Goal: Navigation & Orientation: Find specific page/section

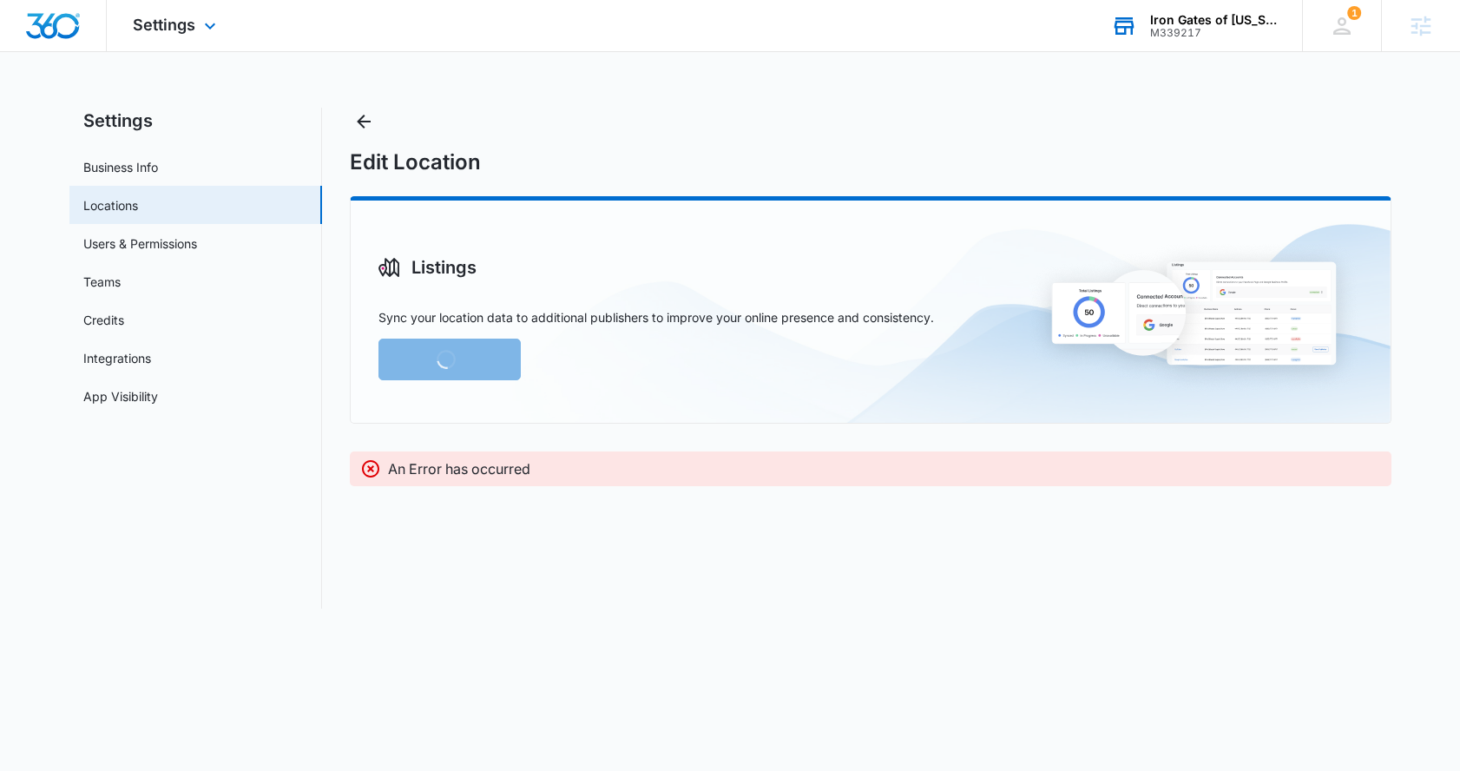
click at [1187, 31] on div "M339217" at bounding box center [1213, 33] width 127 height 12
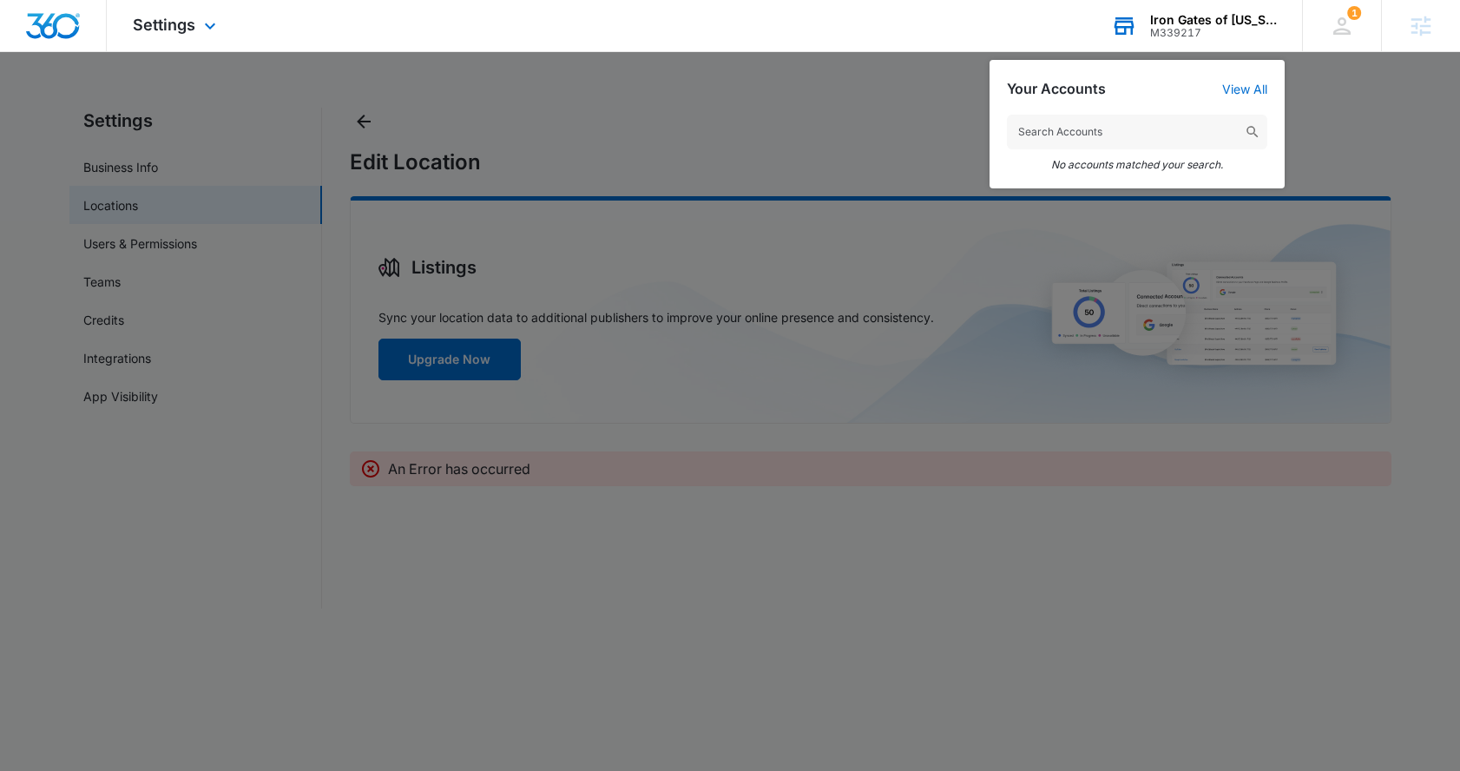
click at [1103, 131] on input "text" at bounding box center [1137, 132] width 260 height 35
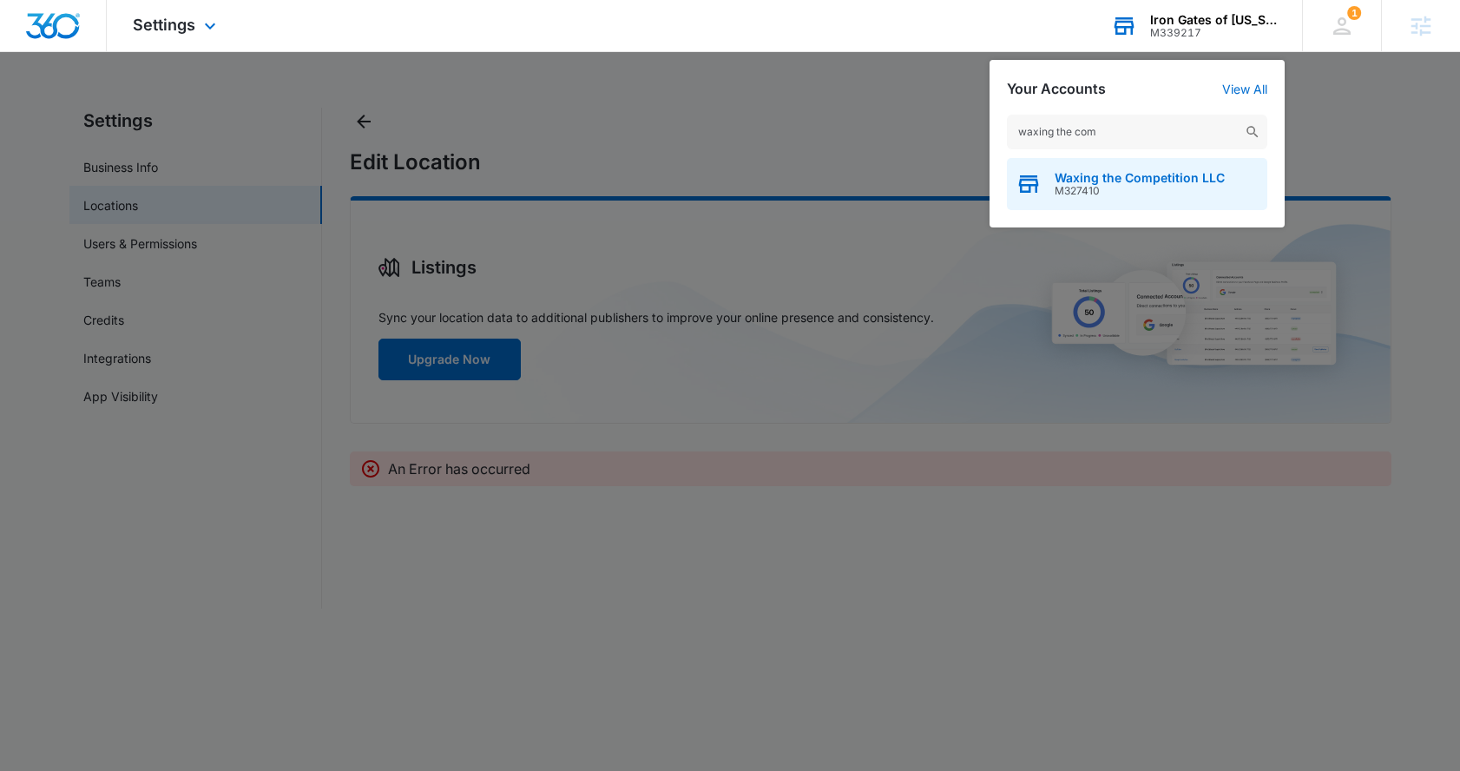
type input "waxing the com"
click at [1175, 179] on span "Waxing the Competition LLC" at bounding box center [1139, 178] width 170 height 14
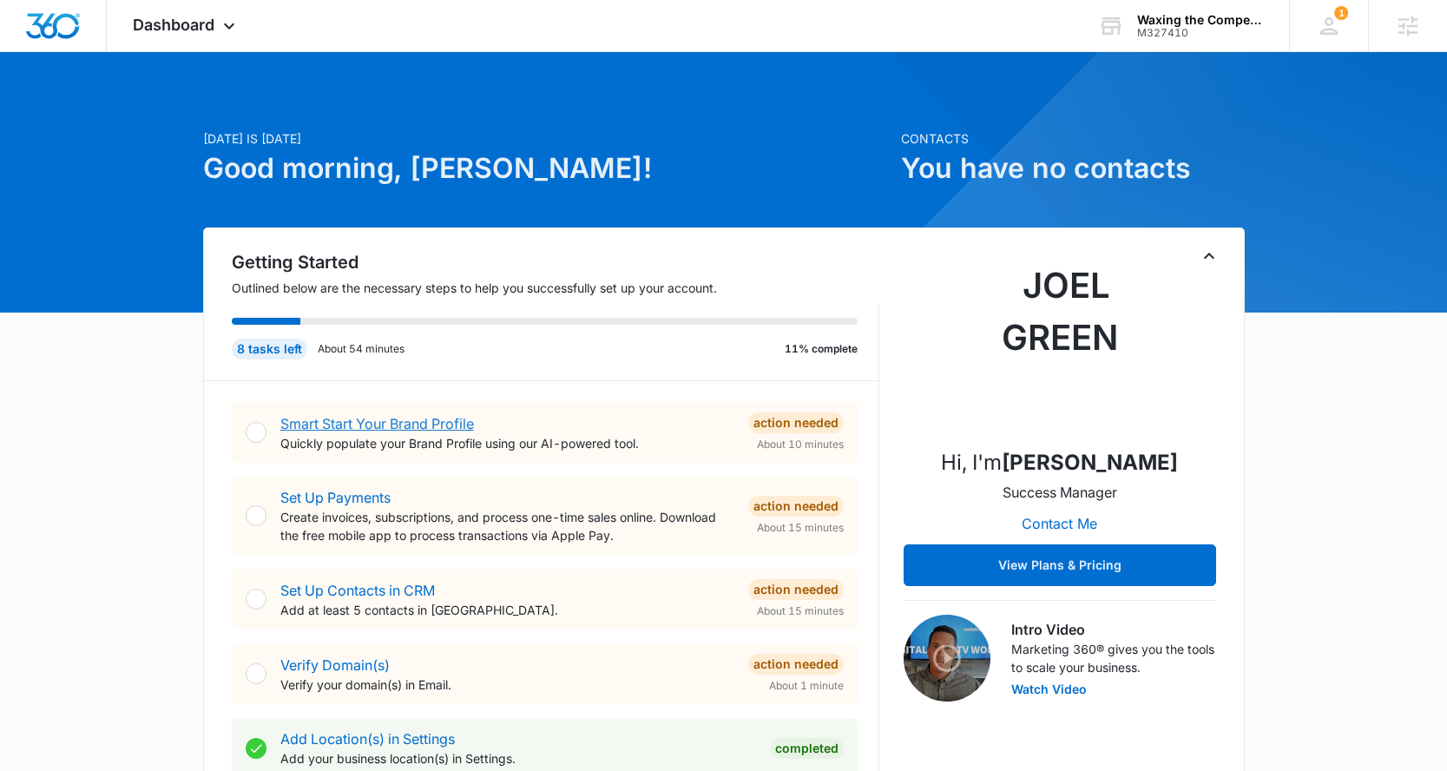
click at [423, 420] on link "Smart Start Your Brand Profile" at bounding box center [377, 423] width 194 height 17
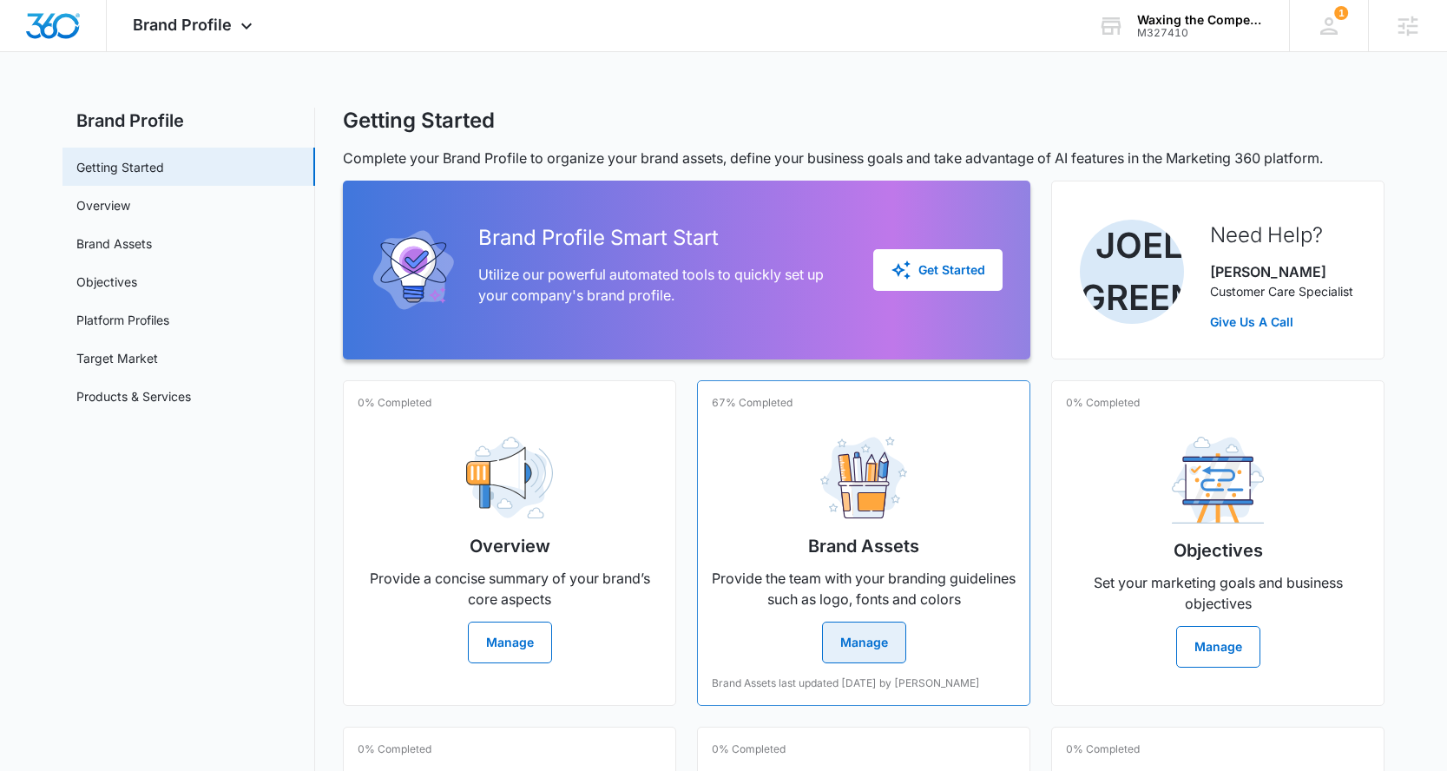
click at [888, 641] on button "Manage" at bounding box center [864, 642] width 84 height 42
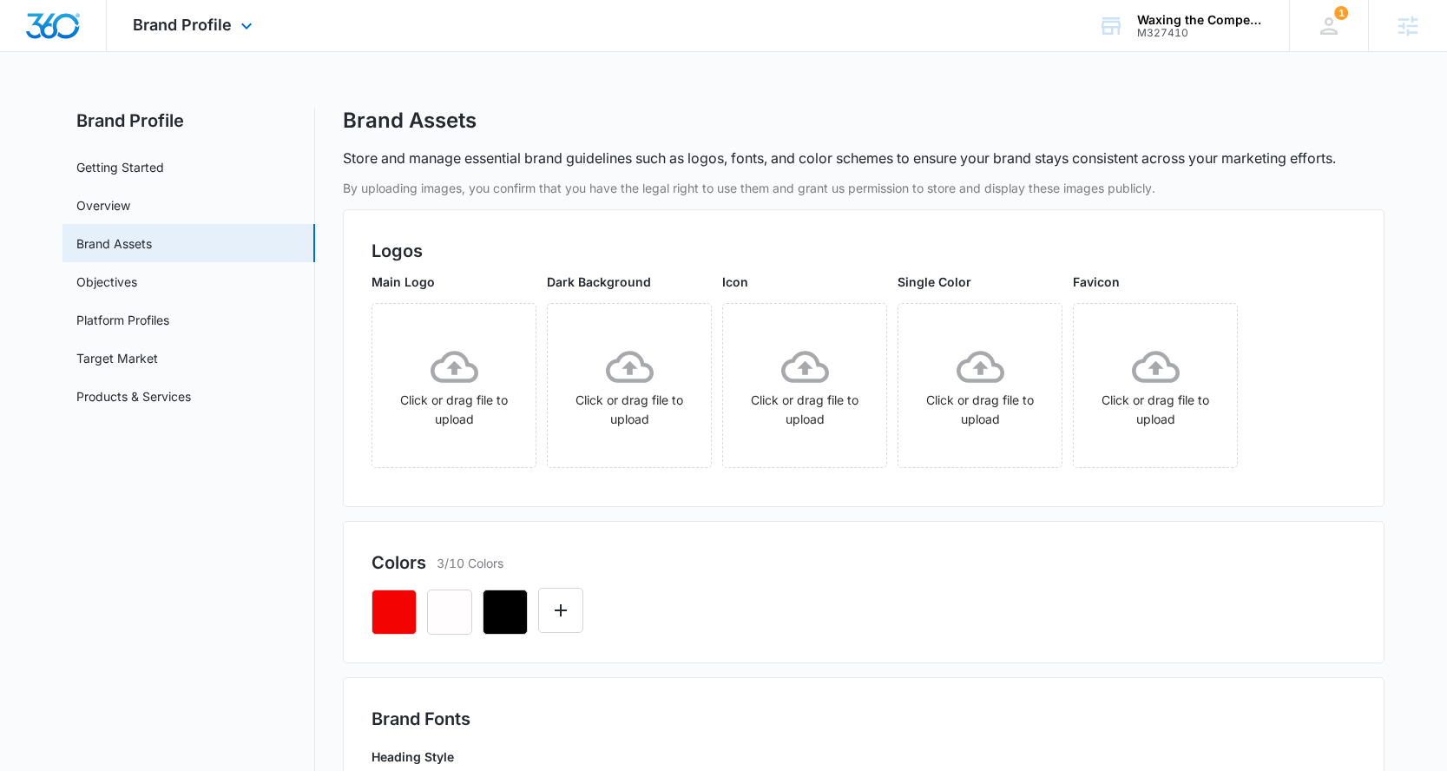
click at [69, 25] on img "Dashboard" at bounding box center [53, 26] width 56 height 26
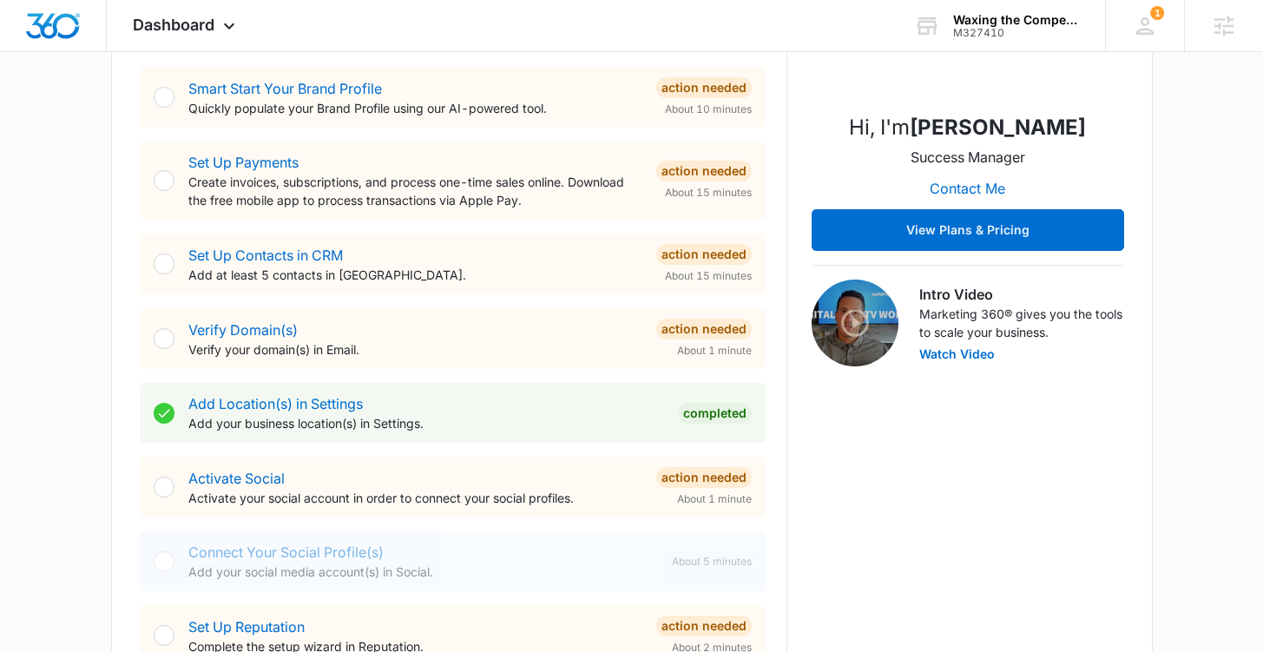
scroll to position [335, 0]
click at [559, 31] on div "Dashboard Apps Reputation Websites Forms CRM Email Social Content Ads Intellige…" at bounding box center [631, 26] width 1263 height 52
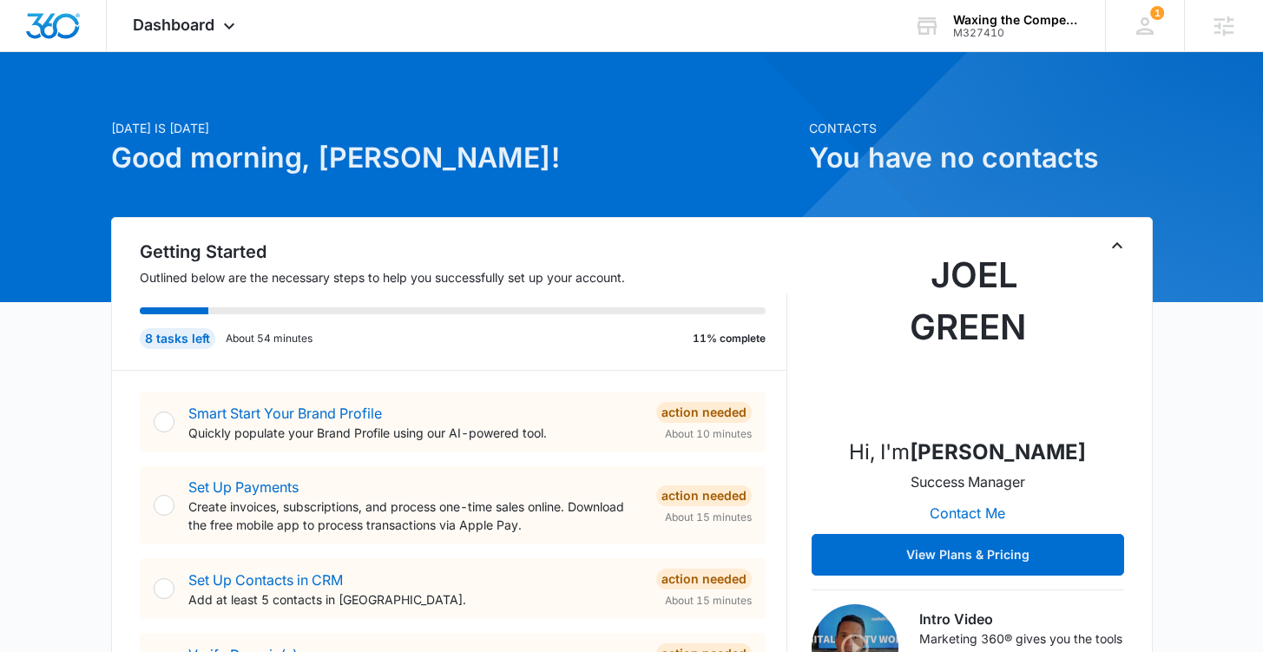
scroll to position [14, 0]
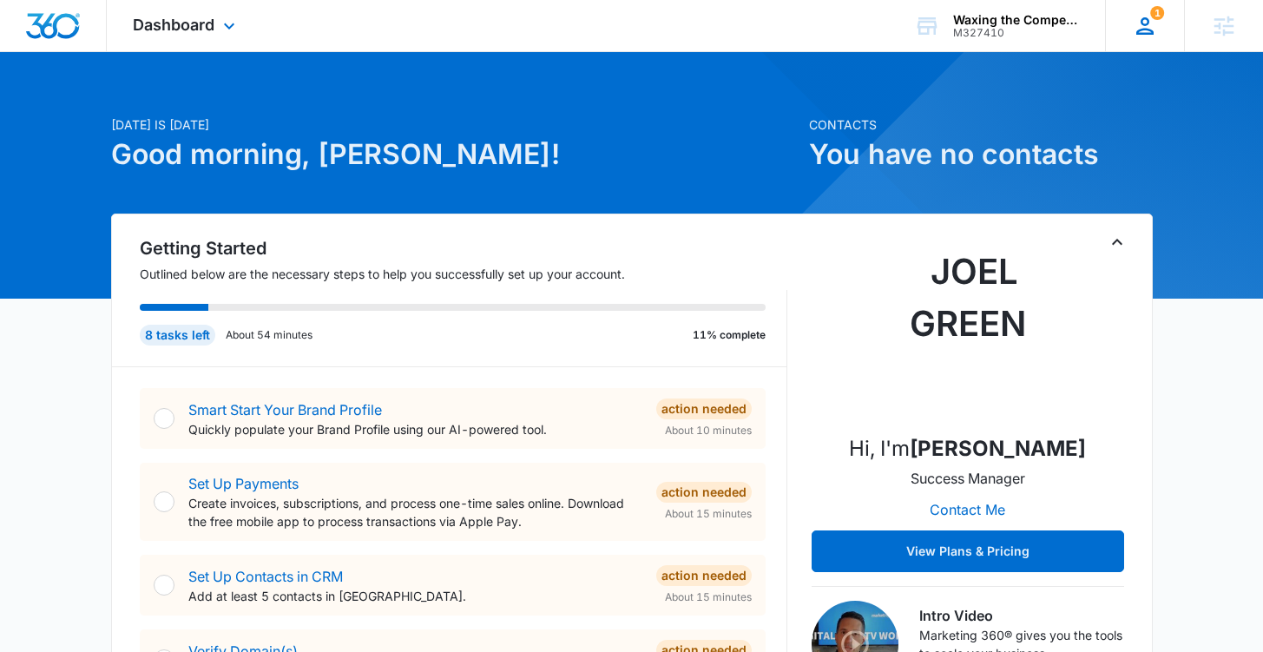
click at [1142, 33] on icon at bounding box center [1144, 25] width 17 height 17
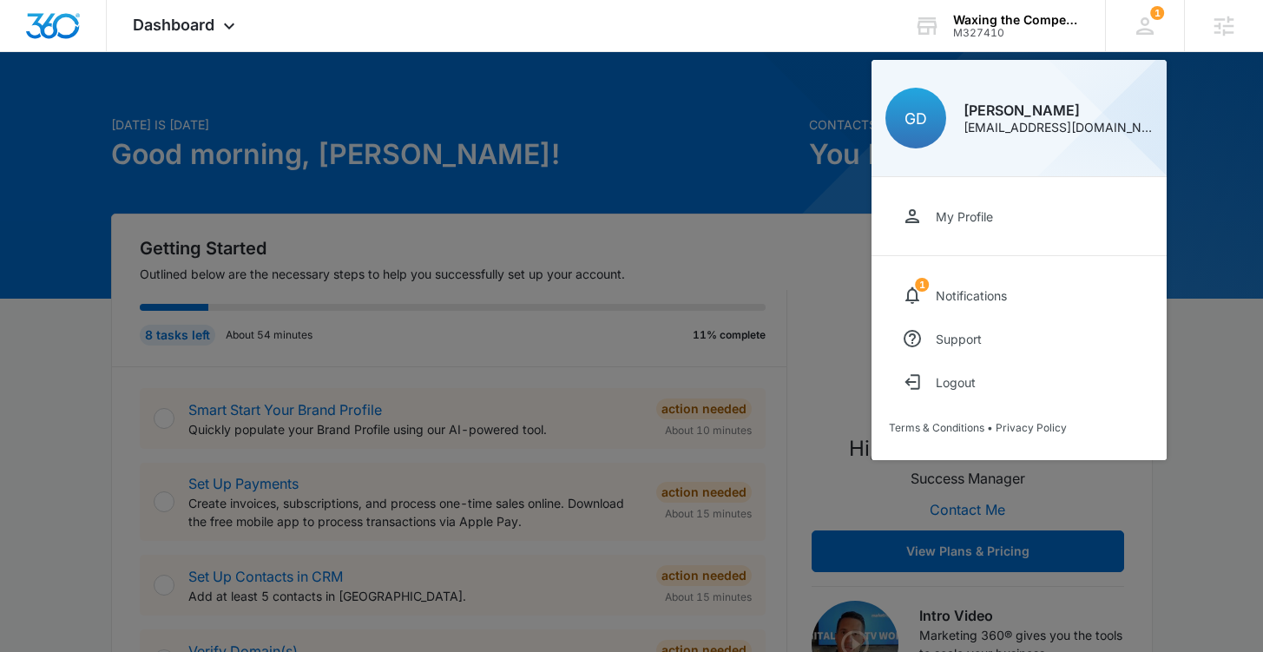
click at [608, 129] on div at bounding box center [631, 326] width 1263 height 652
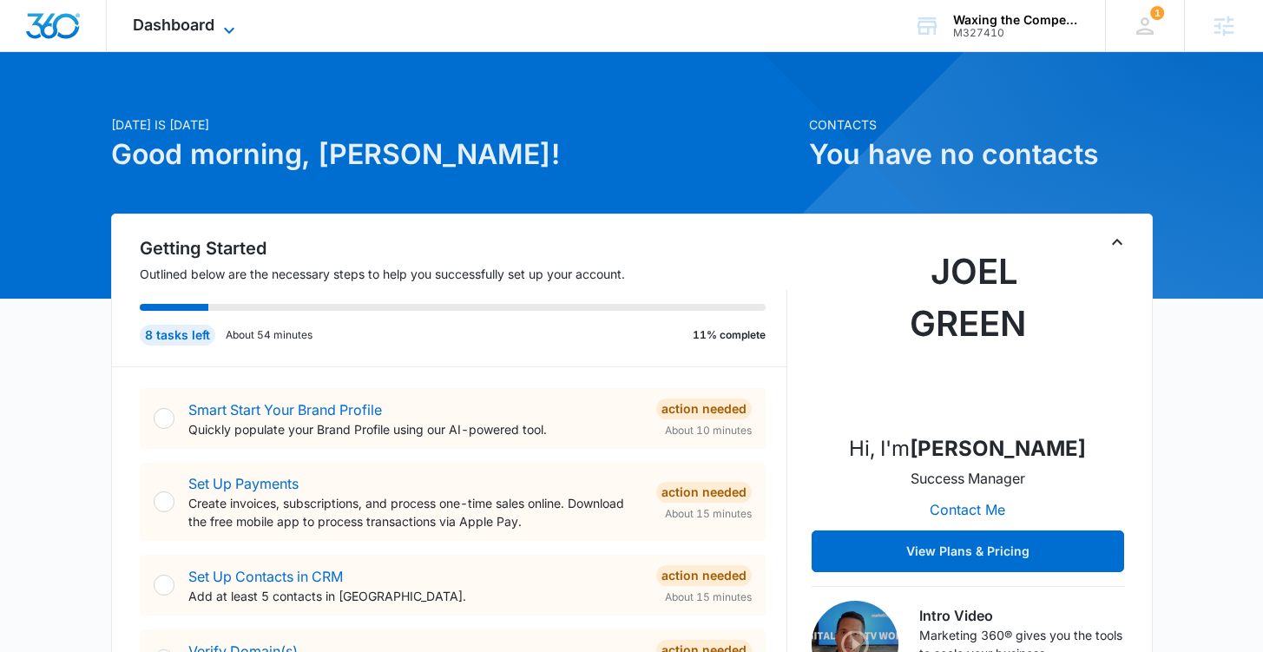
click at [175, 28] on span "Dashboard" at bounding box center [174, 25] width 82 height 18
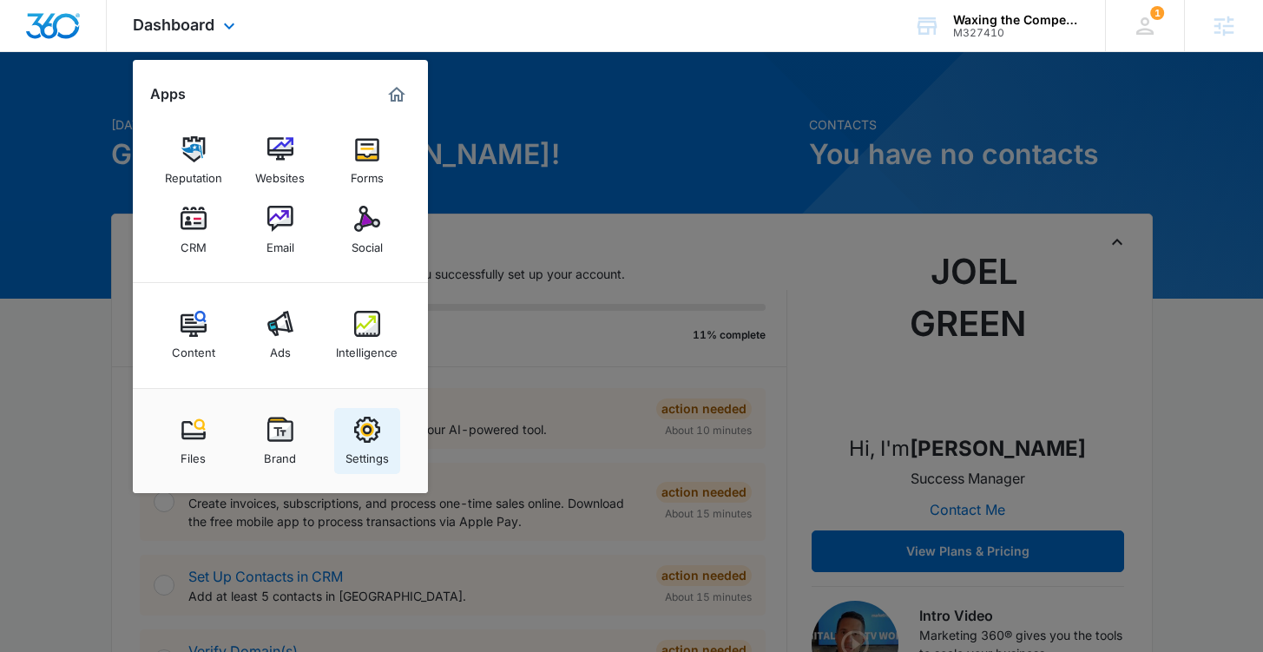
click at [365, 433] on img at bounding box center [367, 430] width 26 height 26
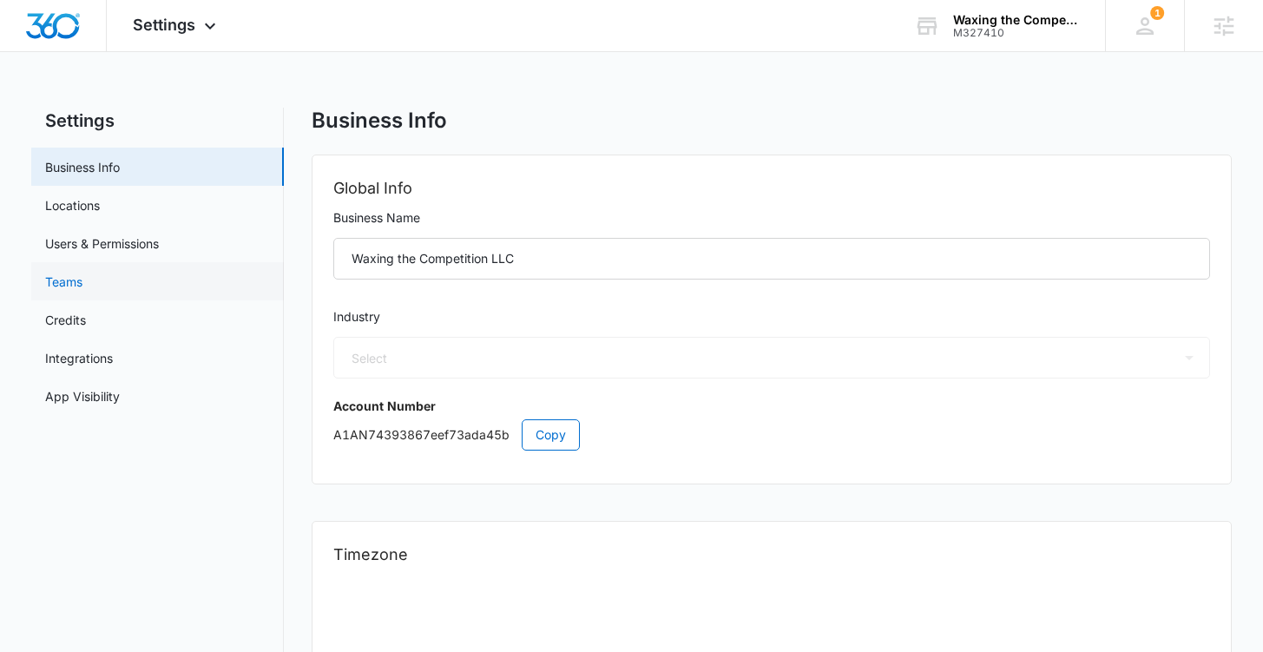
select select "44"
select select "US"
select select "America/New_York"
click at [81, 253] on link "Users & Permissions" at bounding box center [102, 243] width 114 height 18
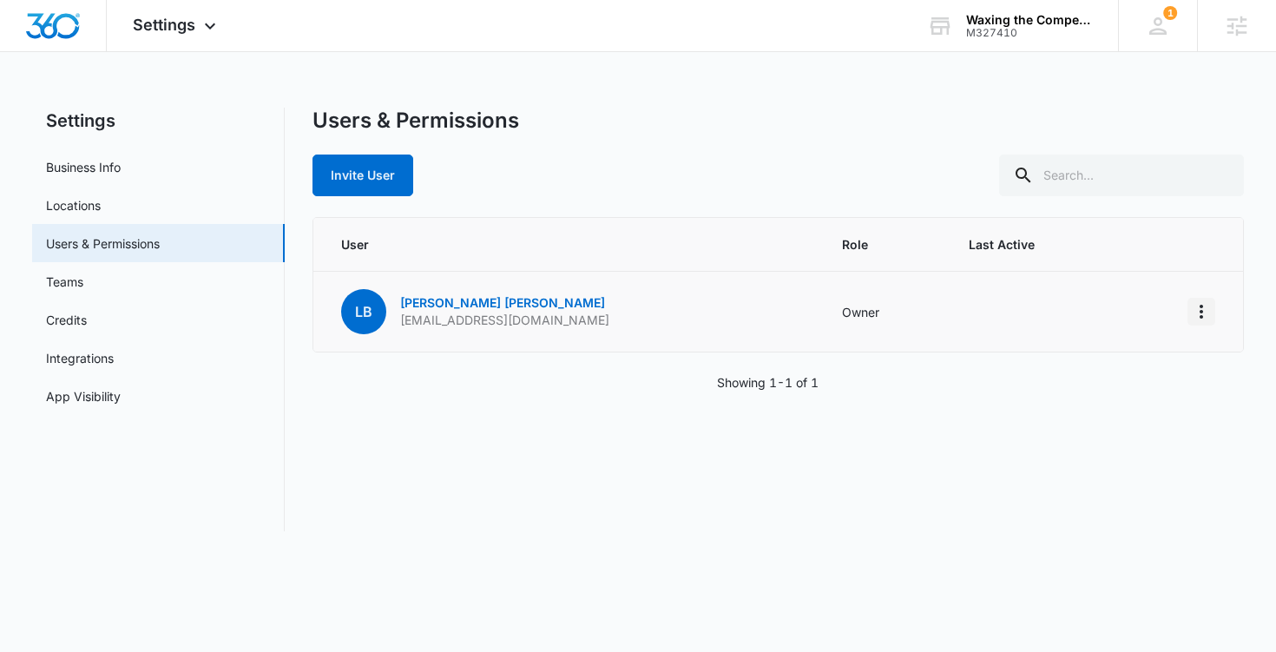
click at [1205, 314] on icon "Actions" at bounding box center [1201, 311] width 21 height 21
click at [935, 457] on div "Users & Permissions Invite User User Role Last Active LB Landy Borroto mrborrot…" at bounding box center [778, 320] width 932 height 424
click at [60, 30] on img "Dashboard" at bounding box center [53, 26] width 56 height 26
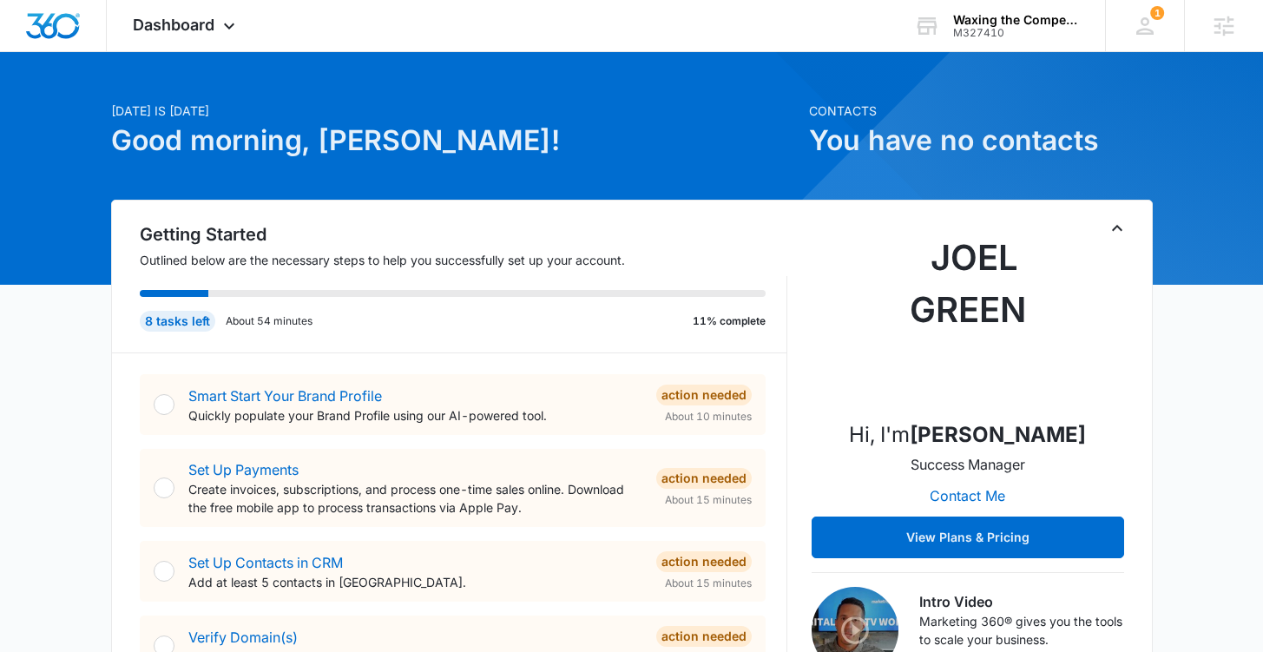
scroll to position [48, 0]
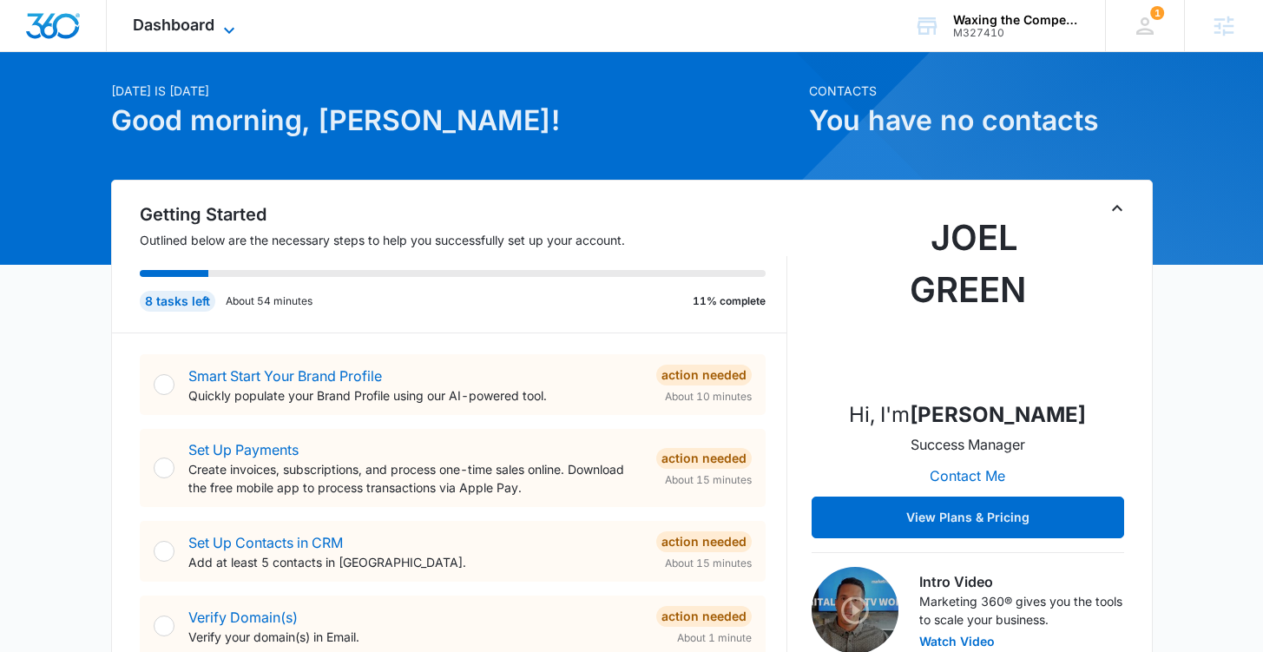
click at [213, 30] on span "Dashboard" at bounding box center [174, 25] width 82 height 18
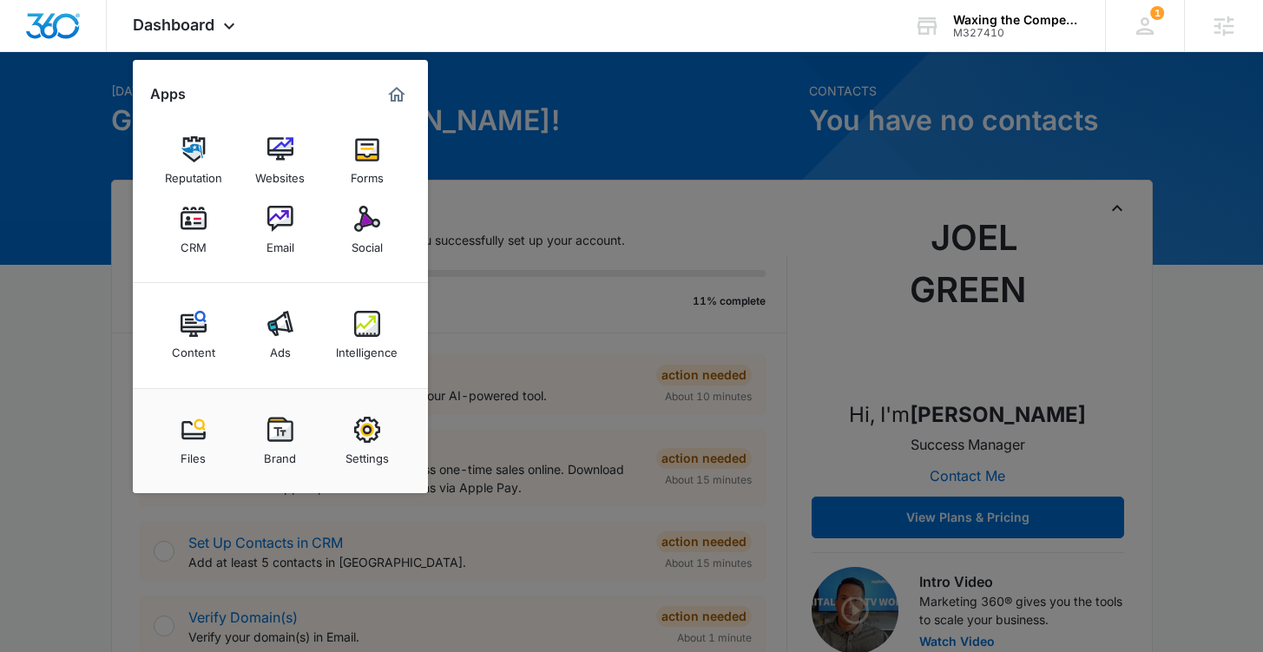
click at [586, 140] on div at bounding box center [631, 326] width 1263 height 652
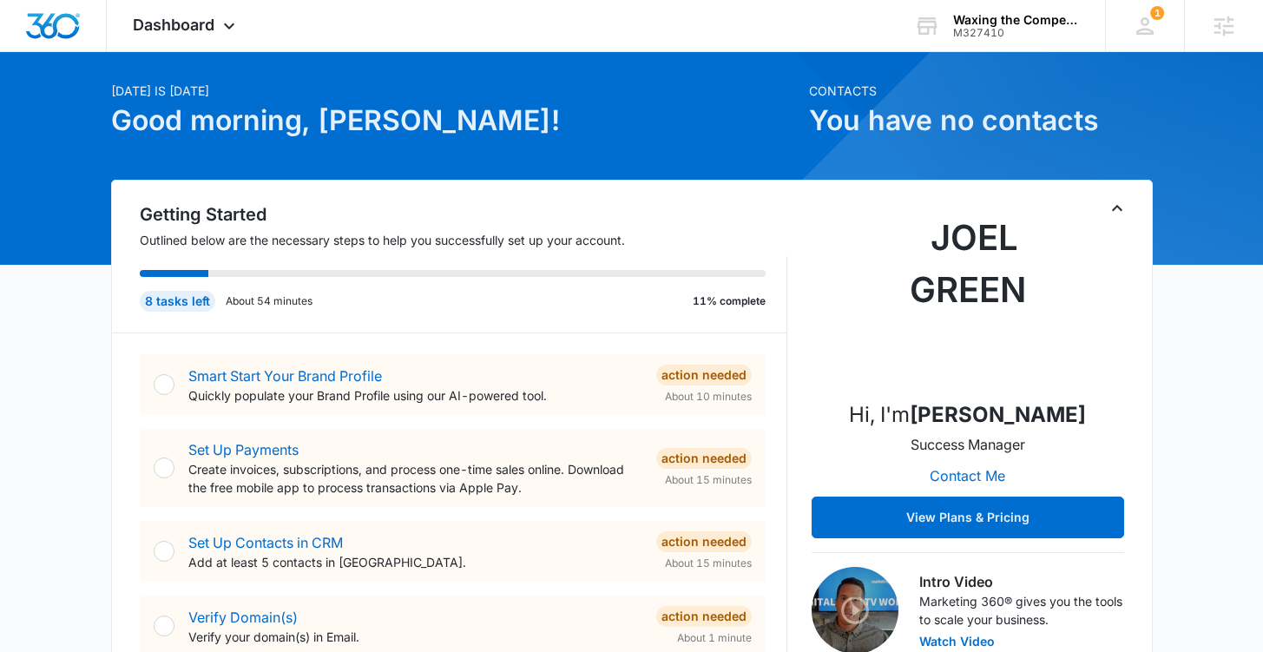
click at [629, 164] on div "Today is Monday, October 6th Good morning, Garret!" at bounding box center [454, 131] width 687 height 98
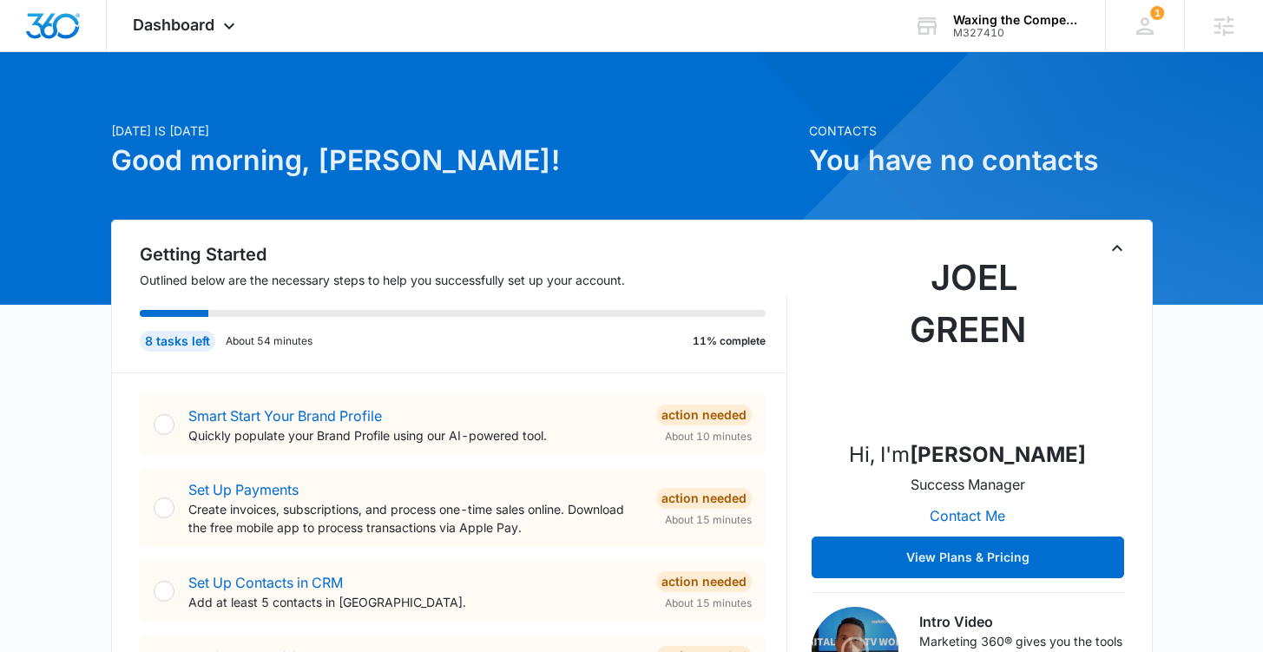
scroll to position [0, 0]
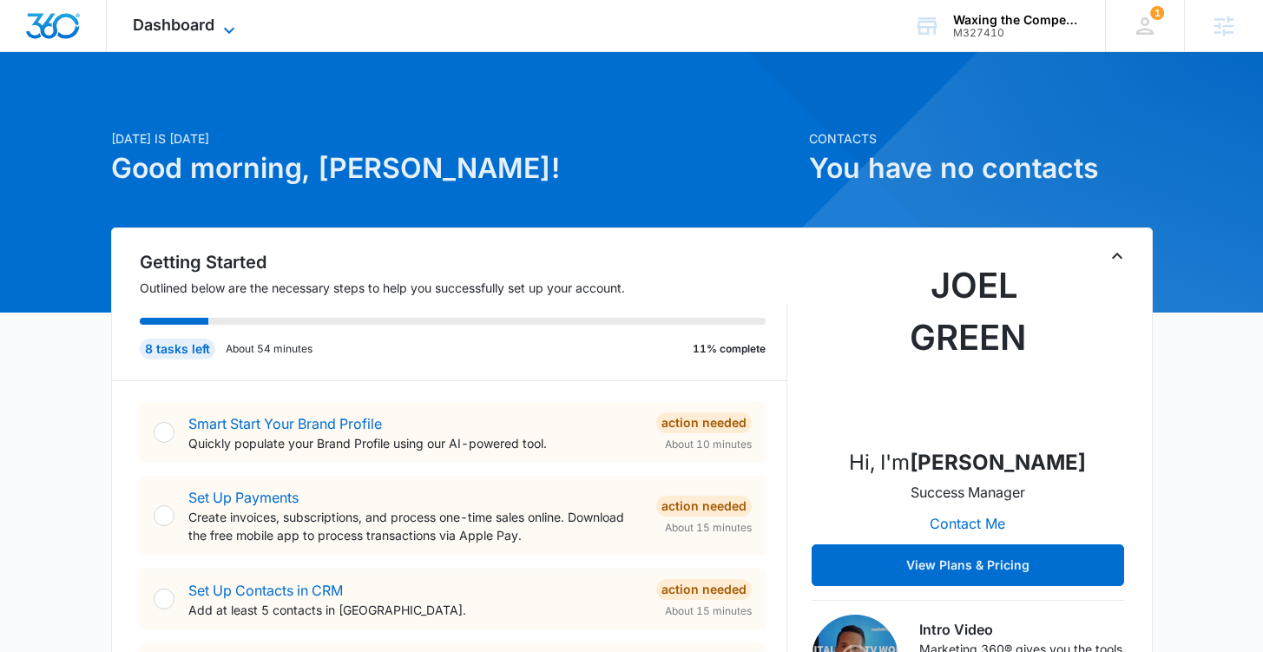
click at [228, 27] on icon at bounding box center [229, 30] width 21 height 21
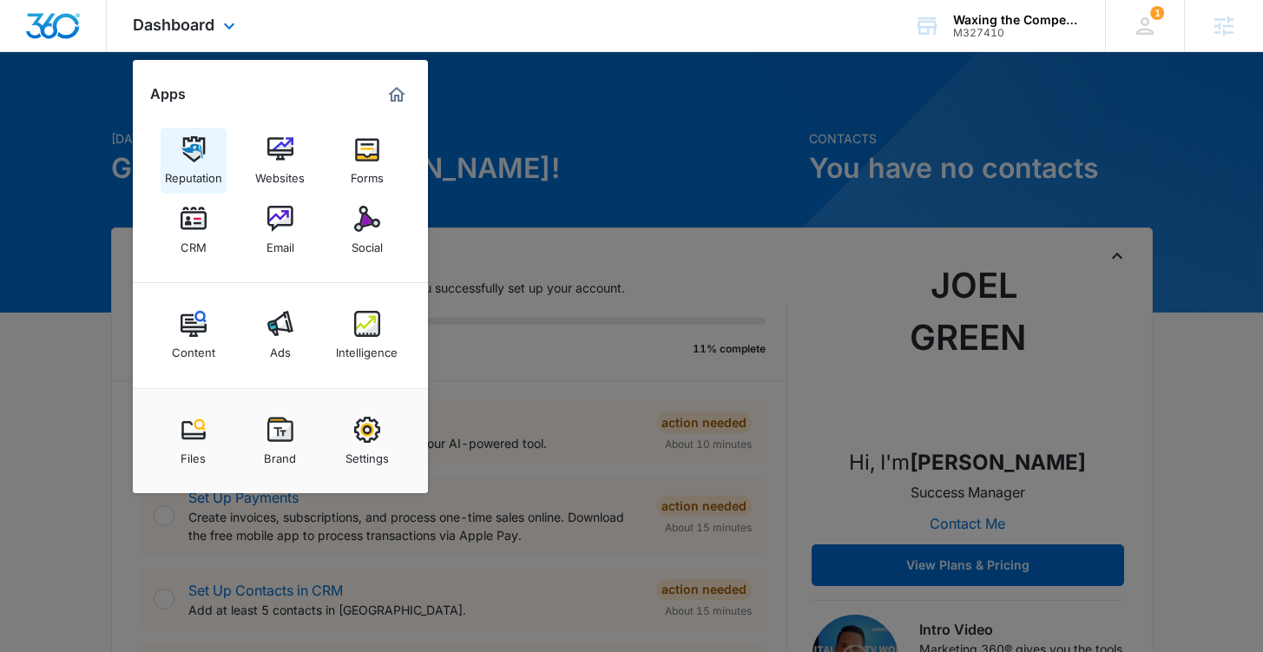
click at [199, 151] on img at bounding box center [194, 149] width 26 height 26
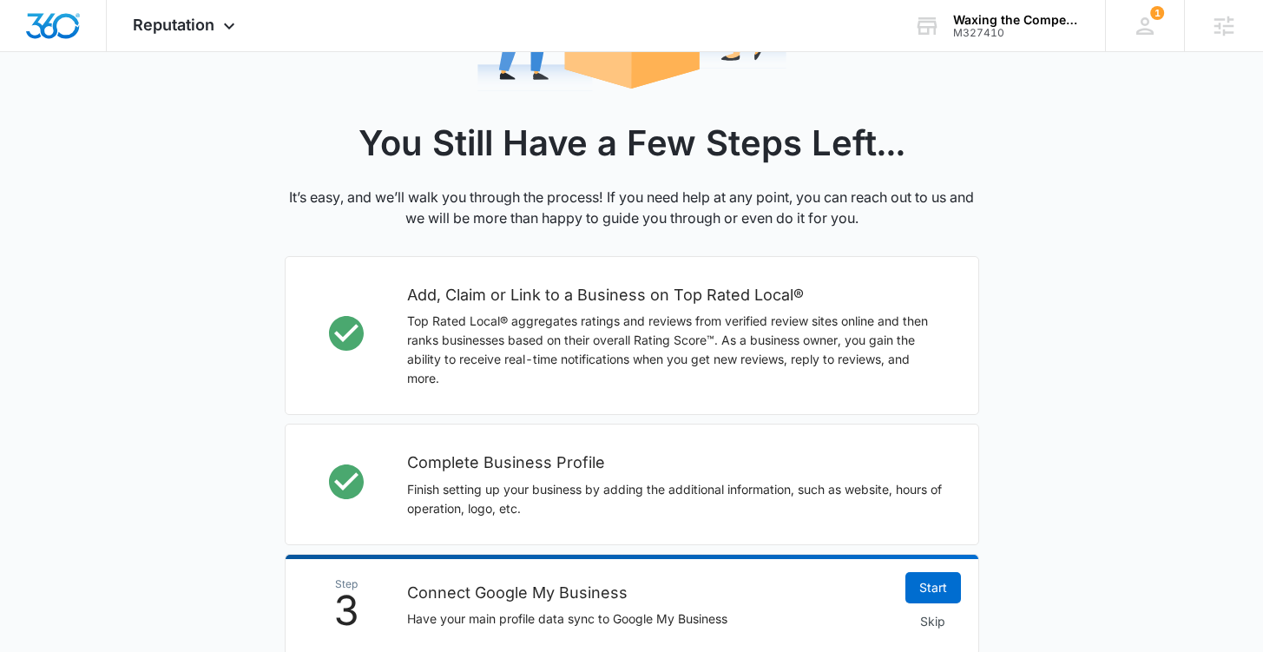
scroll to position [424, 0]
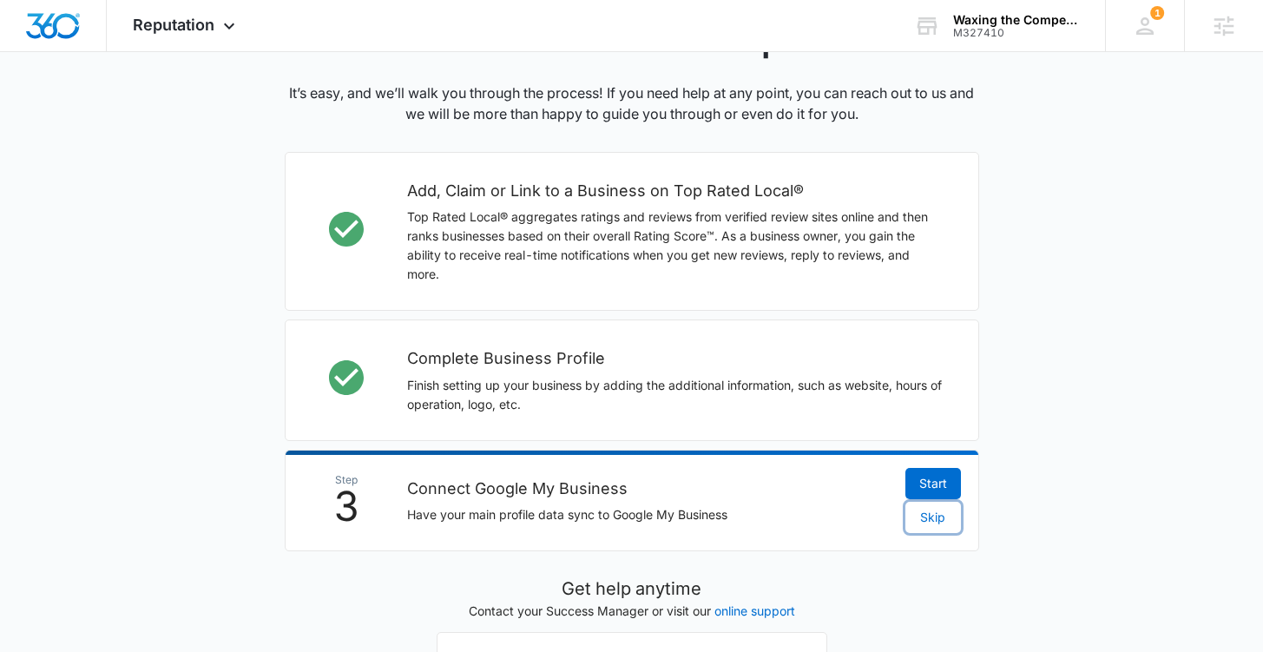
click at [933, 522] on span "Skip" at bounding box center [932, 517] width 25 height 19
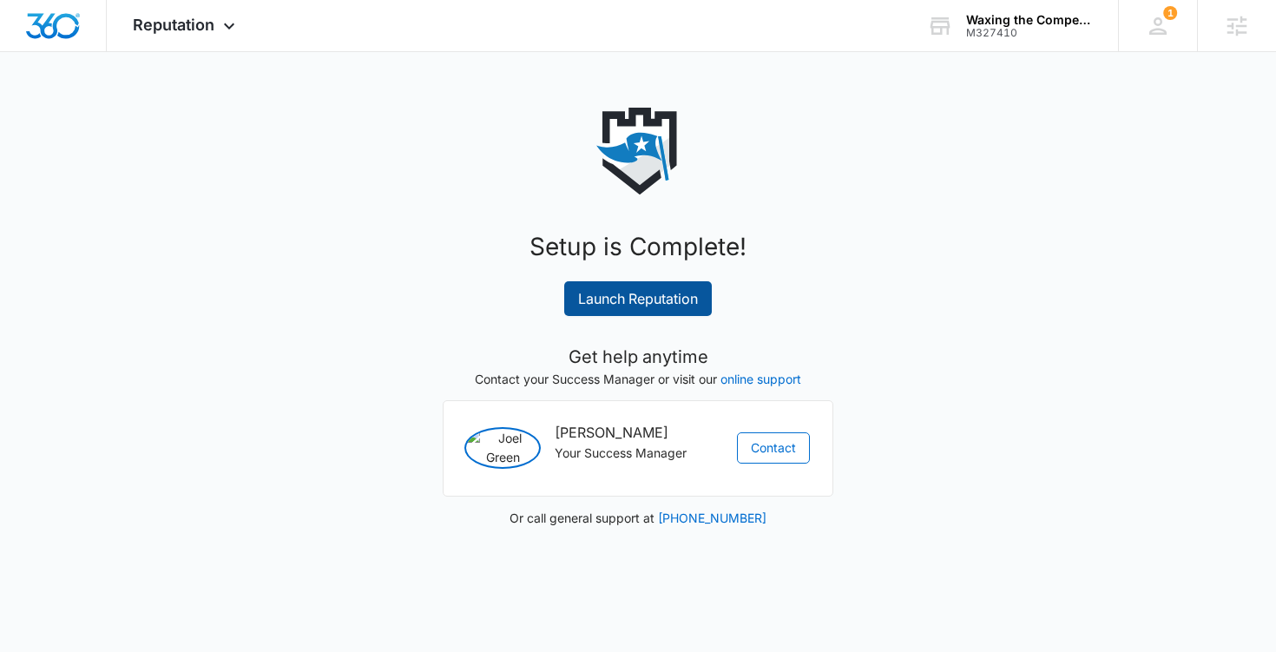
click at [673, 293] on link "Launch Reputation" at bounding box center [638, 298] width 148 height 35
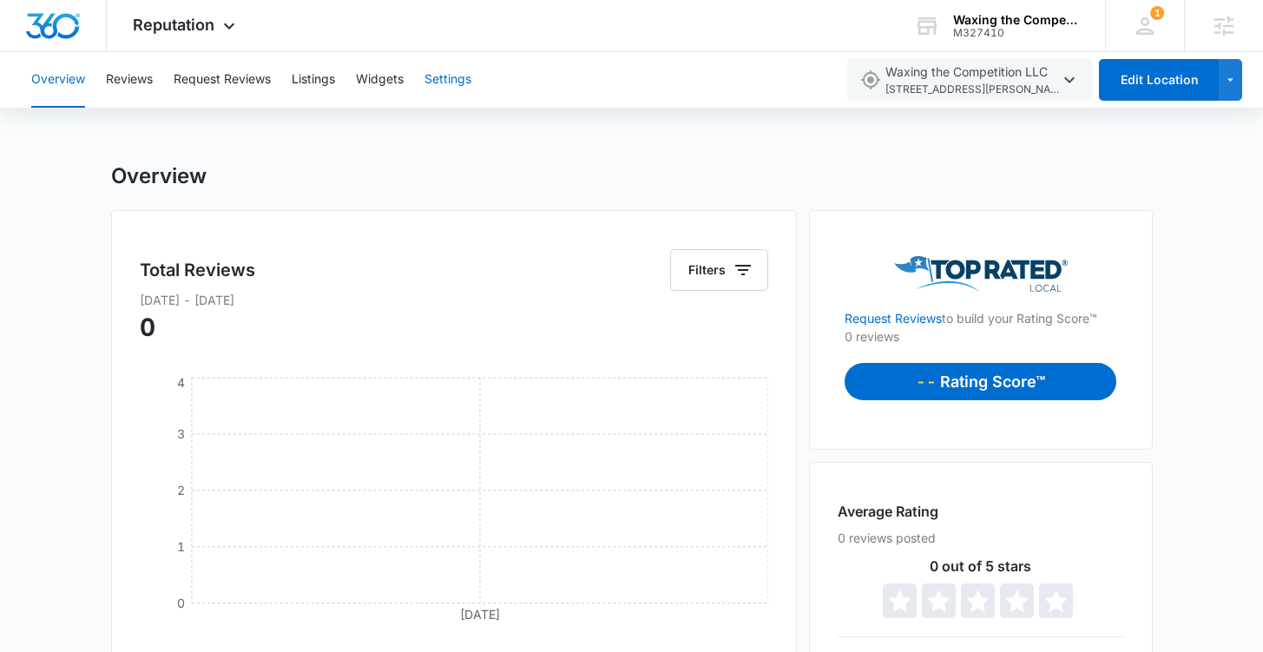
click at [464, 85] on button "Settings" at bounding box center [447, 80] width 47 height 56
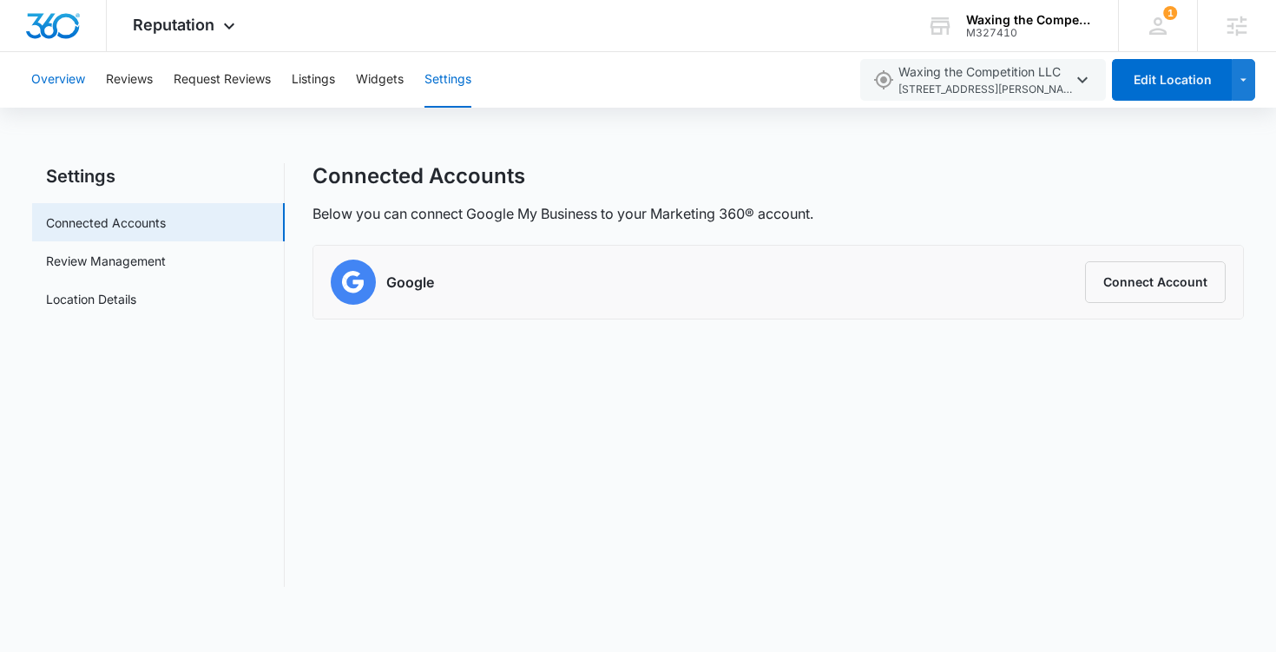
click at [49, 79] on button "Overview" at bounding box center [58, 80] width 54 height 56
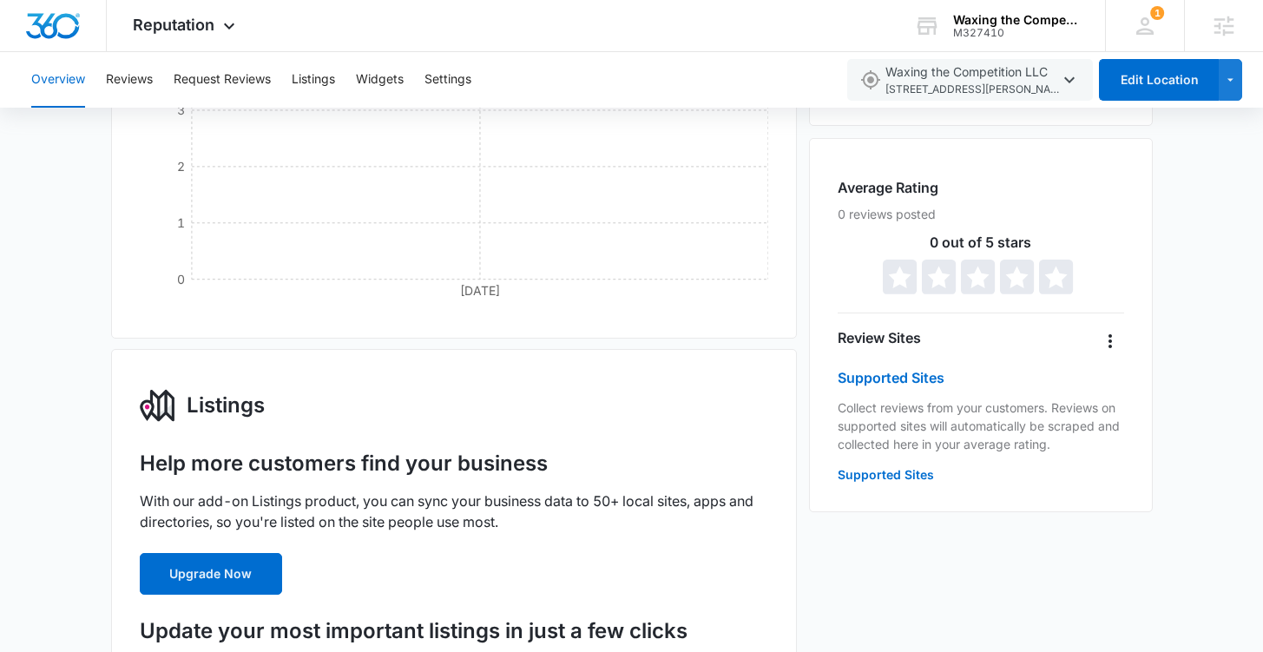
scroll to position [322, 0]
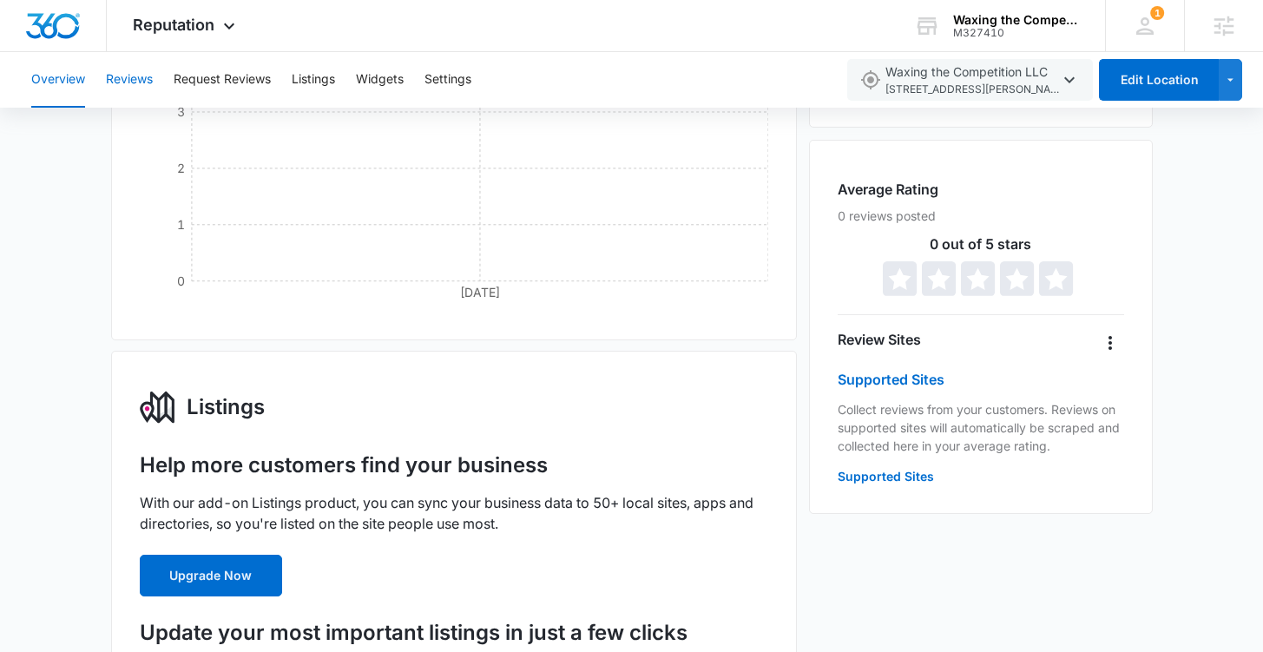
click at [133, 75] on button "Reviews" at bounding box center [129, 80] width 47 height 56
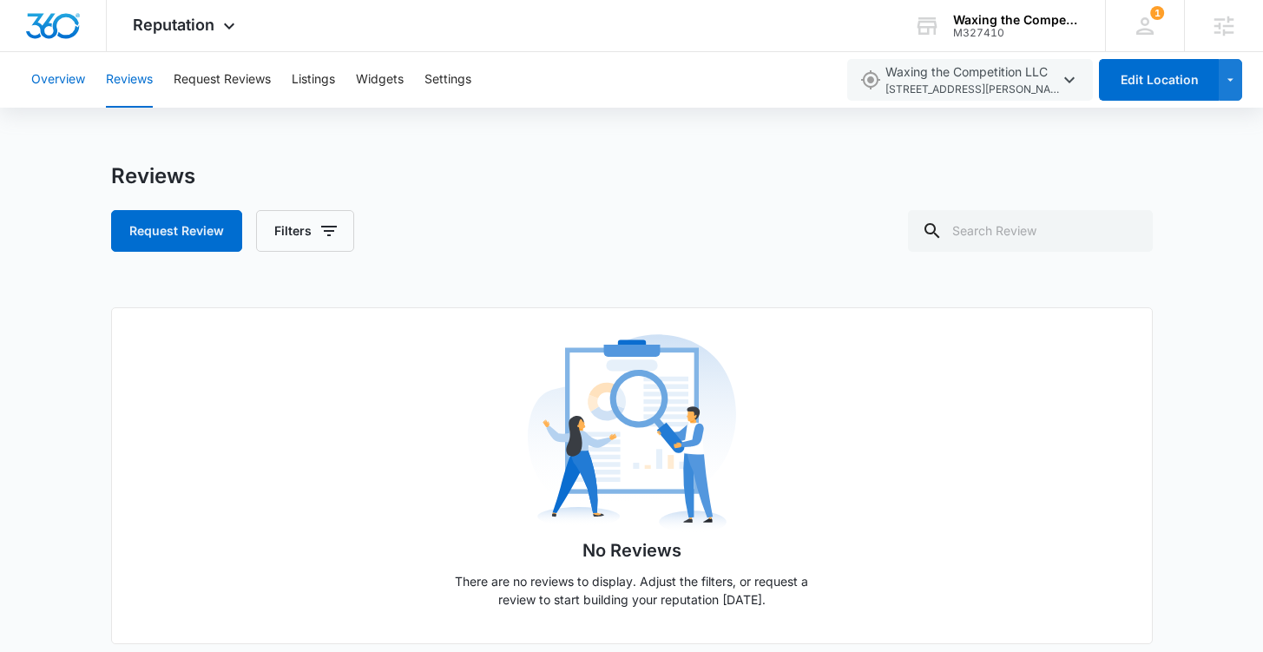
click at [75, 83] on button "Overview" at bounding box center [58, 80] width 54 height 56
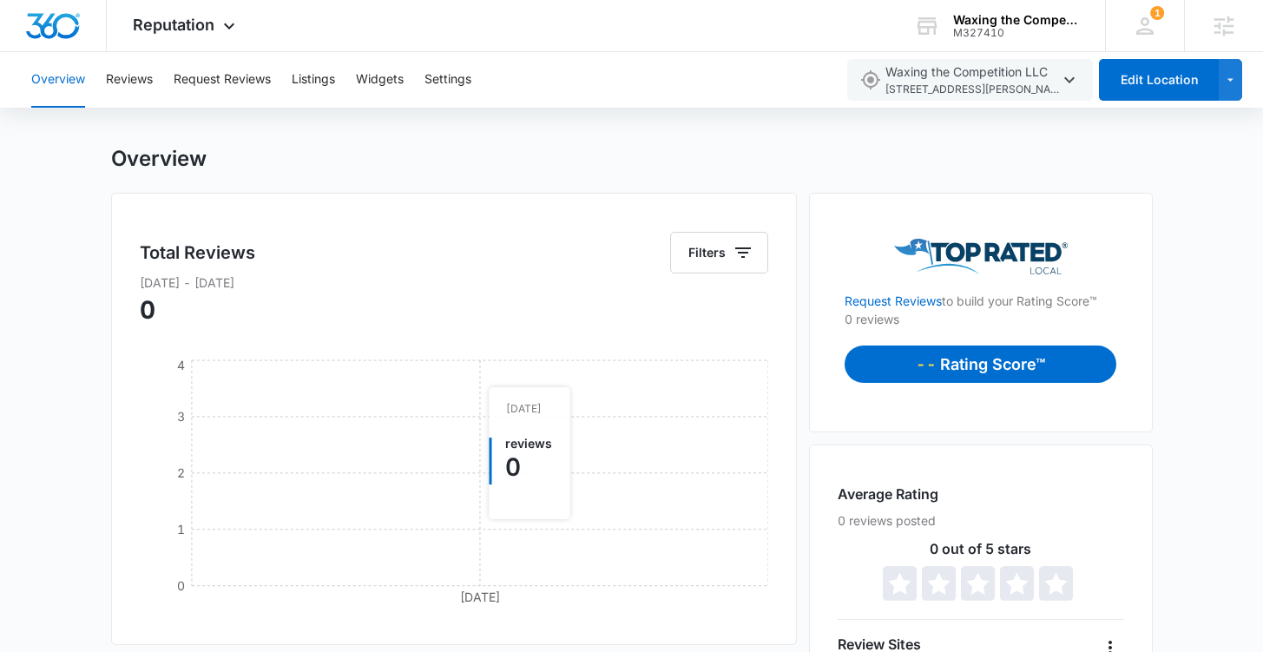
scroll to position [18, 0]
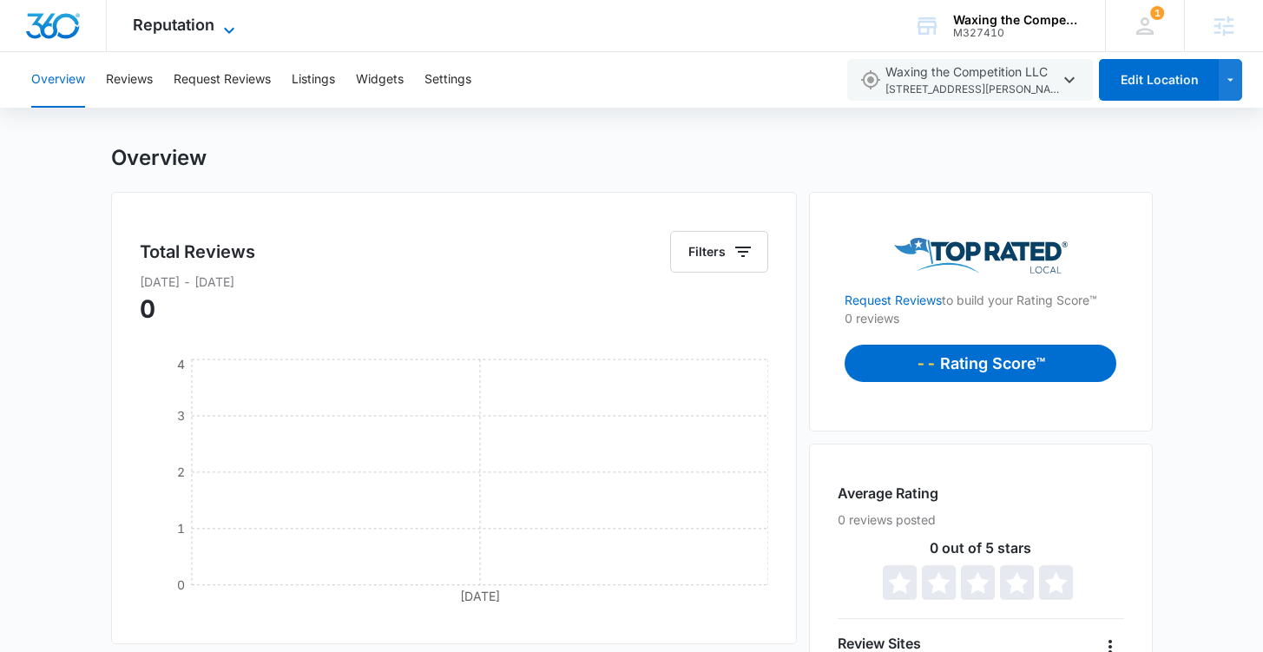
click at [201, 24] on span "Reputation" at bounding box center [174, 25] width 82 height 18
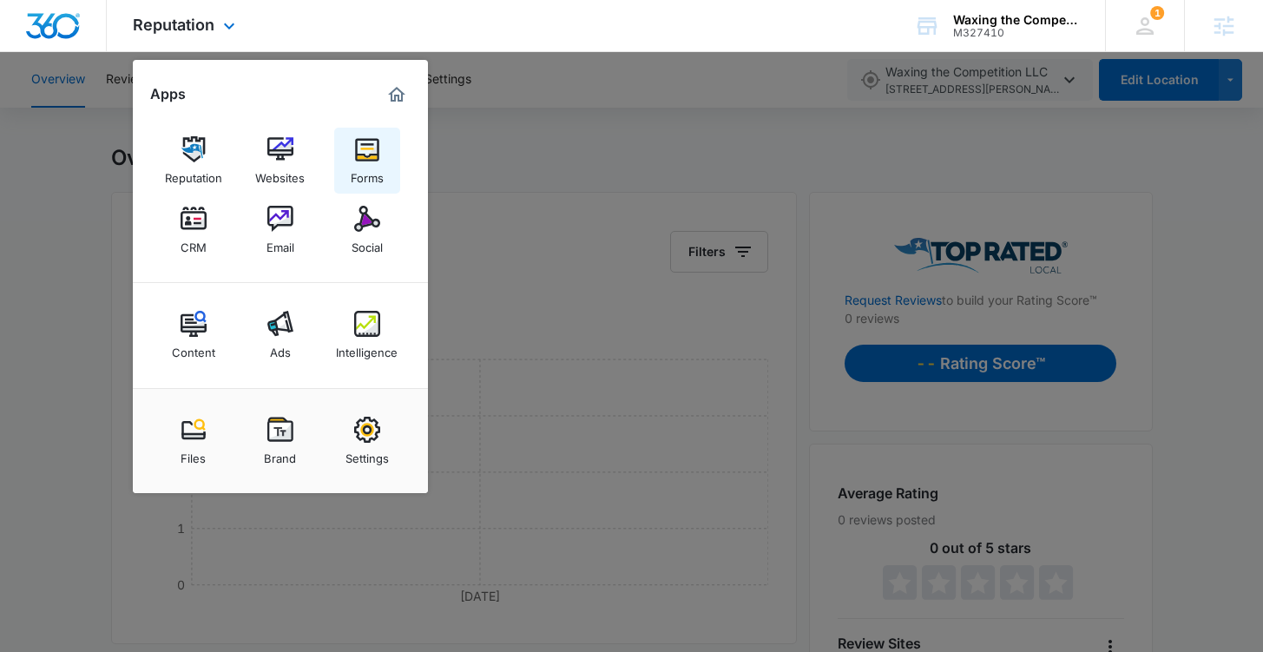
click at [378, 151] on img at bounding box center [367, 149] width 26 height 26
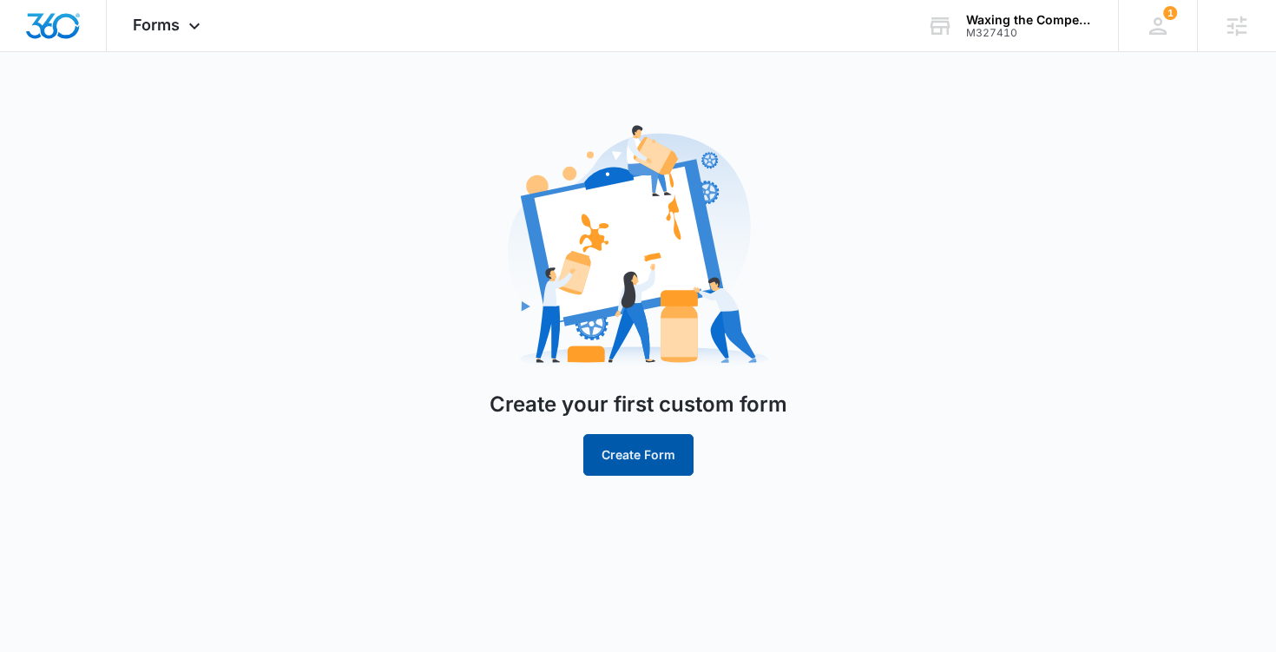
click at [636, 453] on button "Create Form" at bounding box center [638, 455] width 110 height 42
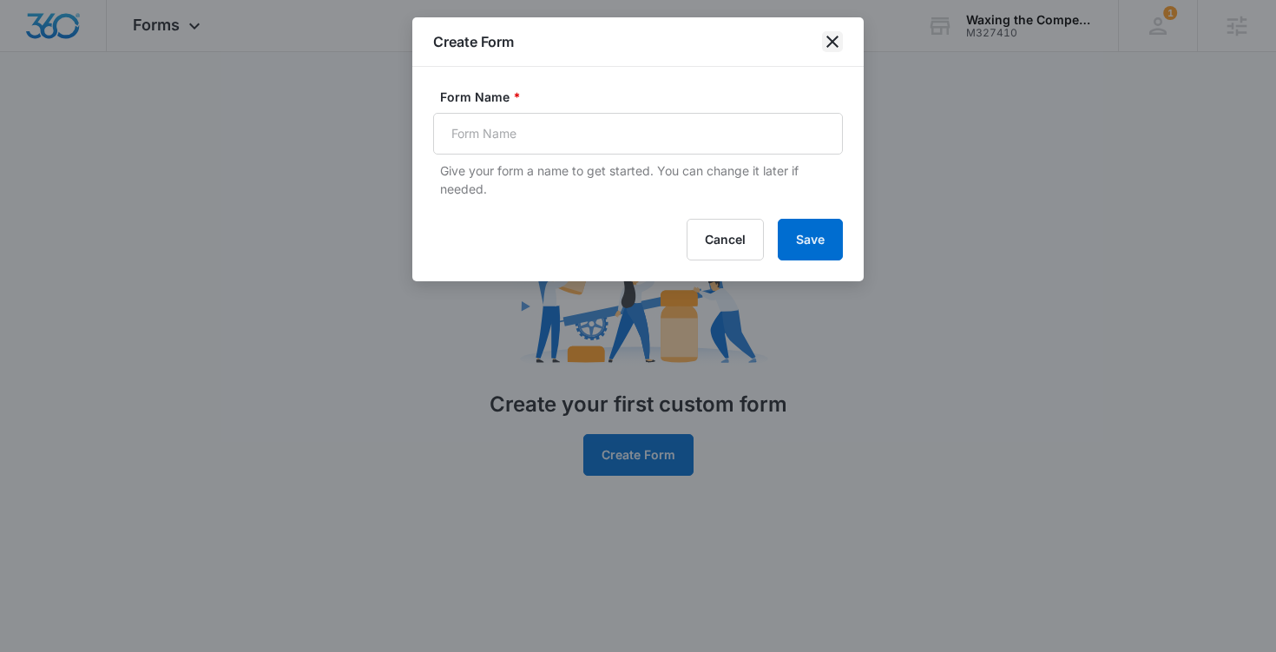
click at [836, 41] on icon "close" at bounding box center [832, 41] width 21 height 21
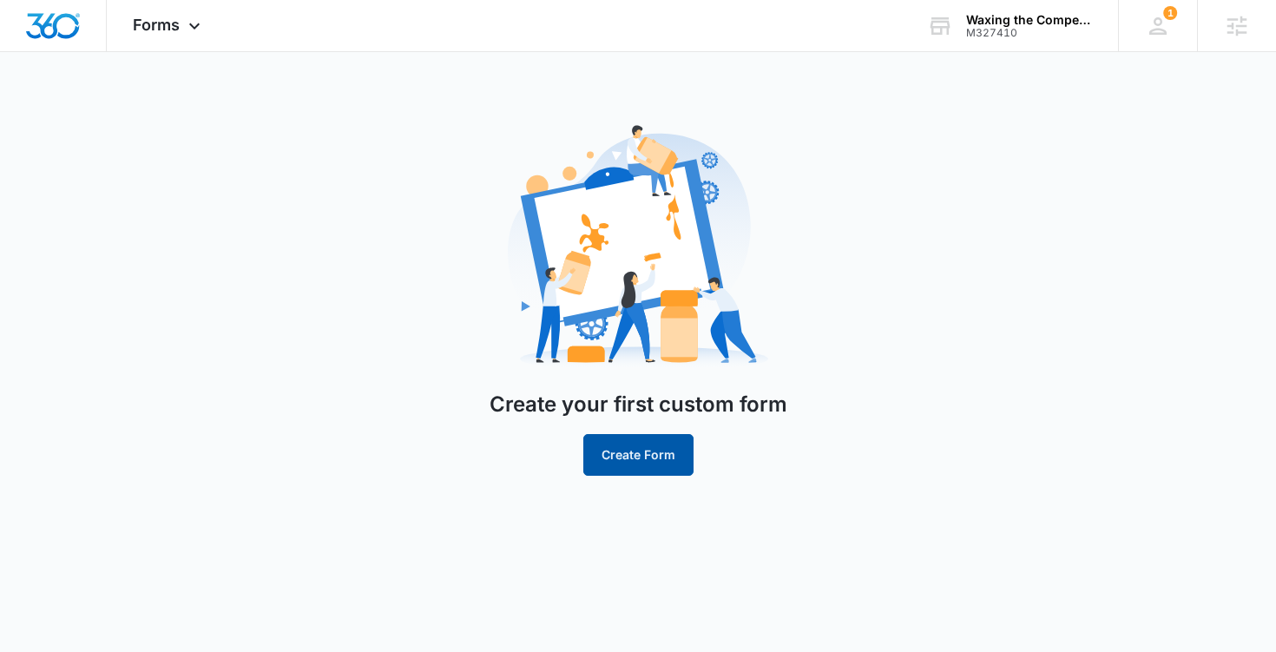
click at [637, 452] on button "Create Form" at bounding box center [638, 455] width 110 height 42
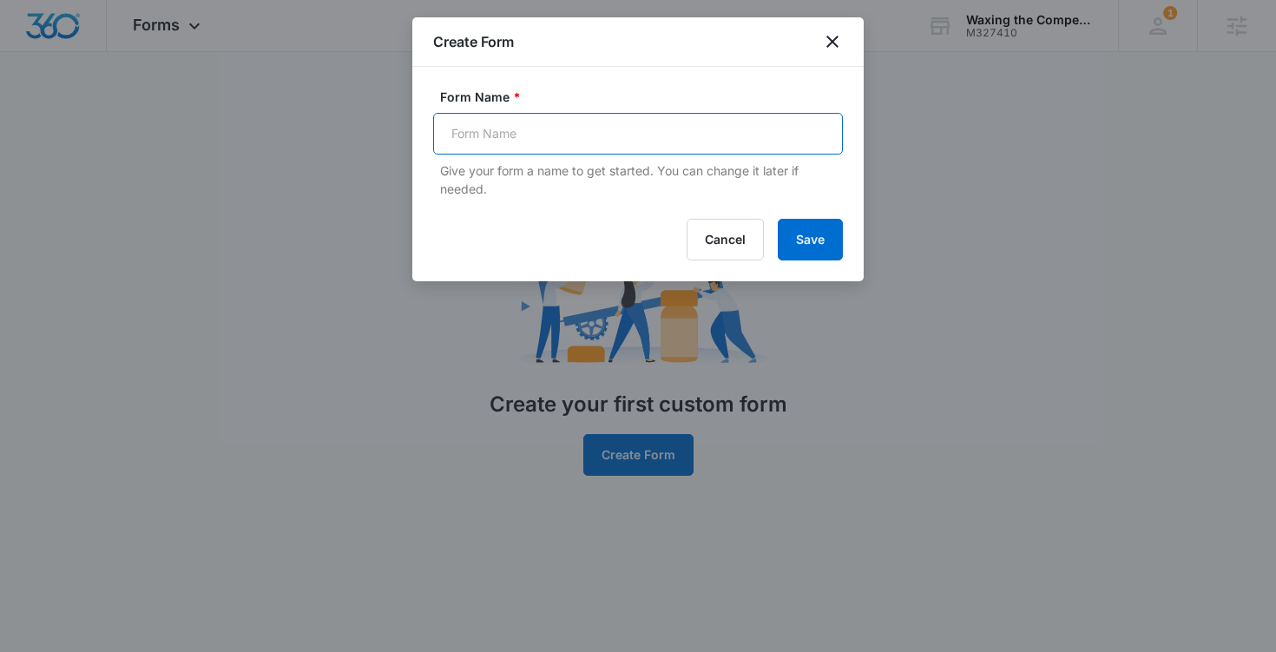
click at [576, 135] on input "Form Name *" at bounding box center [638, 134] width 410 height 42
type input "Get a Quote"
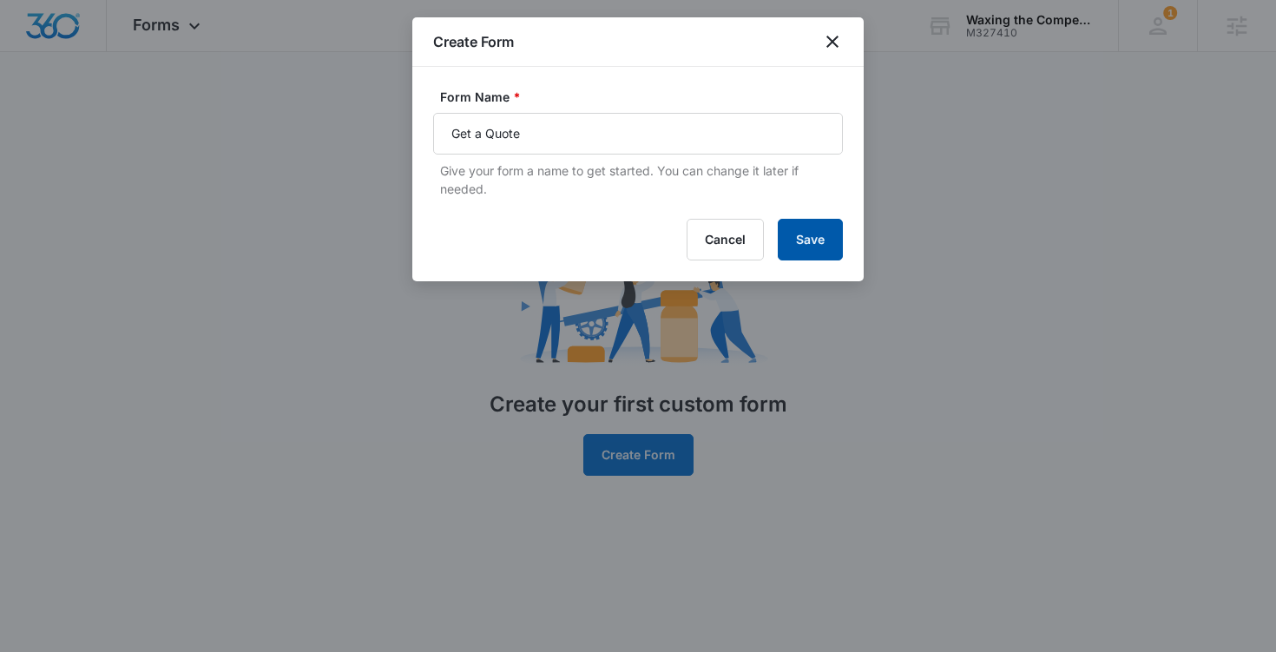
click at [814, 244] on button "Save" at bounding box center [810, 240] width 65 height 42
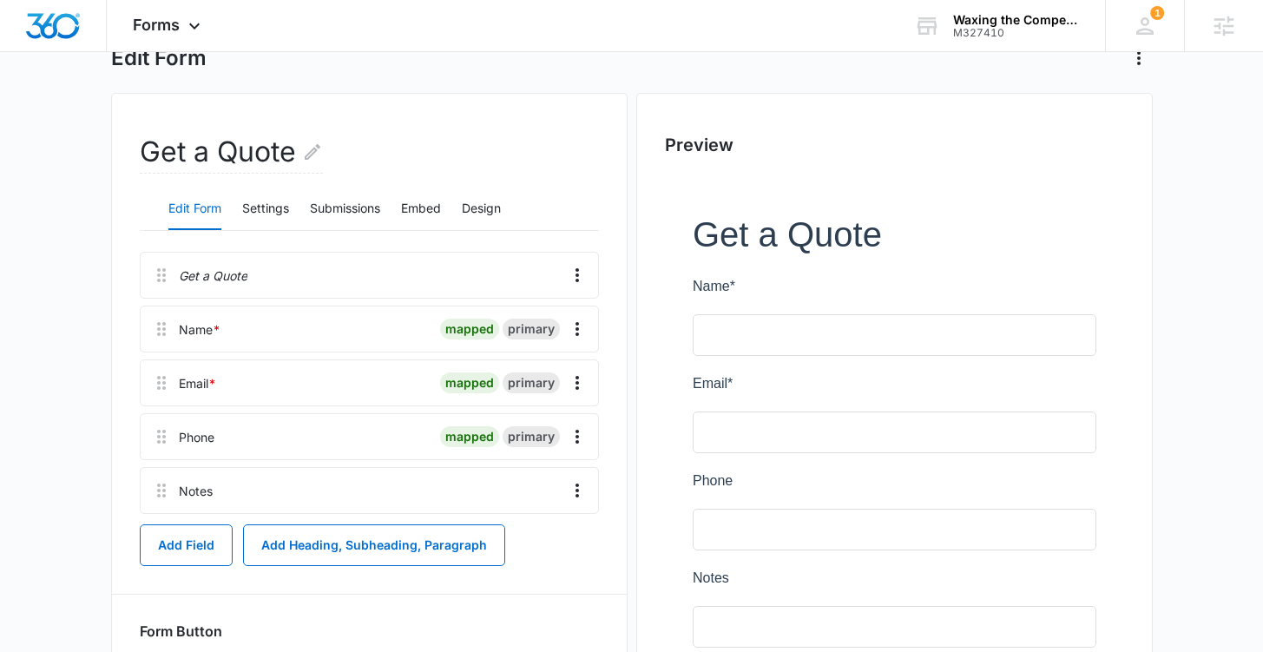
scroll to position [131, 0]
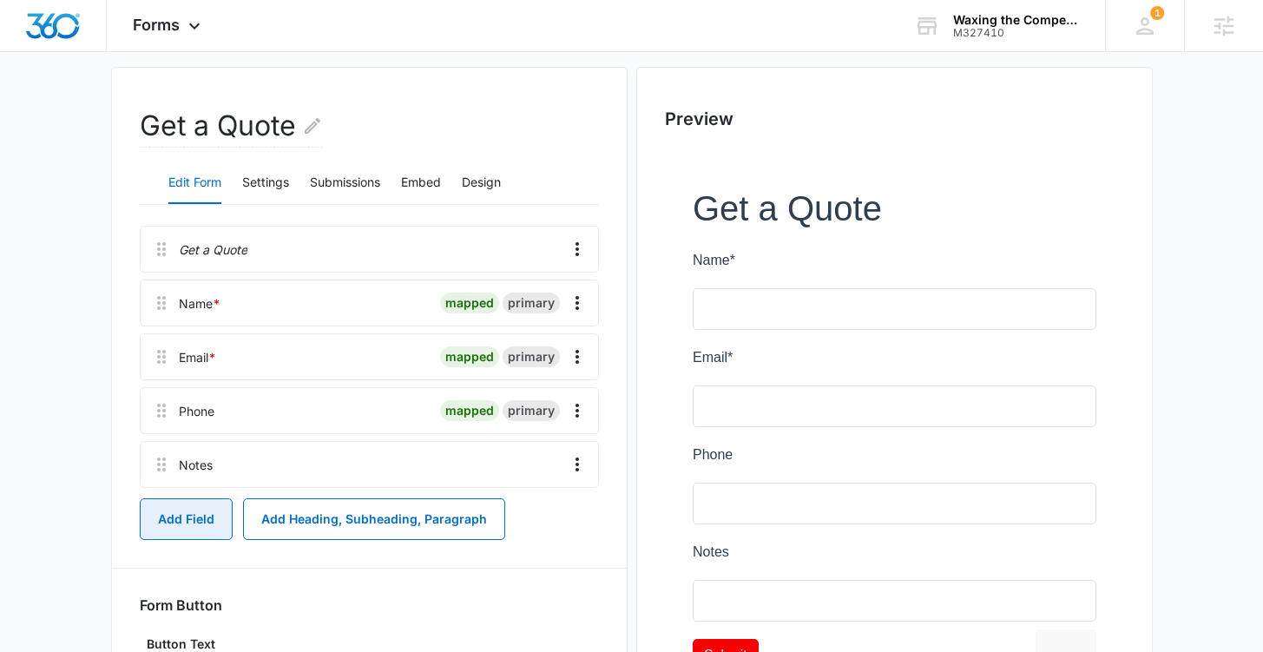
click at [182, 522] on button "Add Field" at bounding box center [186, 519] width 93 height 42
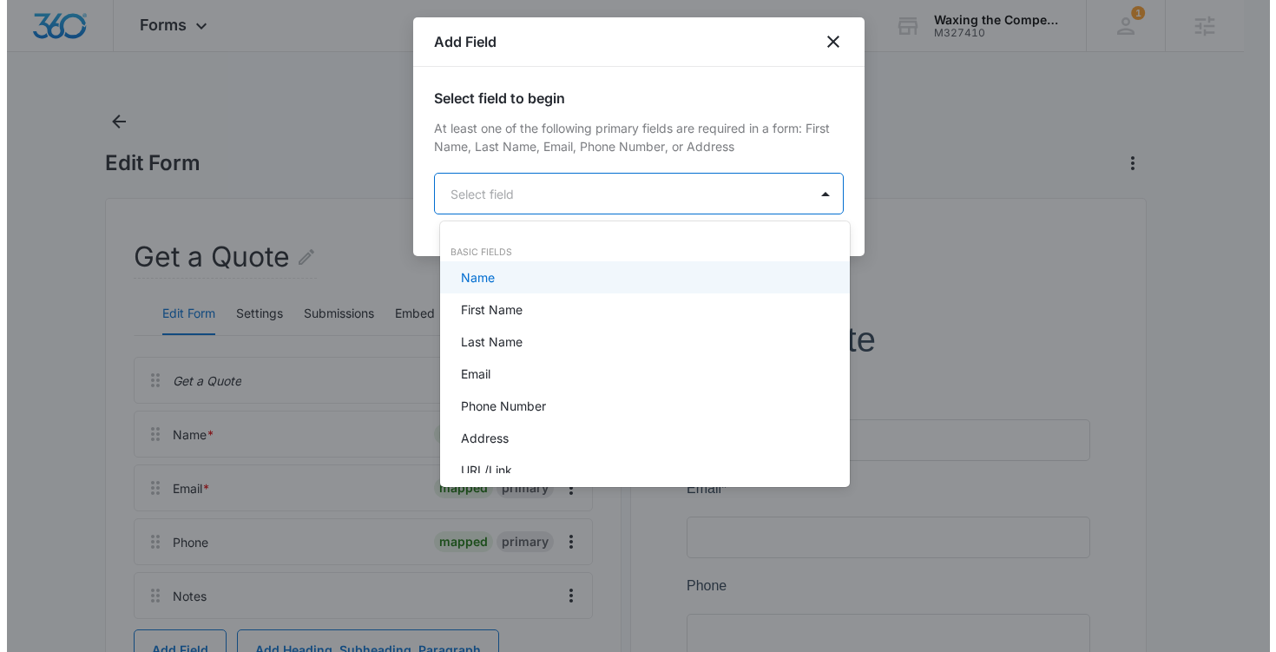
scroll to position [0, 0]
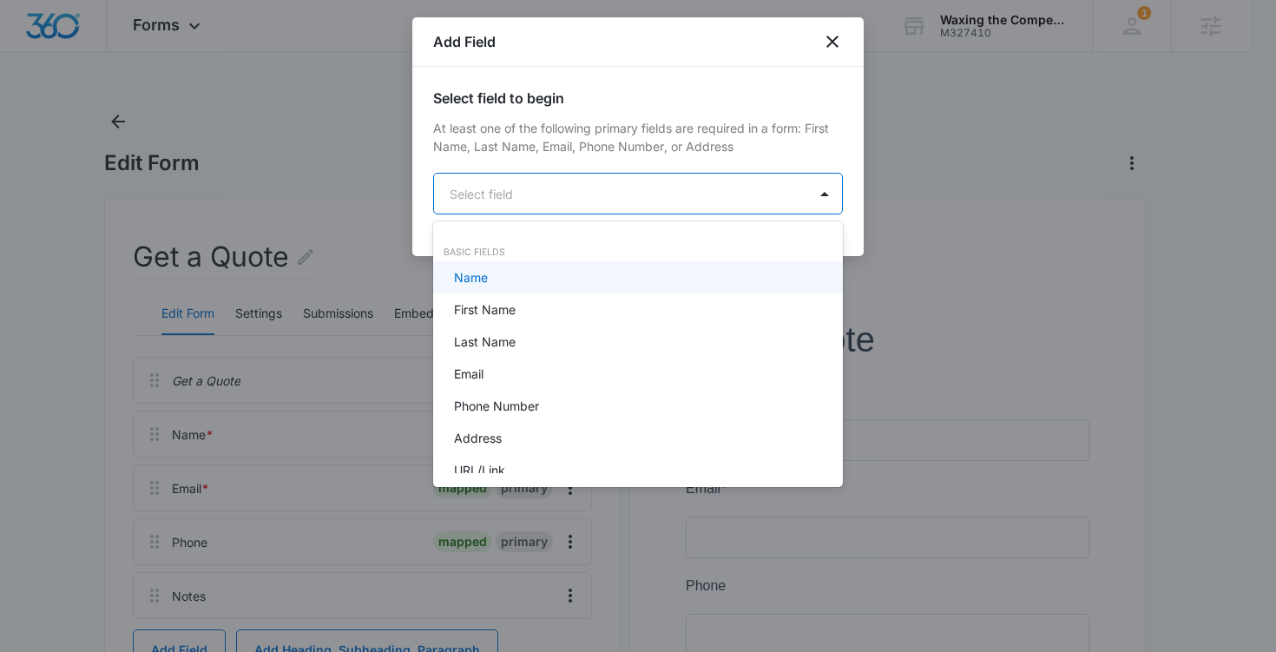
click at [672, 207] on body "Forms Apps Reputation Websites Forms CRM Email Social Content Ads Intelligence …" at bounding box center [638, 326] width 1276 height 652
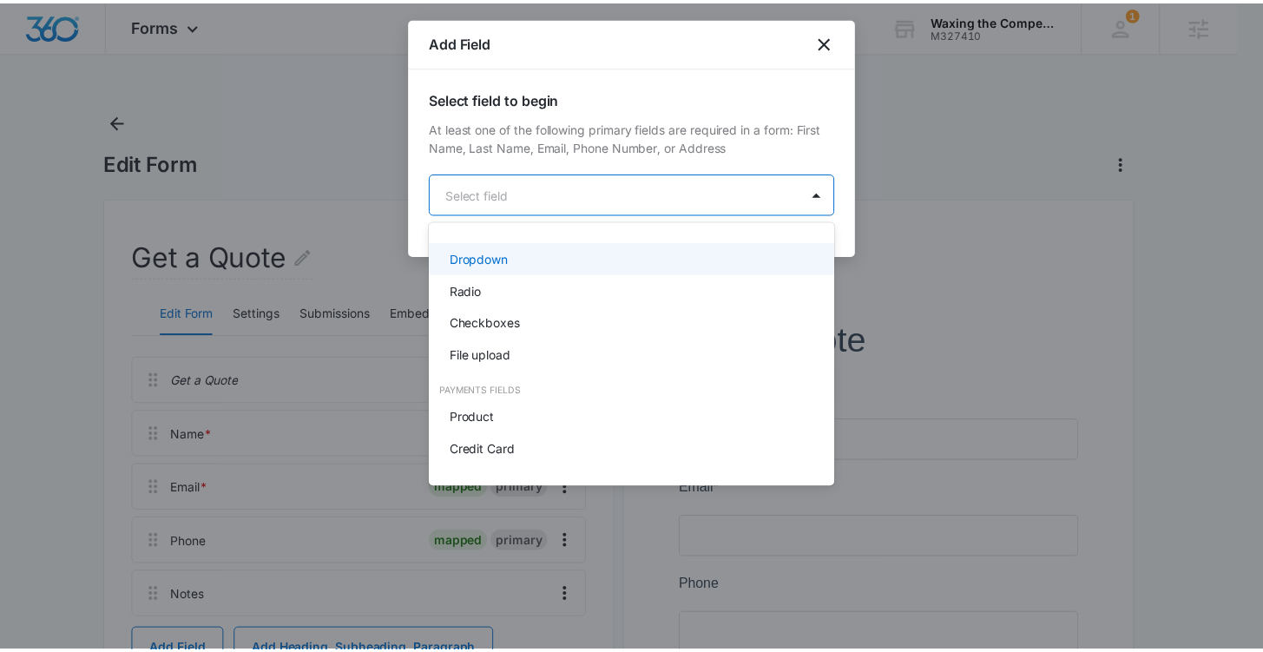
scroll to position [405, 0]
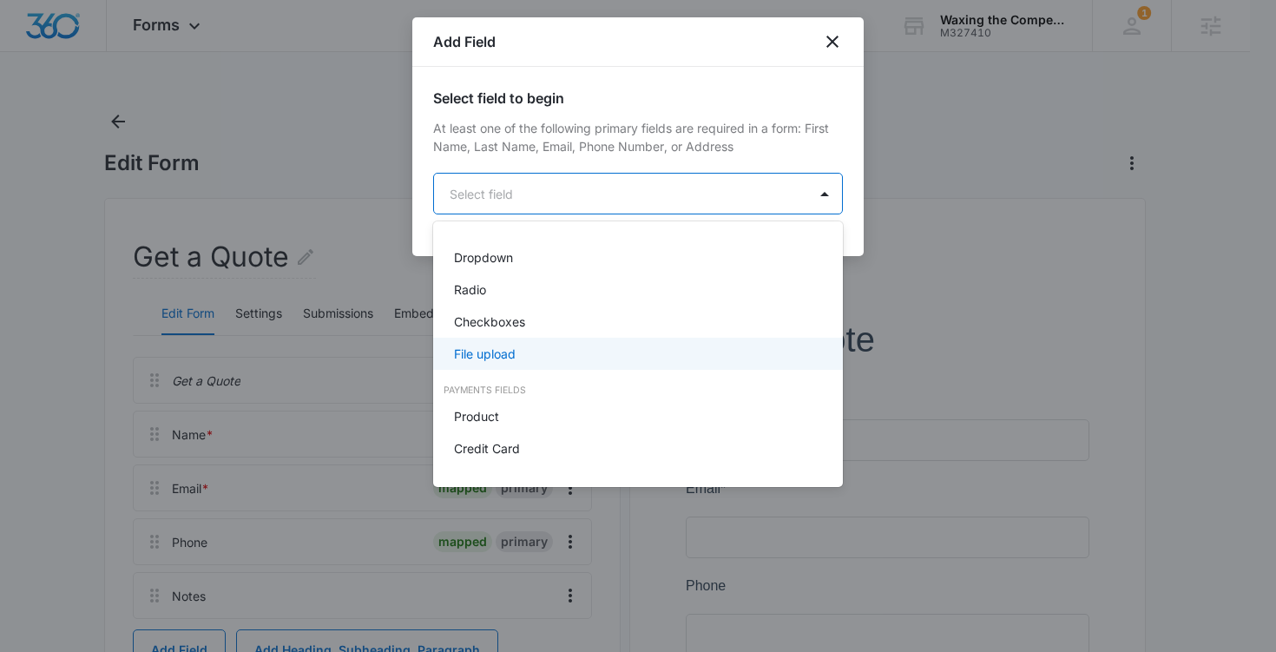
click at [1194, 364] on div at bounding box center [638, 326] width 1276 height 652
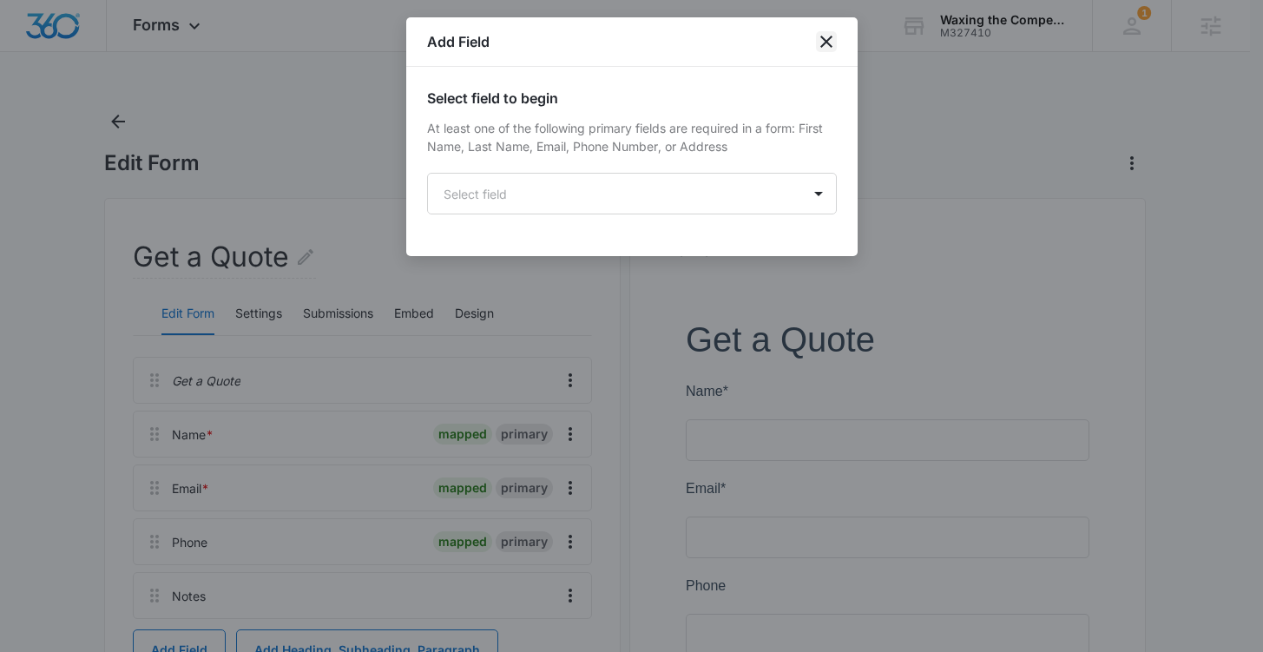
click at [827, 37] on icon "close" at bounding box center [826, 41] width 21 height 21
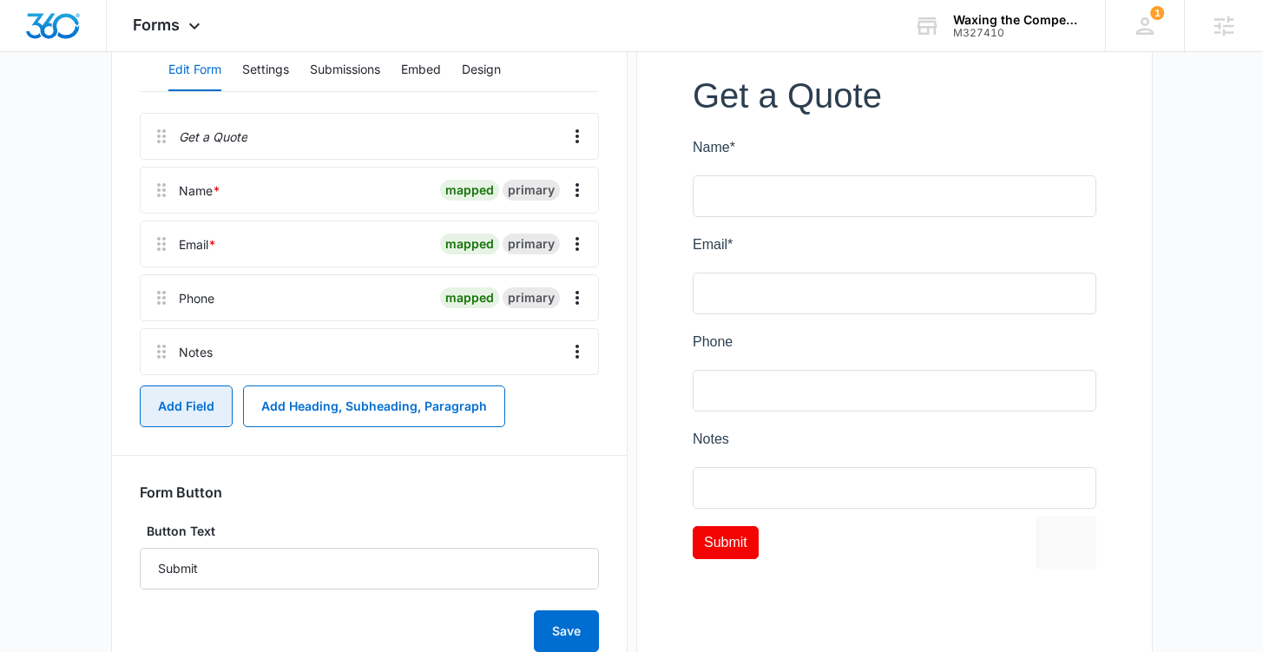
scroll to position [273, 0]
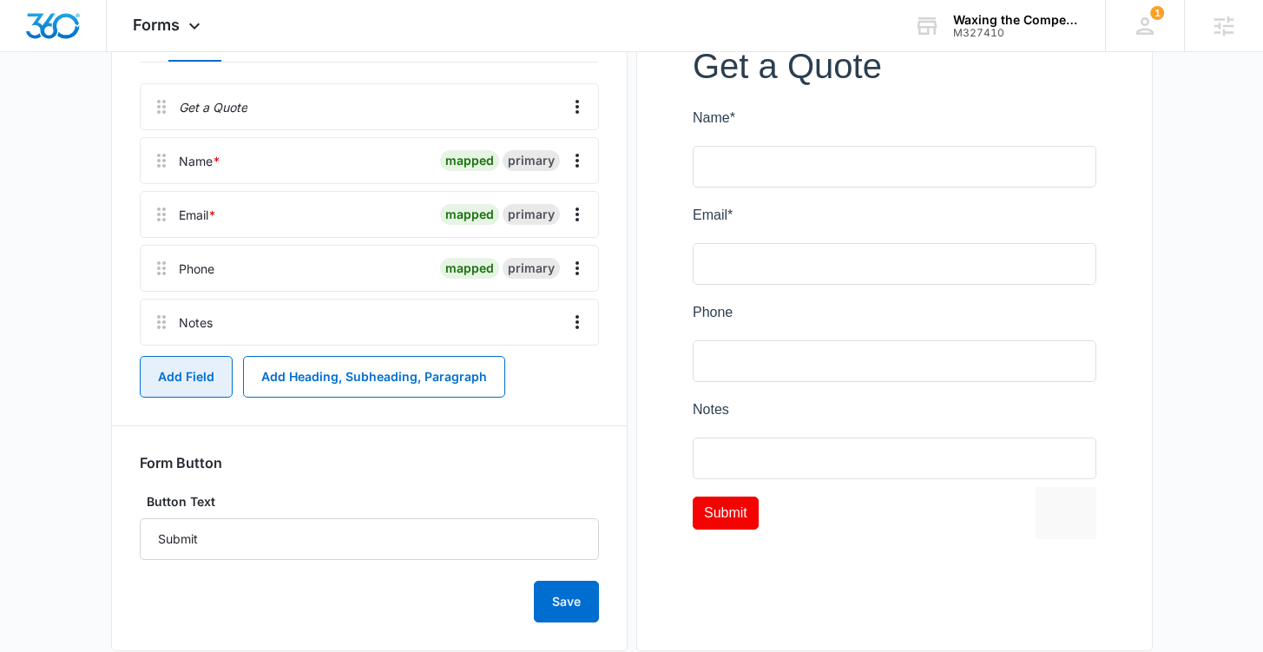
click at [194, 375] on button "Add Field" at bounding box center [186, 377] width 93 height 42
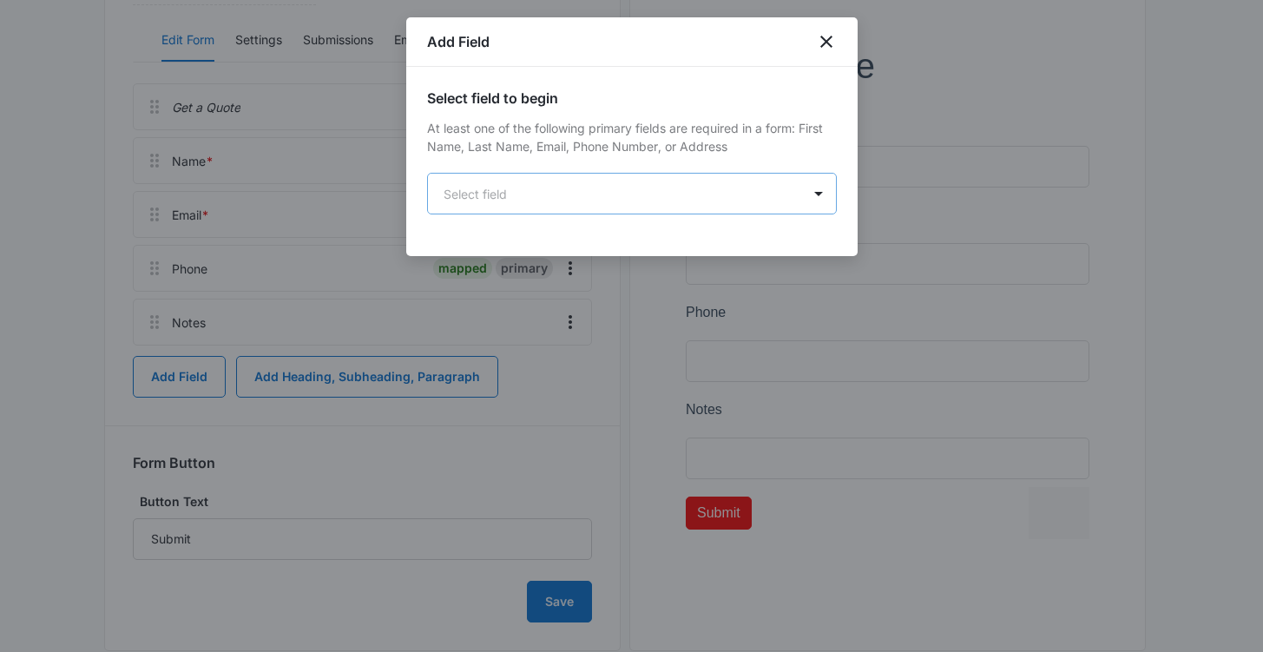
click at [608, 187] on body "Forms Apps Reputation Websites Forms CRM Email Social Content Ads Intelligence …" at bounding box center [631, 206] width 1263 height 959
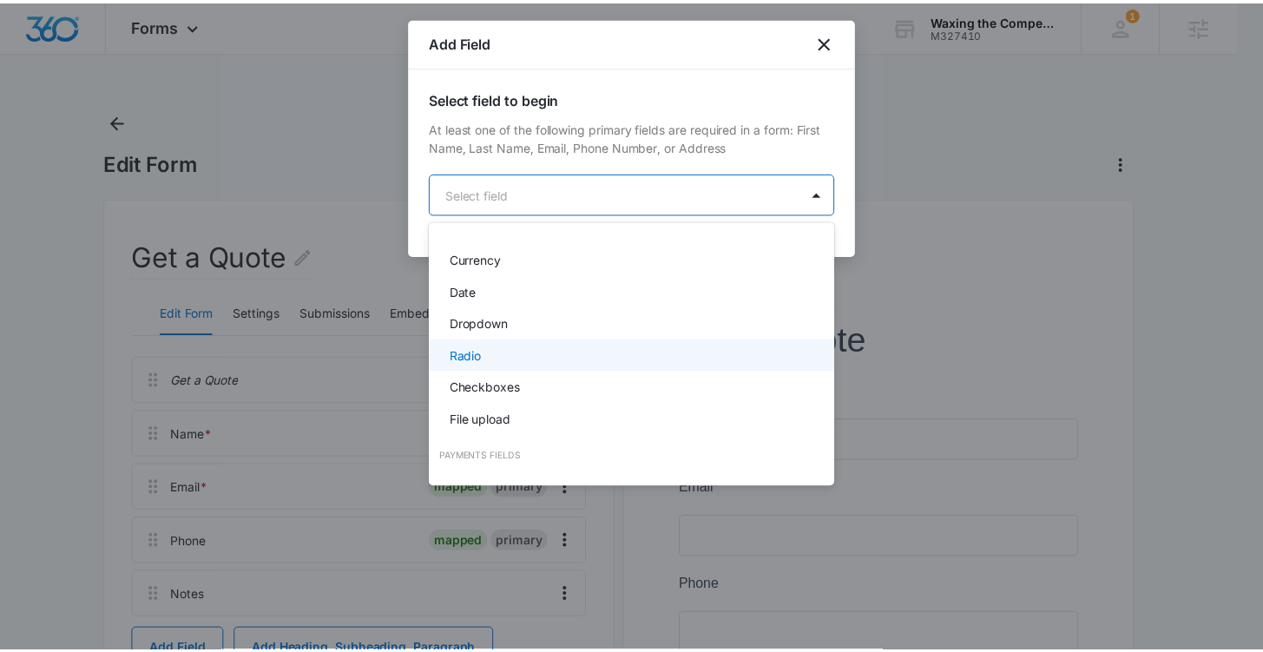
scroll to position [339, 0]
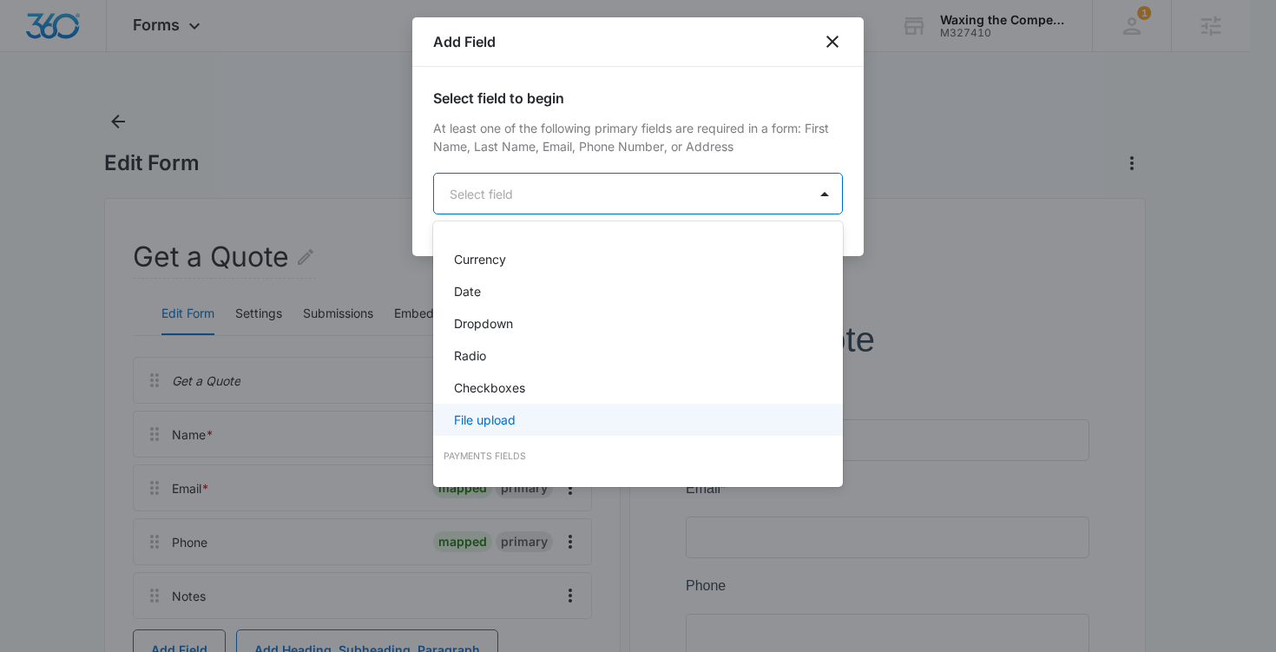
click at [600, 420] on div "File upload" at bounding box center [636, 420] width 365 height 18
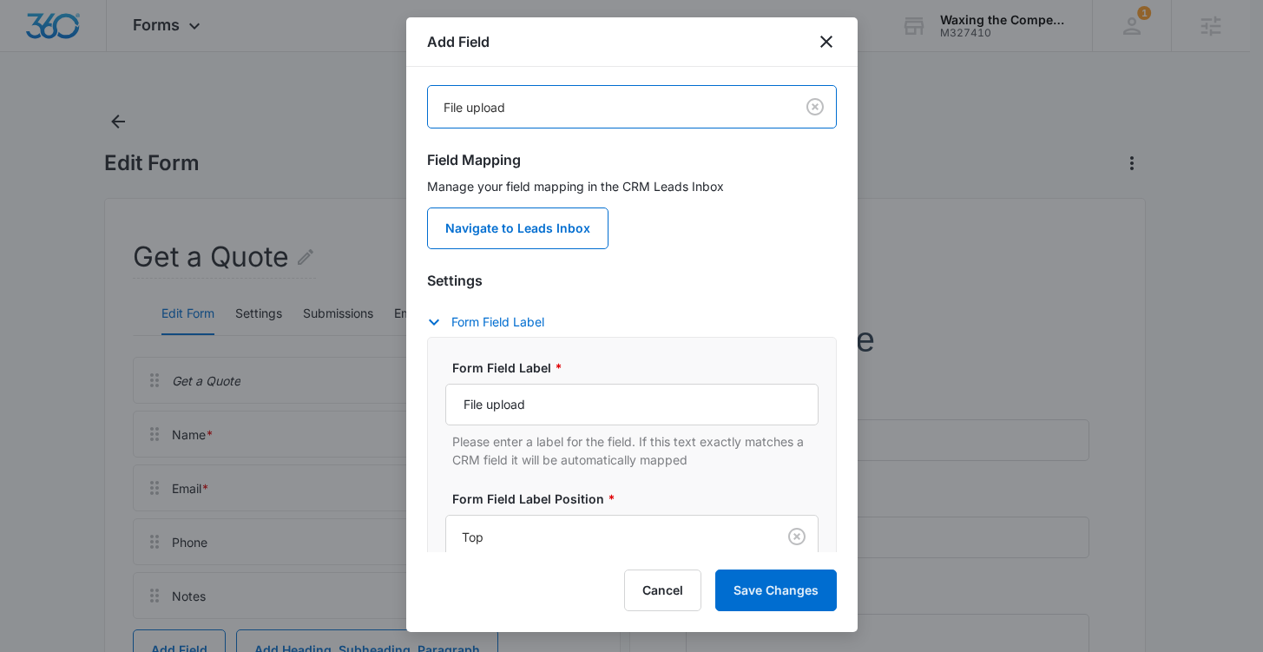
scroll to position [318, 0]
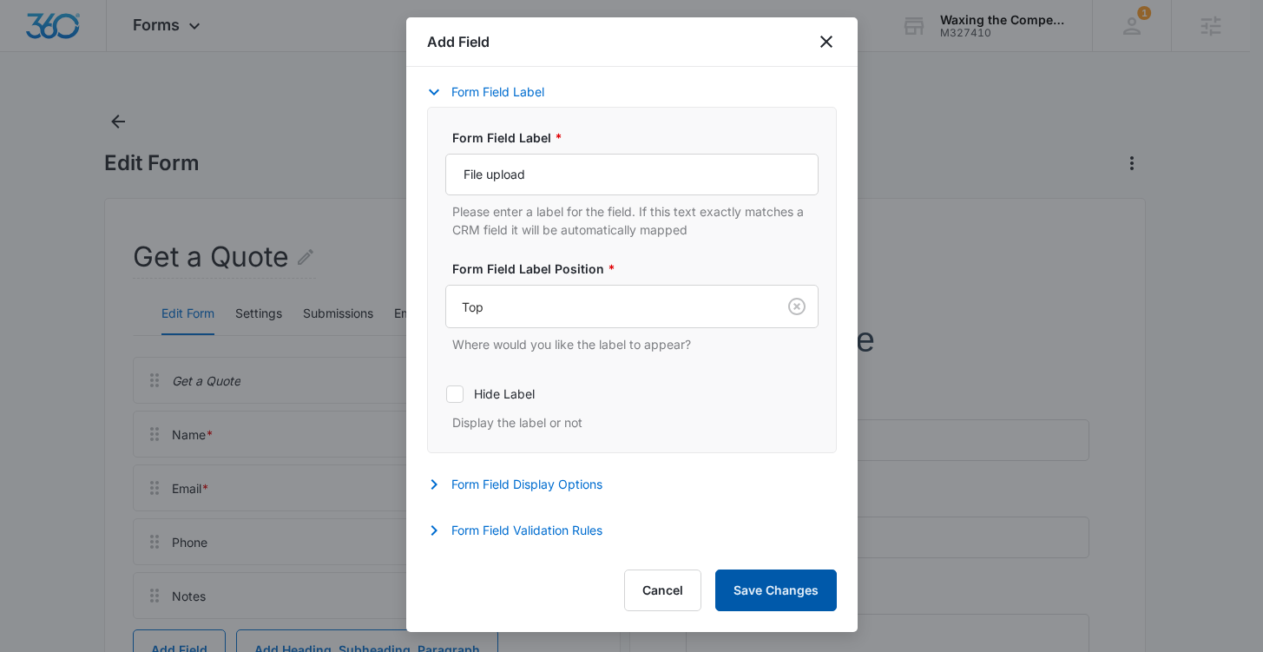
click at [779, 601] on button "Save Changes" at bounding box center [776, 590] width 122 height 42
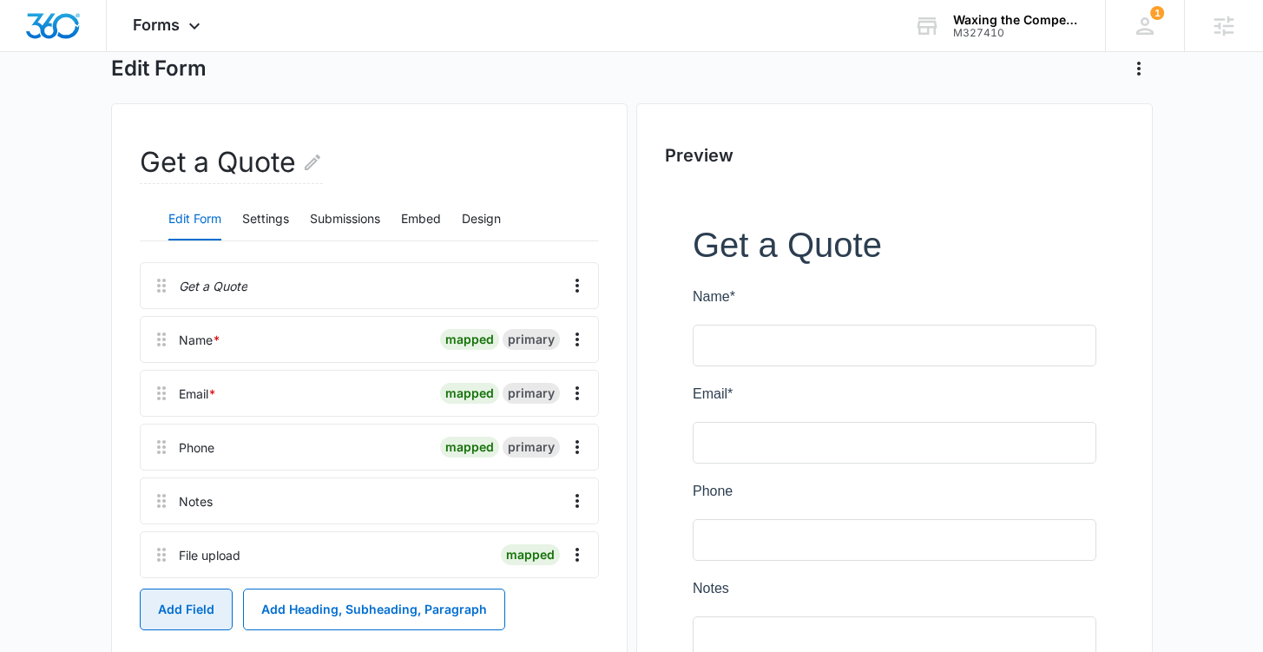
scroll to position [0, 0]
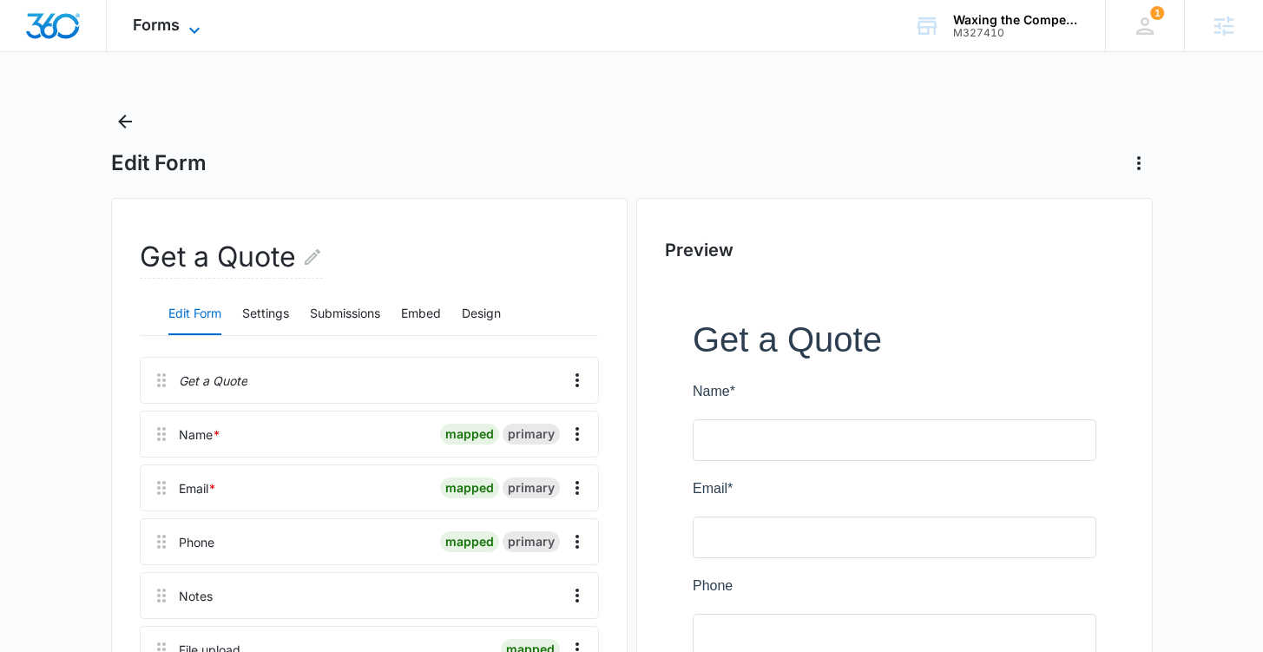
click at [187, 22] on icon at bounding box center [194, 30] width 21 height 21
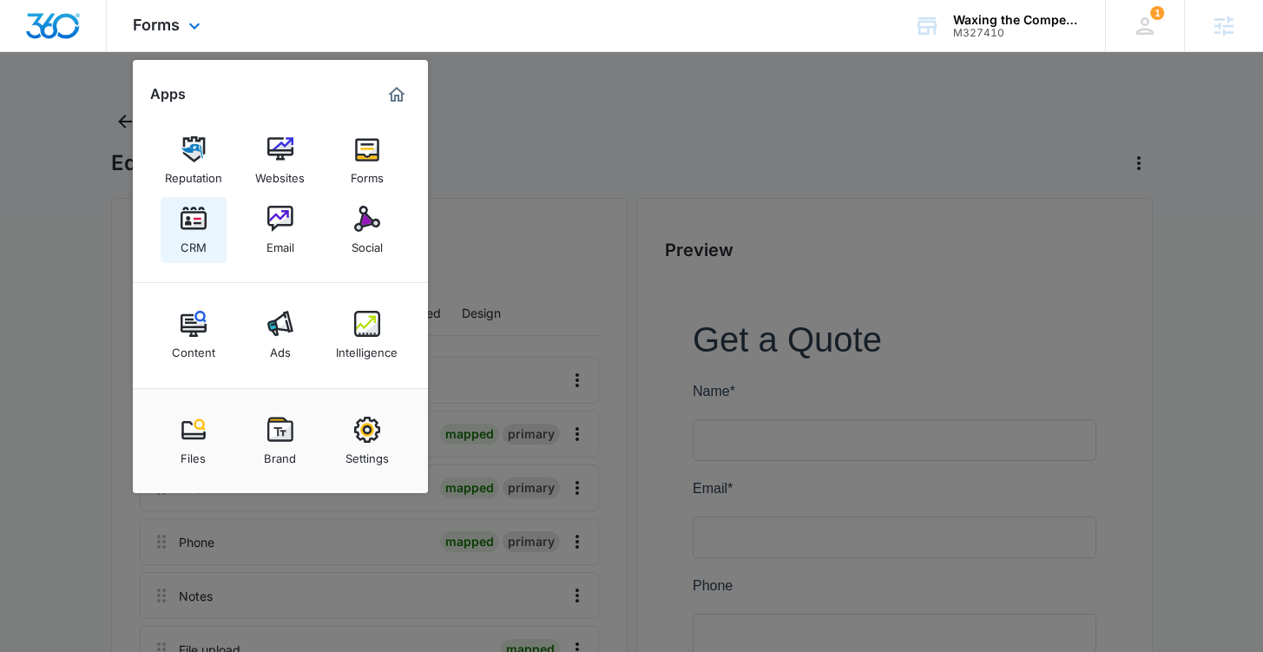
click at [205, 226] on img at bounding box center [194, 219] width 26 height 26
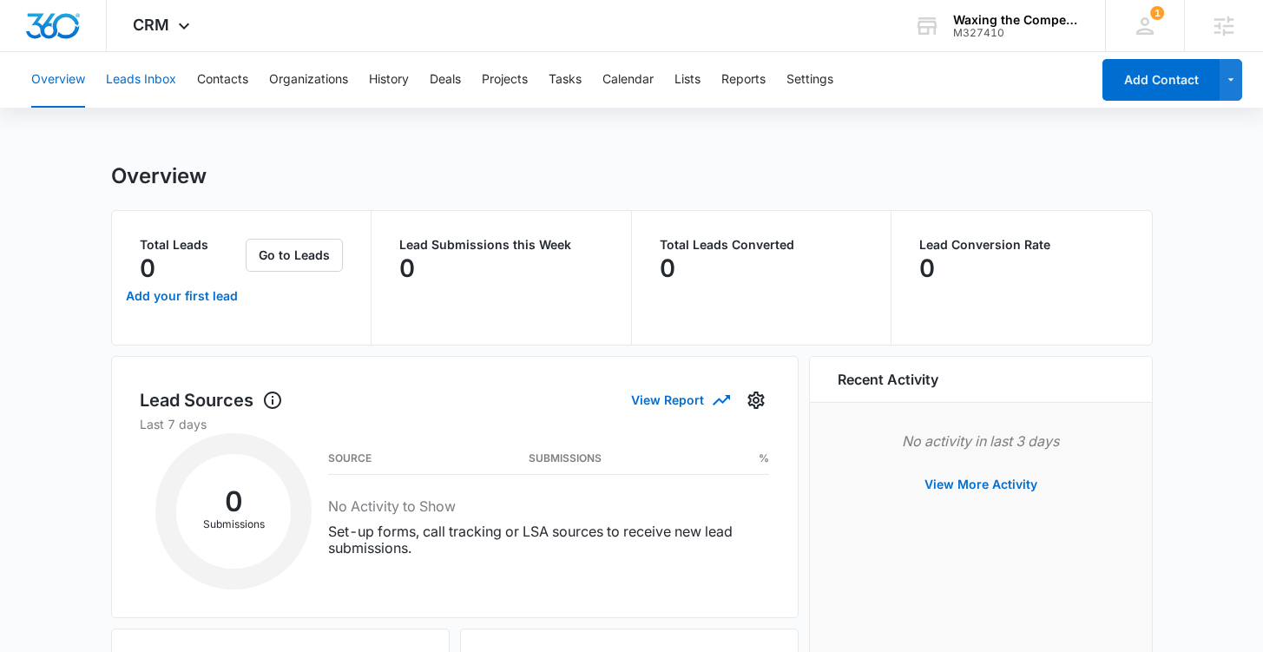
click at [167, 82] on button "Leads Inbox" at bounding box center [141, 80] width 70 height 56
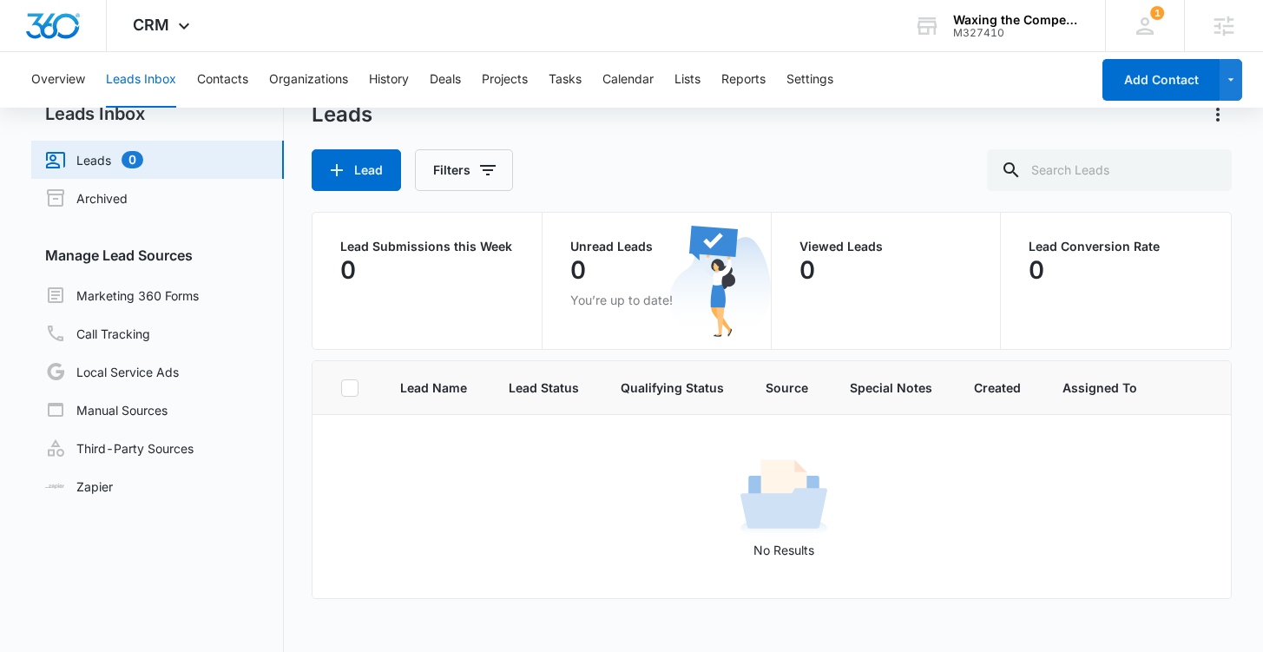
scroll to position [121, 0]
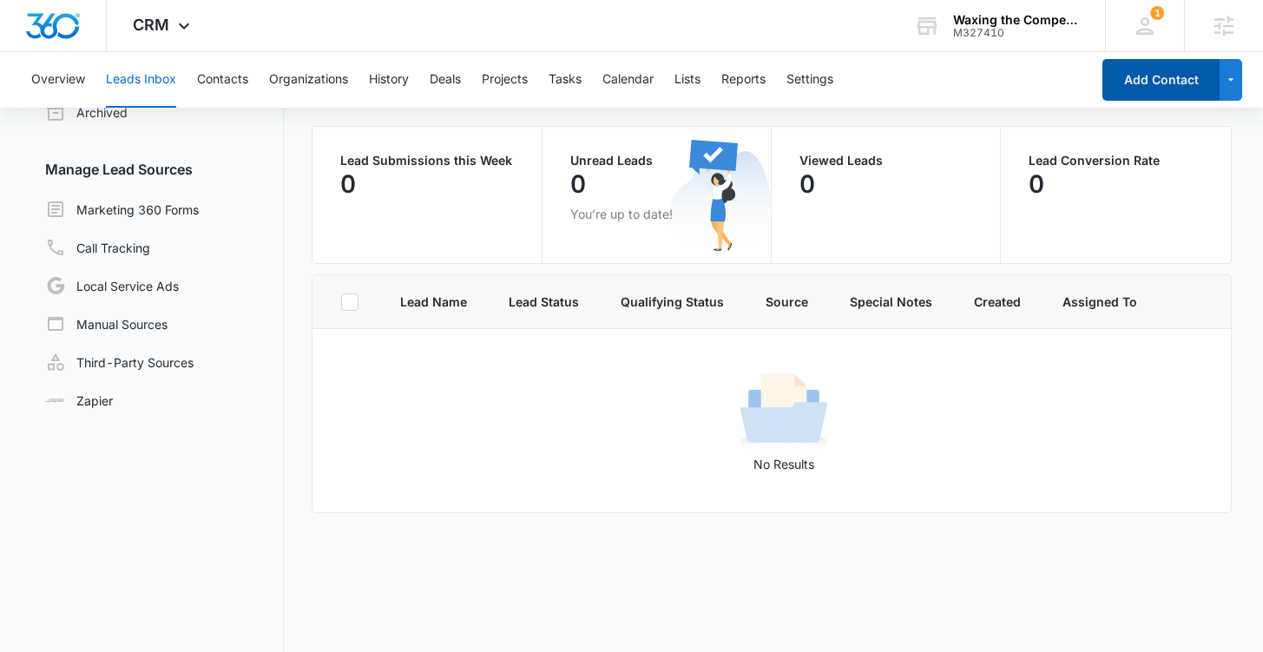
click at [1146, 86] on button "Add Contact" at bounding box center [1160, 80] width 117 height 42
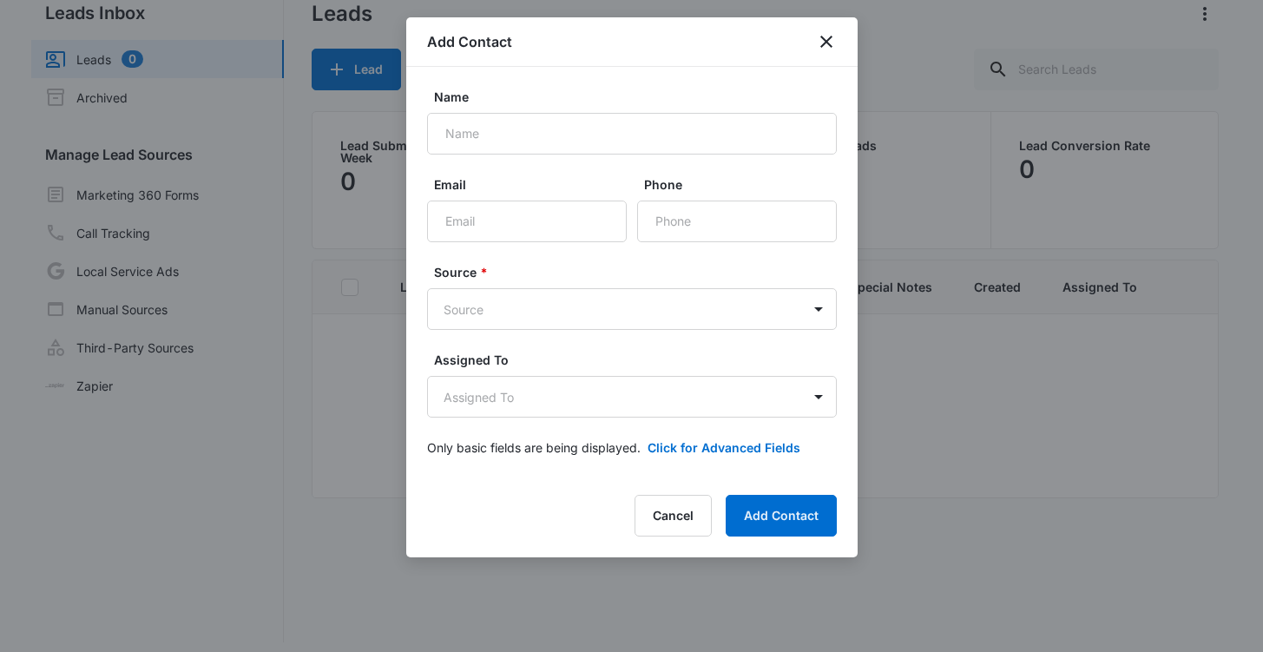
scroll to position [147, 0]
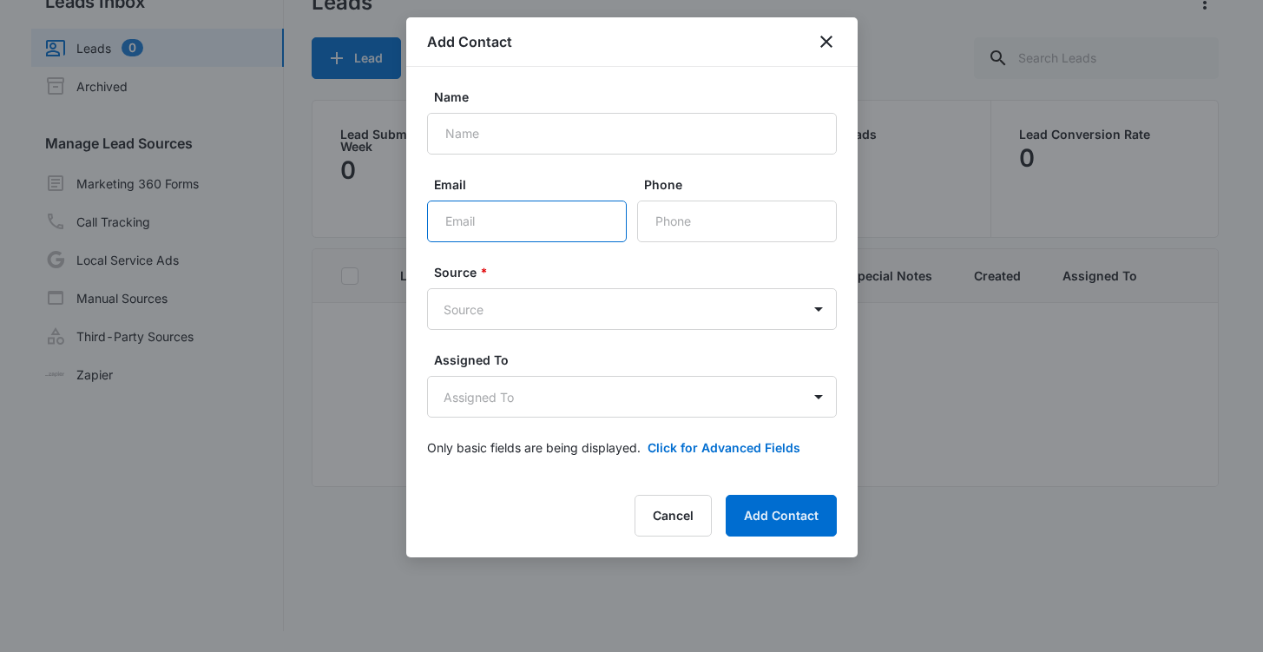
drag, startPoint x: 528, startPoint y: 220, endPoint x: 443, endPoint y: 219, distance: 85.1
click at [443, 219] on input "Email" at bounding box center [527, 221] width 200 height 42
drag, startPoint x: 725, startPoint y: 213, endPoint x: 670, endPoint y: 214, distance: 54.7
click at [670, 214] on input "Phone" at bounding box center [737, 221] width 200 height 42
click at [822, 38] on icon "close" at bounding box center [826, 42] width 12 height 12
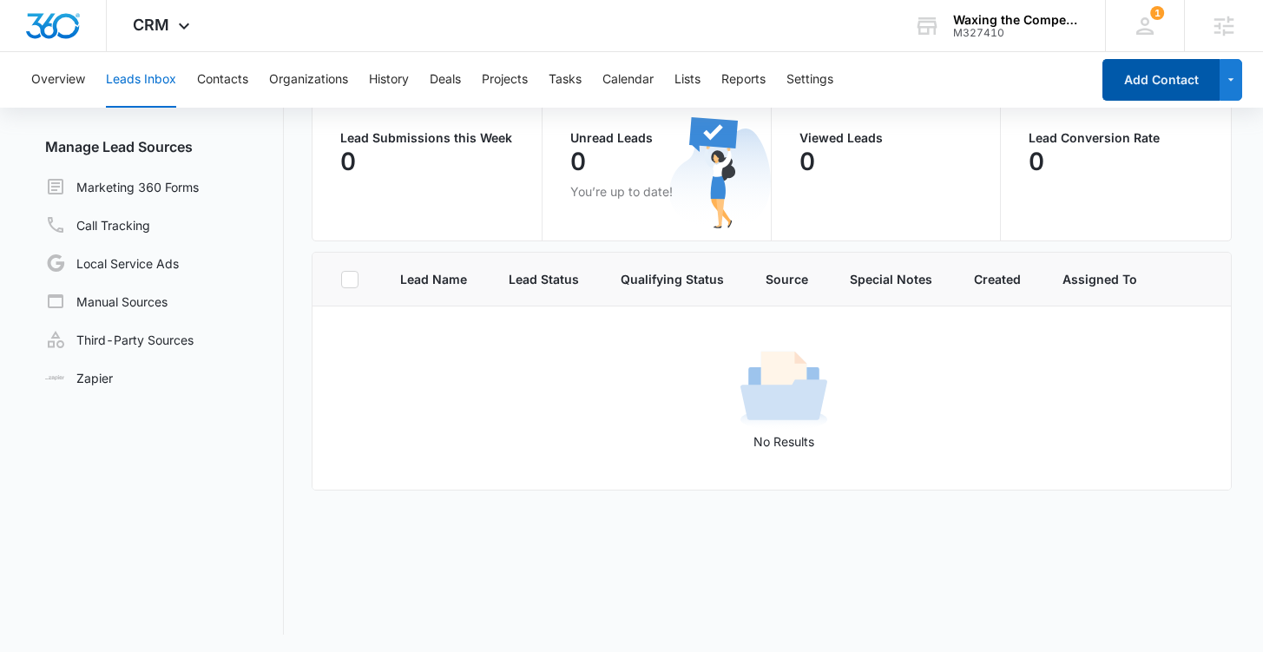
scroll to position [143, 0]
click at [232, 82] on button "Contacts" at bounding box center [222, 80] width 51 height 56
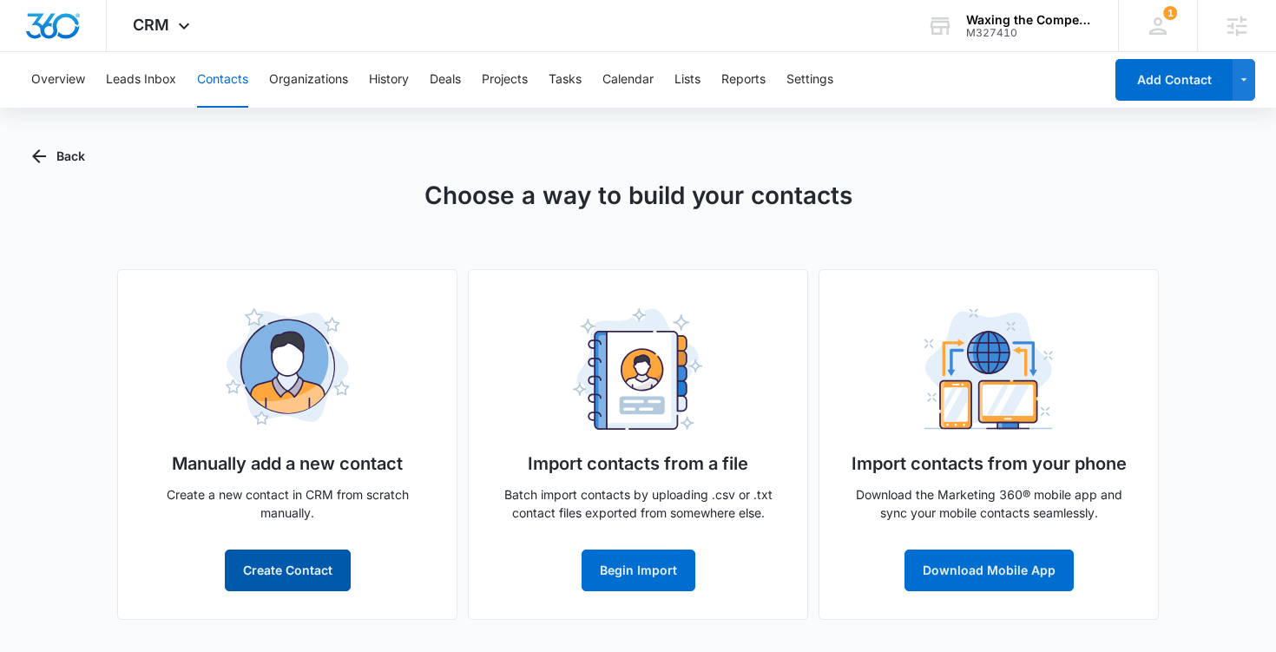
click at [309, 576] on button "Create Contact" at bounding box center [288, 570] width 126 height 42
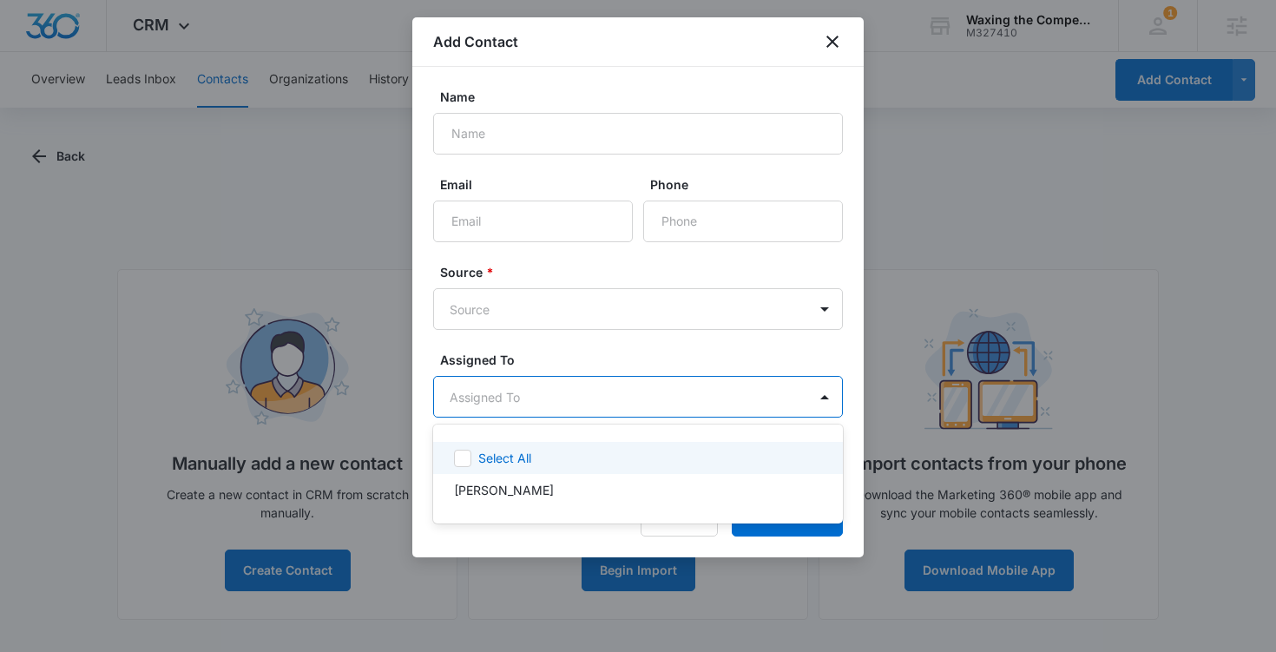
click at [576, 414] on body "CRM Apps Reputation Websites Forms CRM Email Social Content Ads Intelligence Fi…" at bounding box center [638, 326] width 1276 height 652
click at [611, 352] on div at bounding box center [638, 326] width 1276 height 652
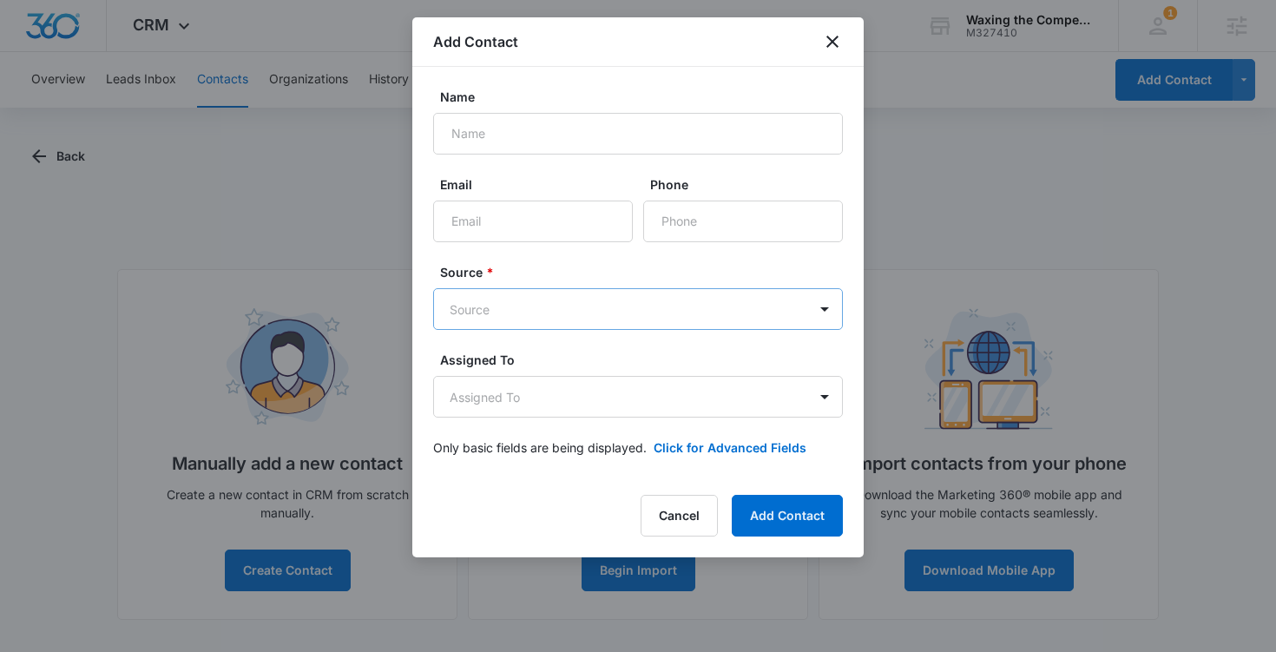
click at [601, 298] on body "CRM Apps Reputation Websites Forms CRM Email Social Content Ads Intelligence Fi…" at bounding box center [638, 326] width 1276 height 652
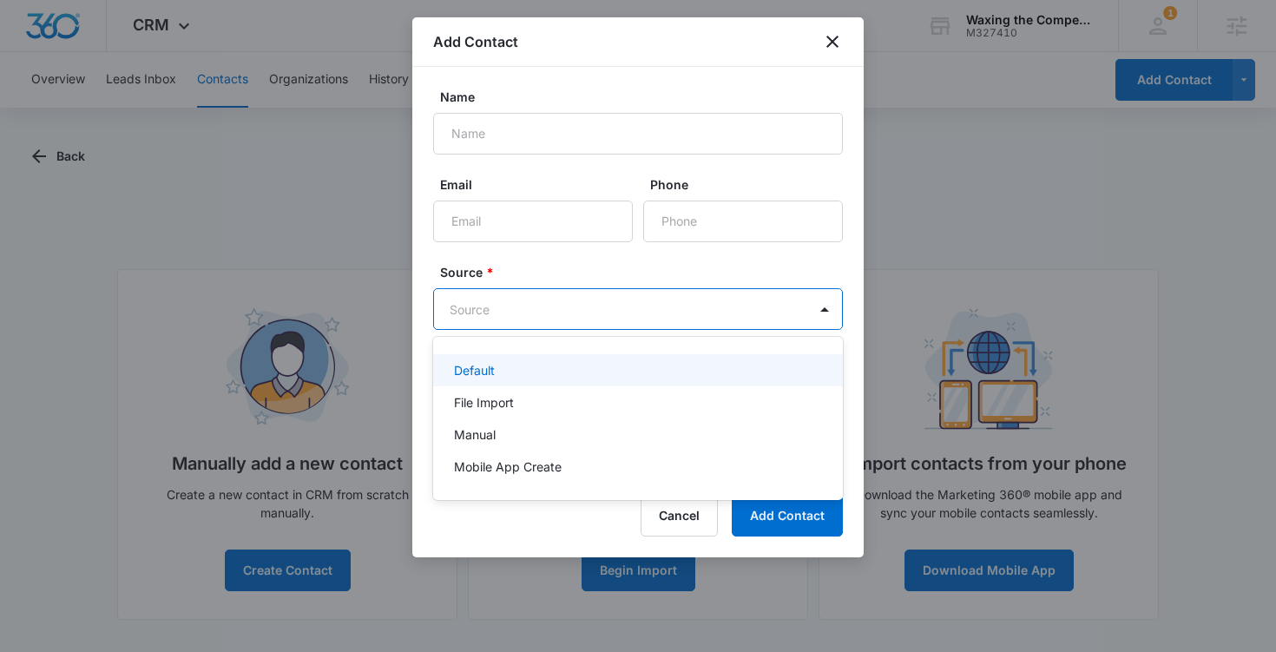
click at [578, 267] on div at bounding box center [638, 326] width 1276 height 652
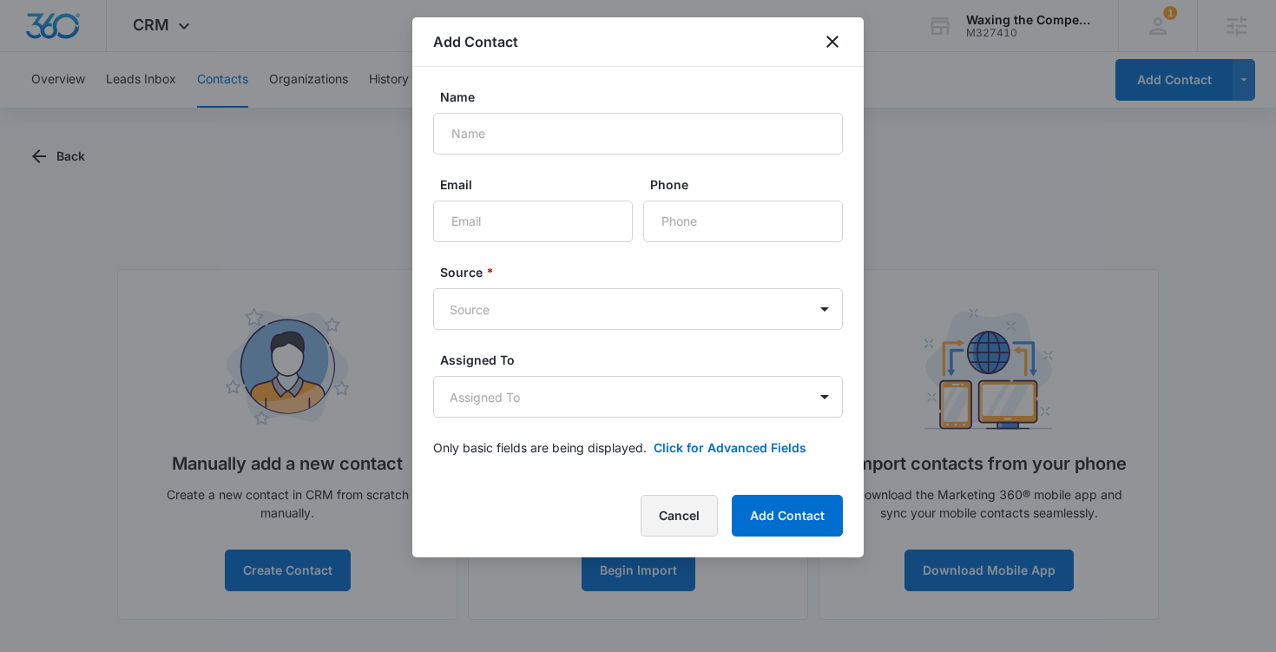
click at [682, 520] on button "Cancel" at bounding box center [679, 516] width 77 height 42
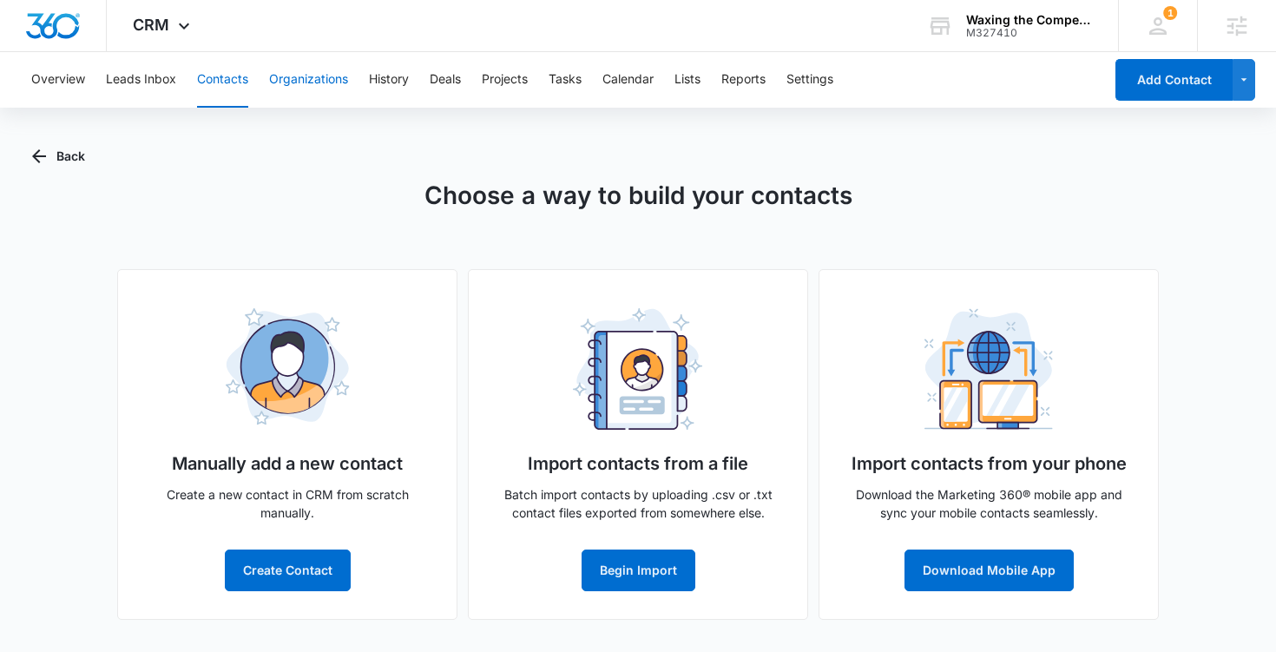
click at [312, 82] on button "Organizations" at bounding box center [308, 80] width 79 height 56
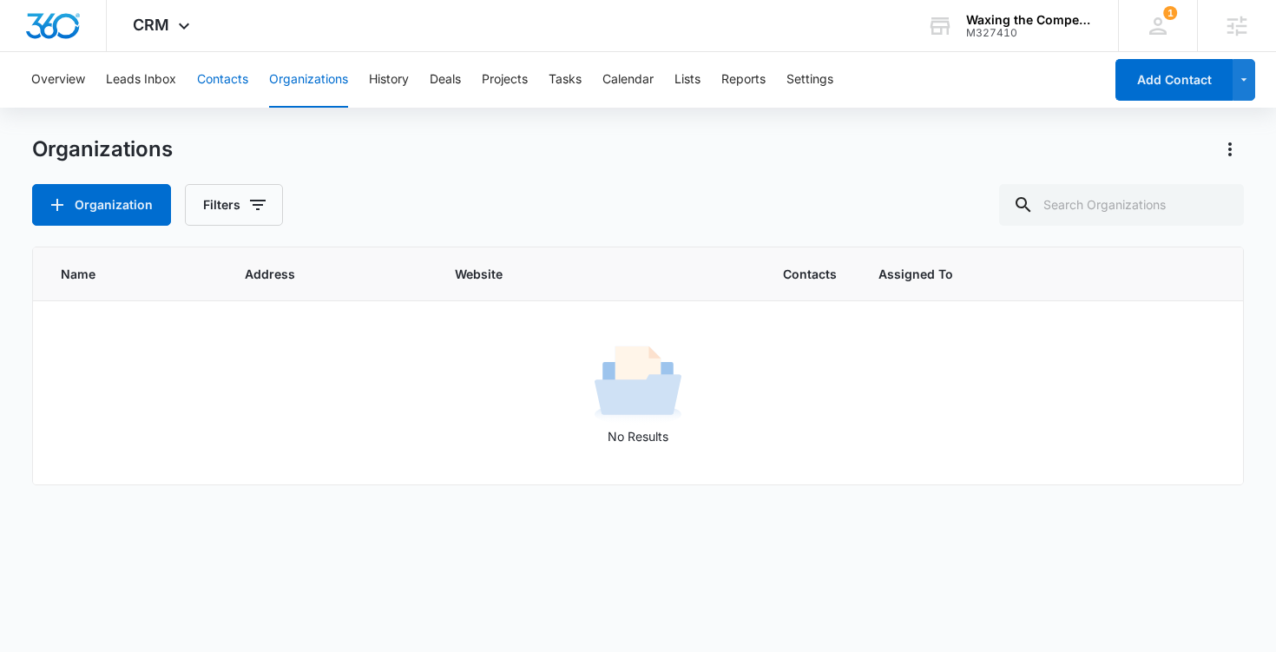
click at [227, 82] on button "Contacts" at bounding box center [222, 80] width 51 height 56
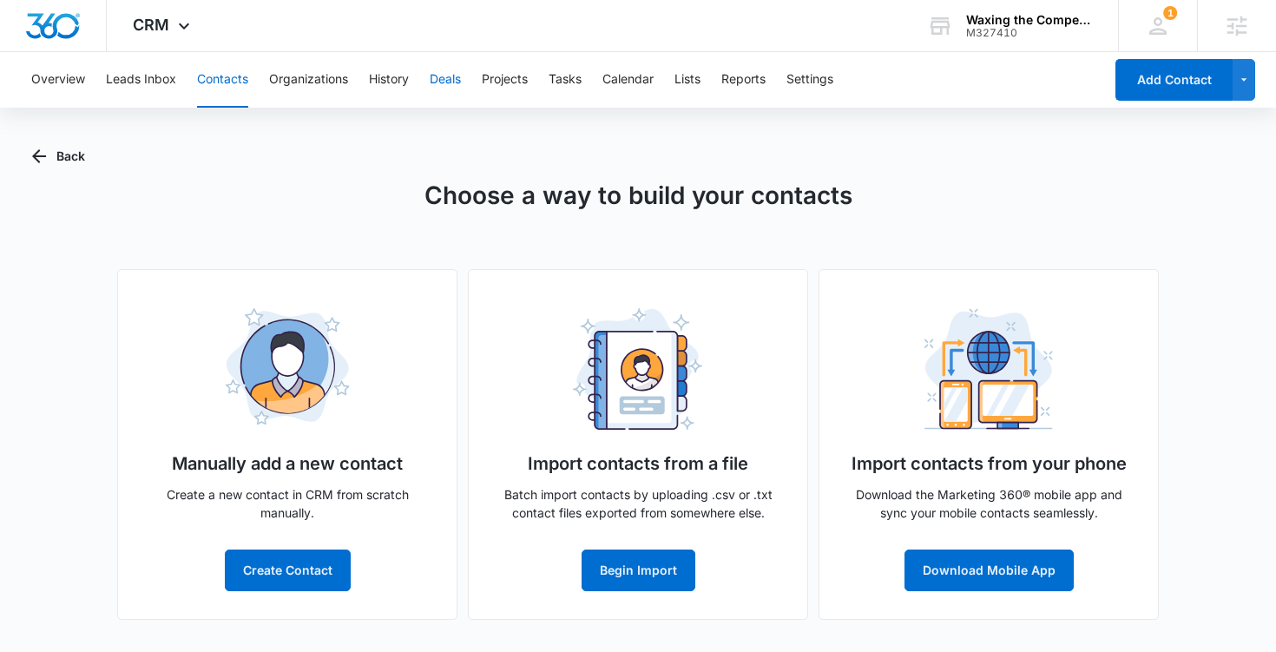
click at [455, 86] on button "Deals" at bounding box center [445, 80] width 31 height 56
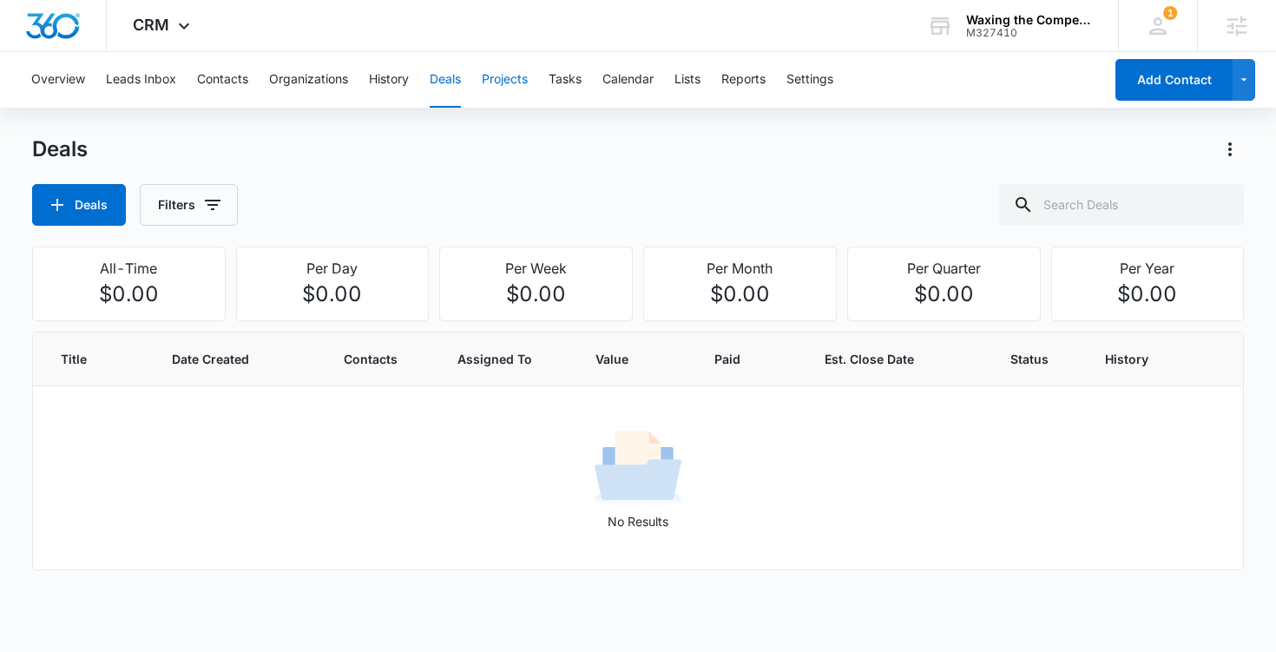
click at [516, 80] on button "Projects" at bounding box center [505, 80] width 46 height 56
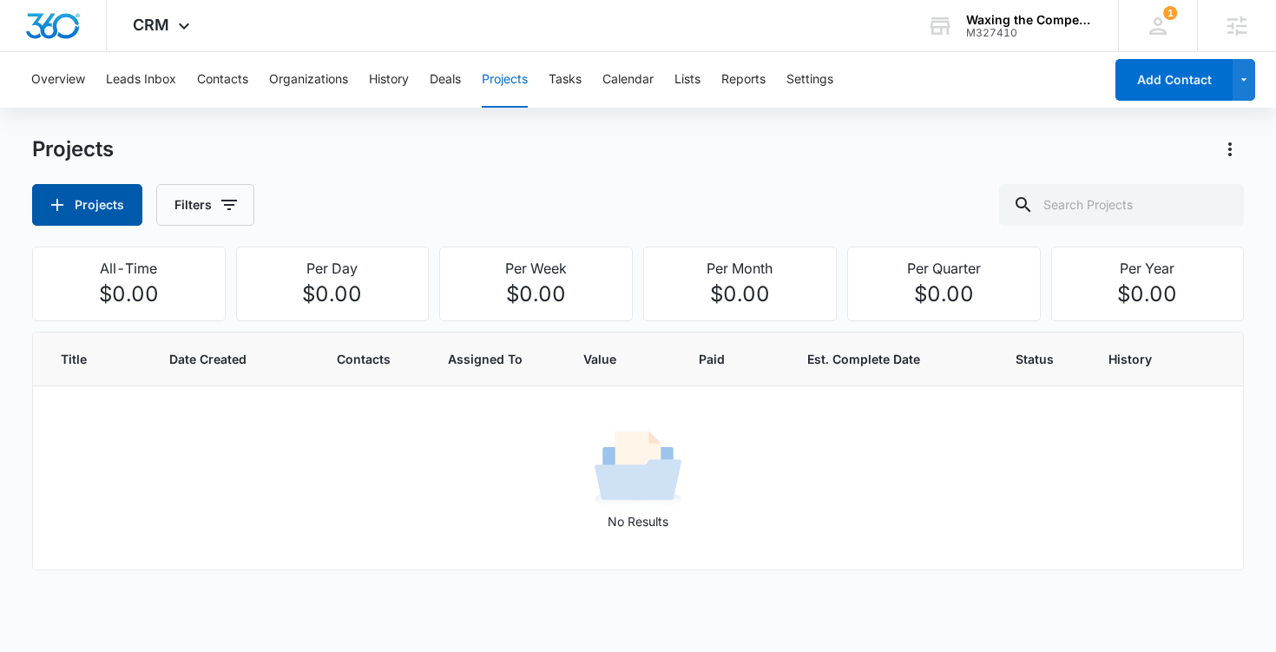
click at [102, 201] on button "Projects" at bounding box center [87, 205] width 110 height 42
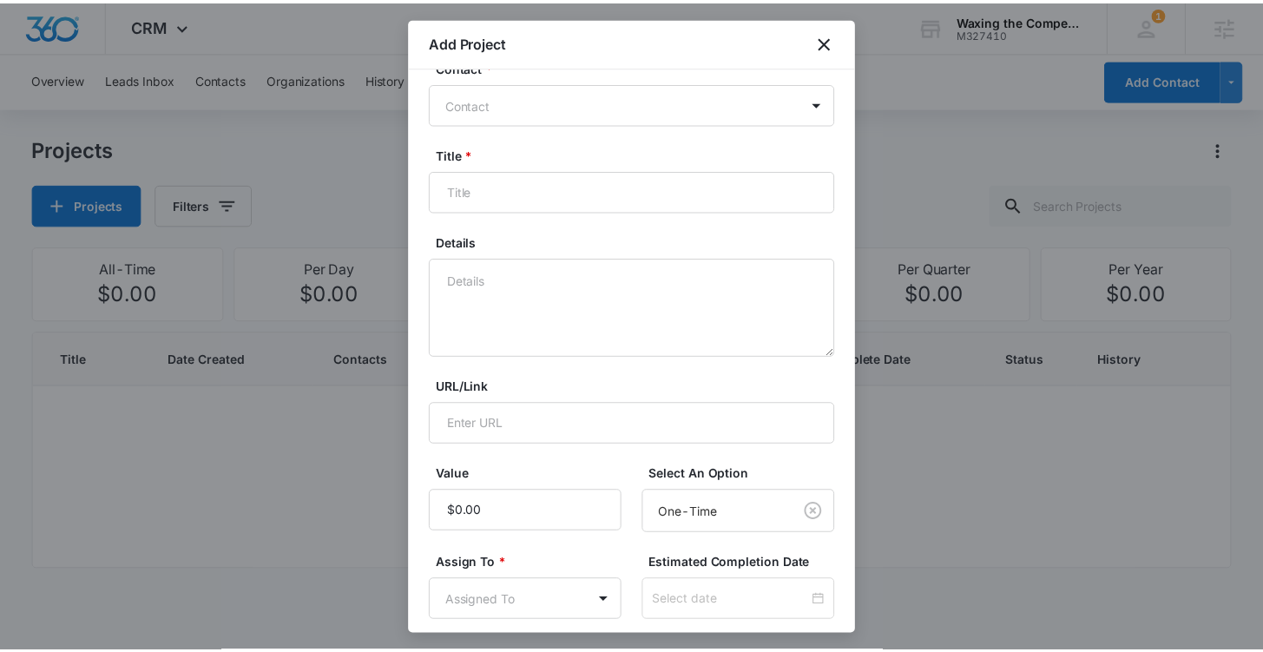
scroll to position [50, 0]
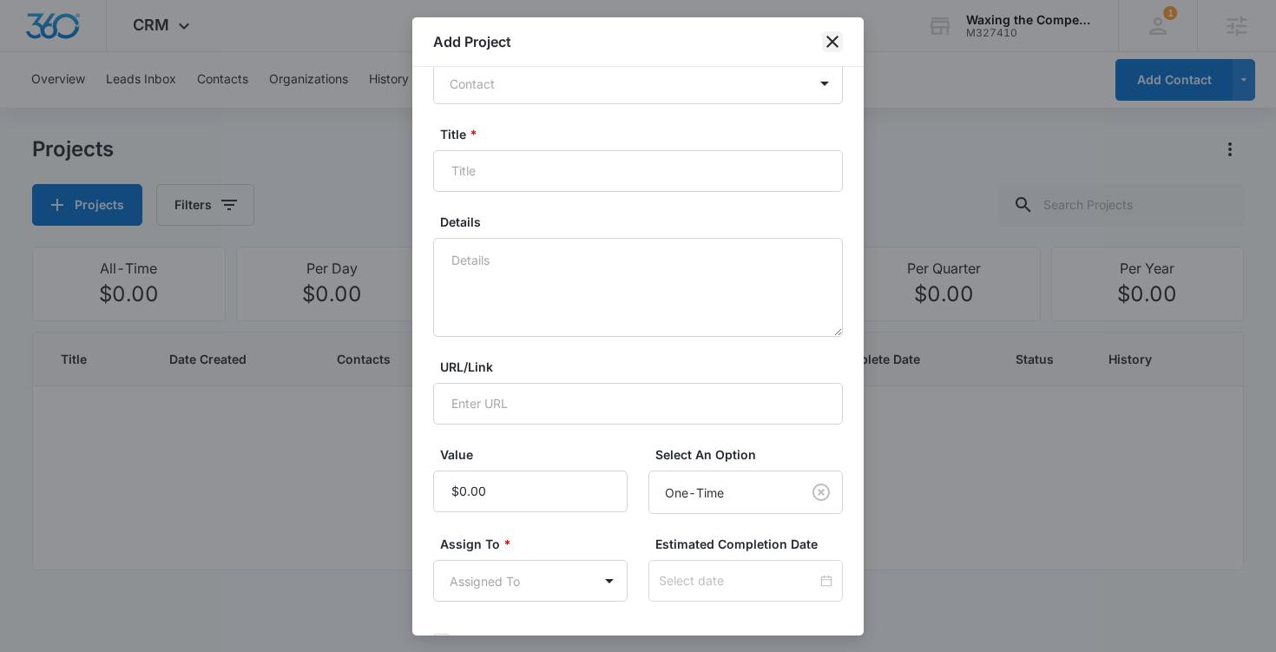
click at [841, 43] on icon "close" at bounding box center [832, 41] width 21 height 21
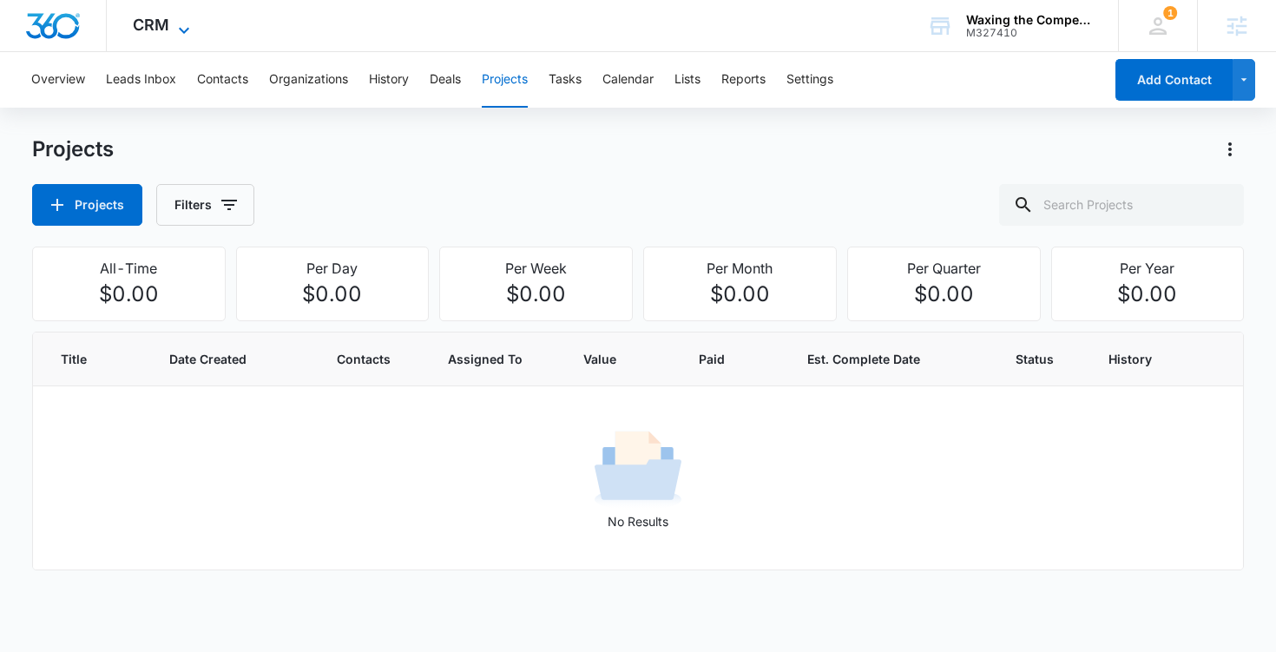
click at [181, 30] on icon at bounding box center [184, 30] width 10 height 6
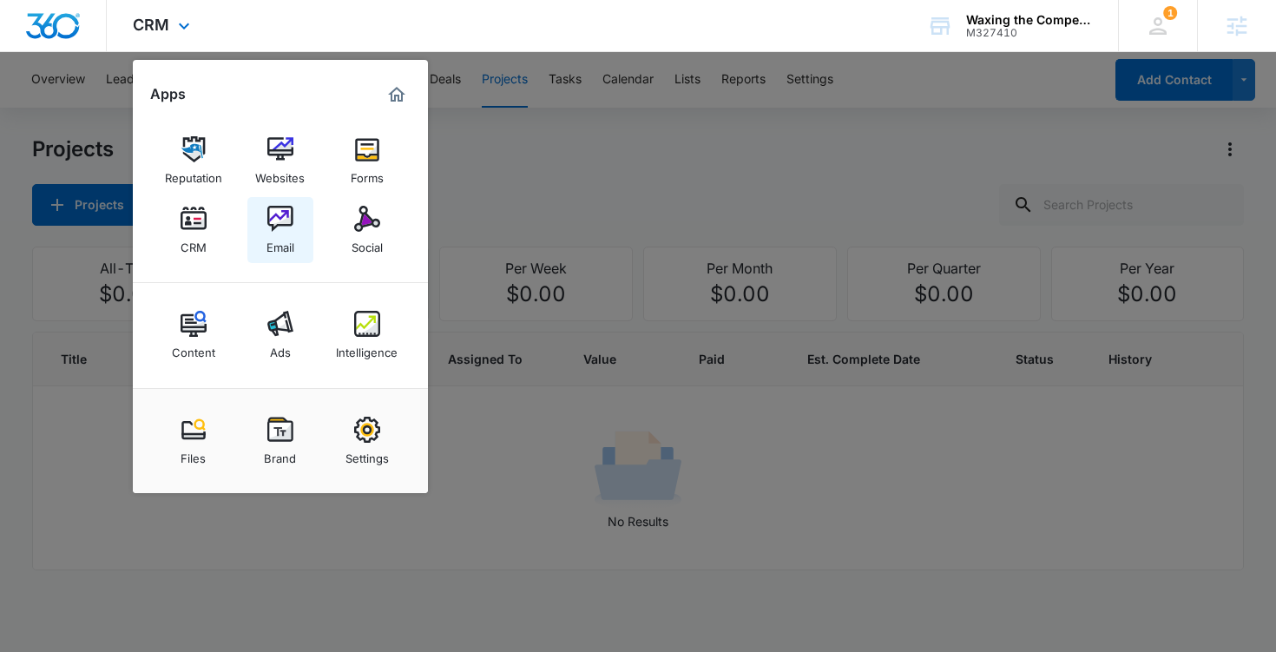
click at [272, 236] on div "Email" at bounding box center [280, 243] width 28 height 23
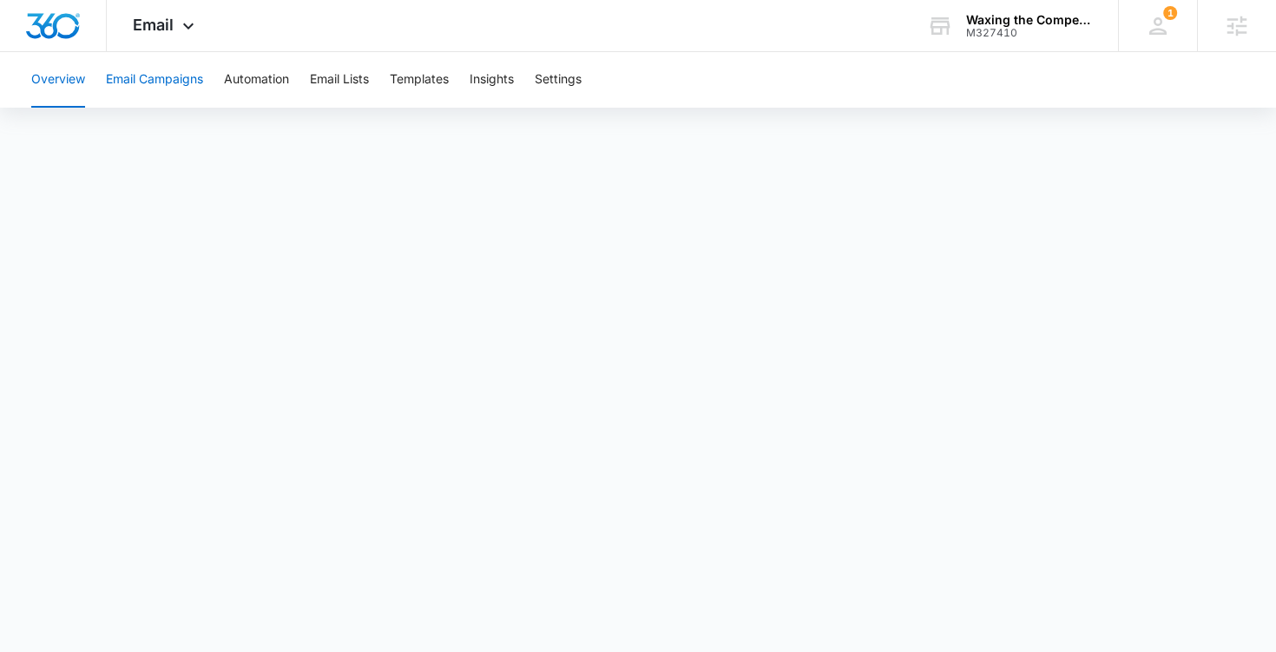
click at [150, 76] on button "Email Campaigns" at bounding box center [154, 80] width 97 height 56
click at [277, 83] on button "Automation" at bounding box center [256, 80] width 65 height 56
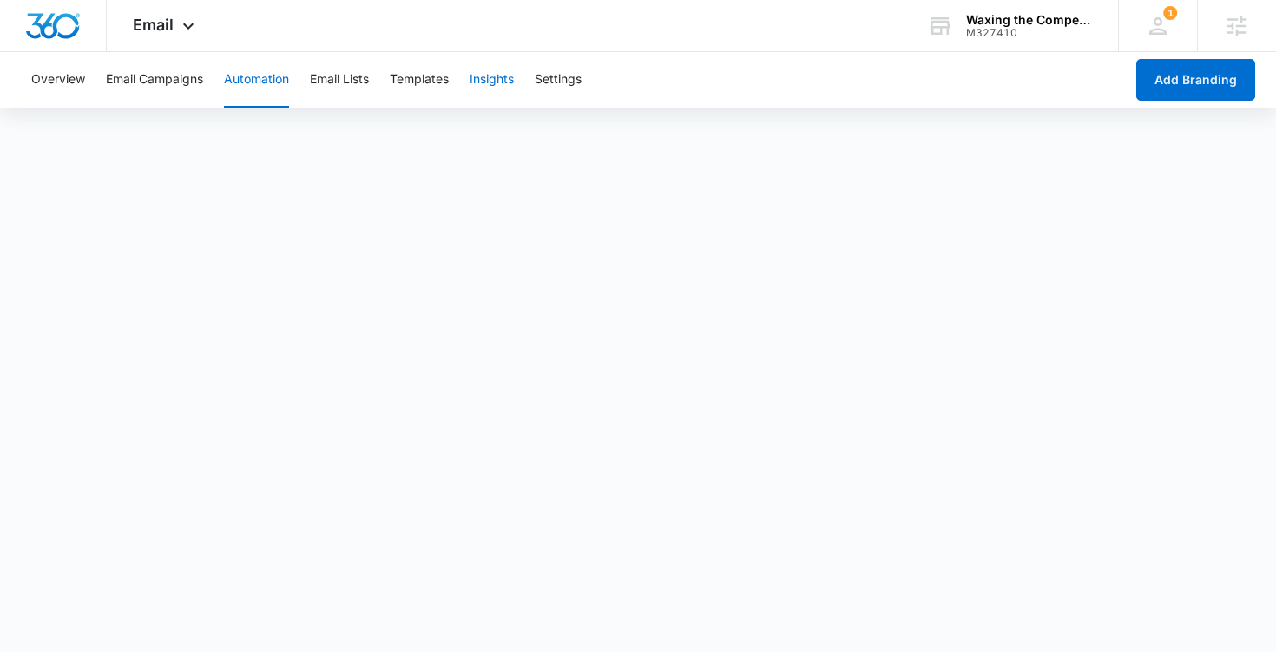
click at [508, 84] on button "Insights" at bounding box center [492, 80] width 44 height 56
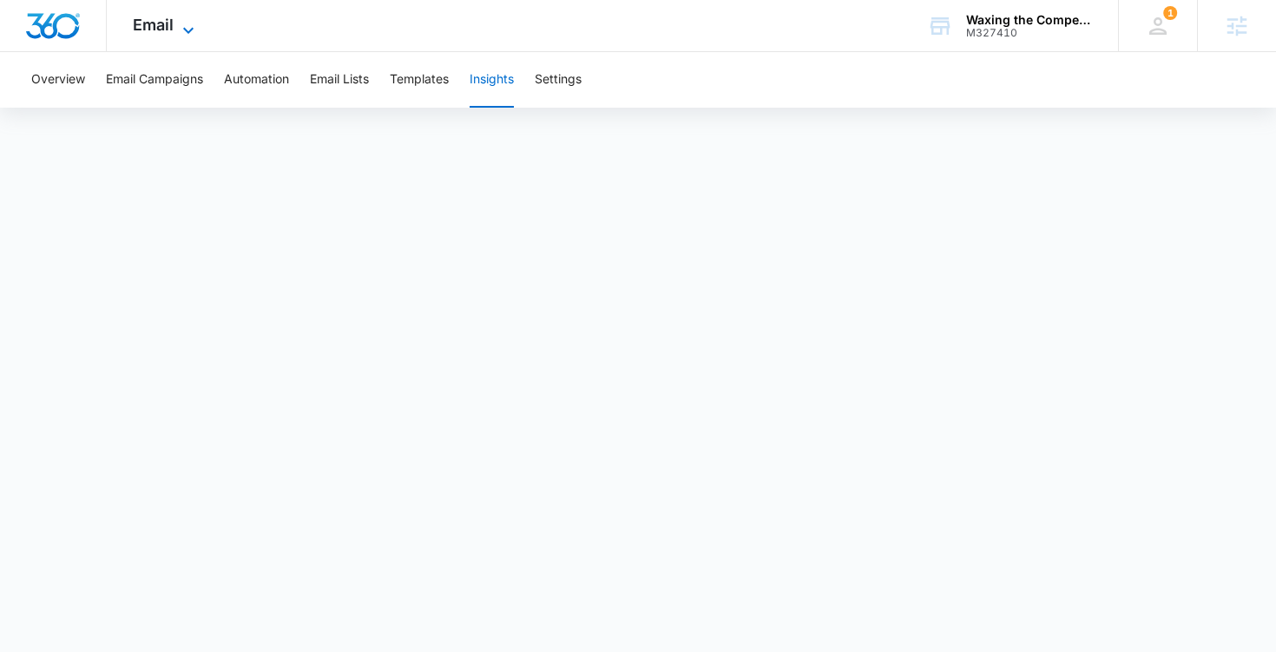
click at [170, 23] on span "Email" at bounding box center [153, 25] width 41 height 18
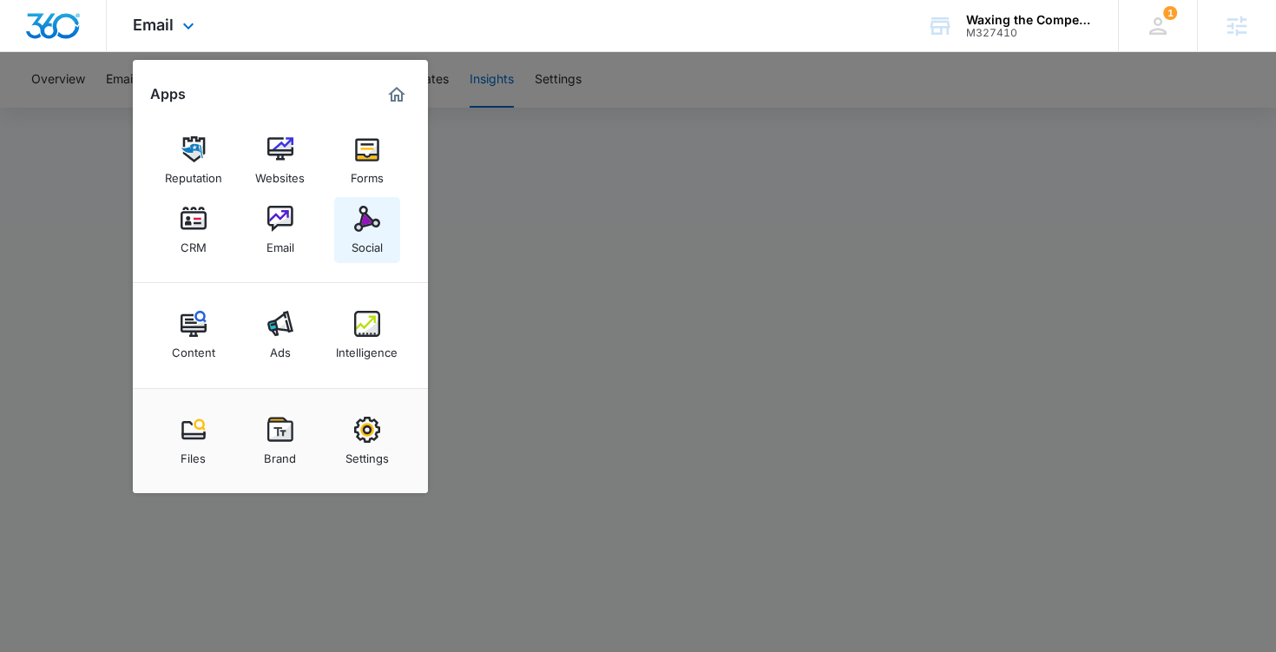
click at [368, 227] on img at bounding box center [367, 219] width 26 height 26
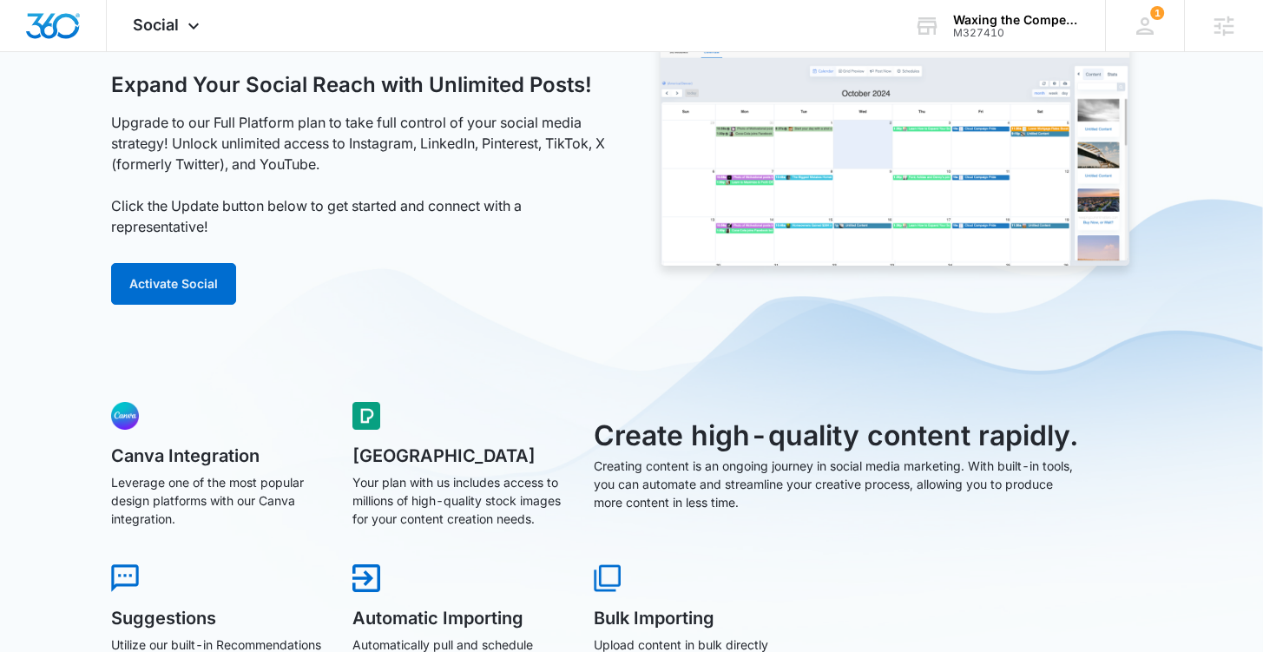
scroll to position [97, 0]
click at [170, 283] on button "Activate Social" at bounding box center [173, 285] width 125 height 42
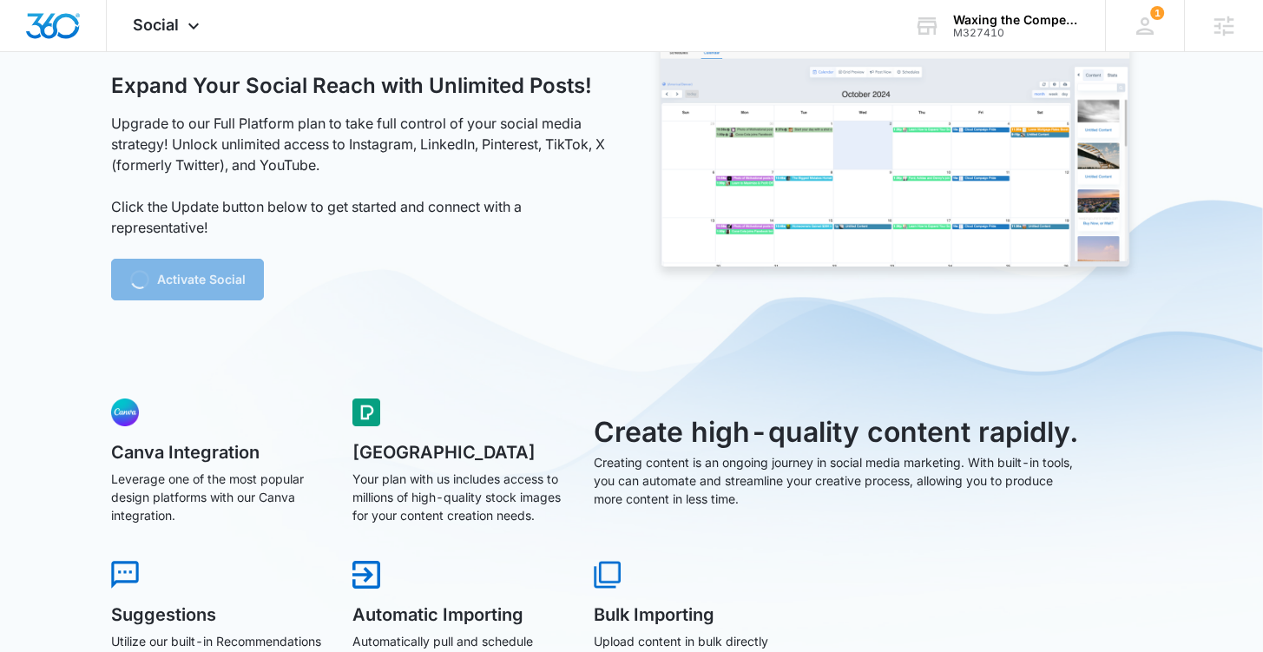
scroll to position [0, 0]
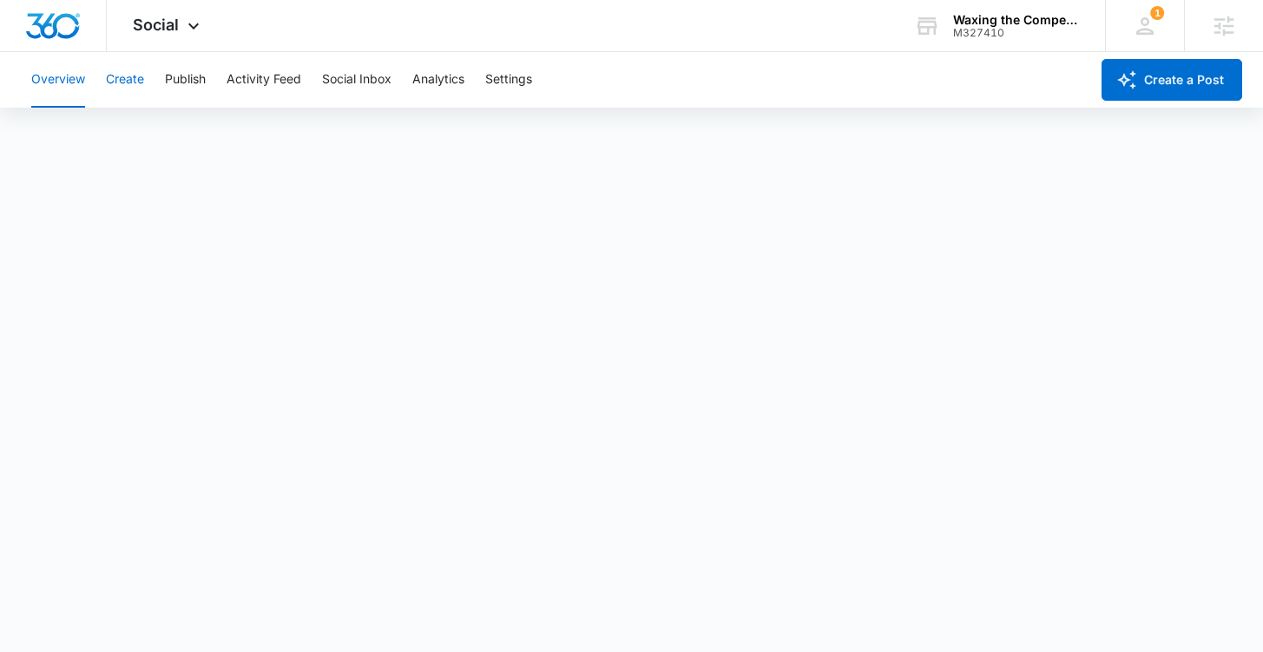
click at [139, 83] on button "Create" at bounding box center [125, 80] width 38 height 56
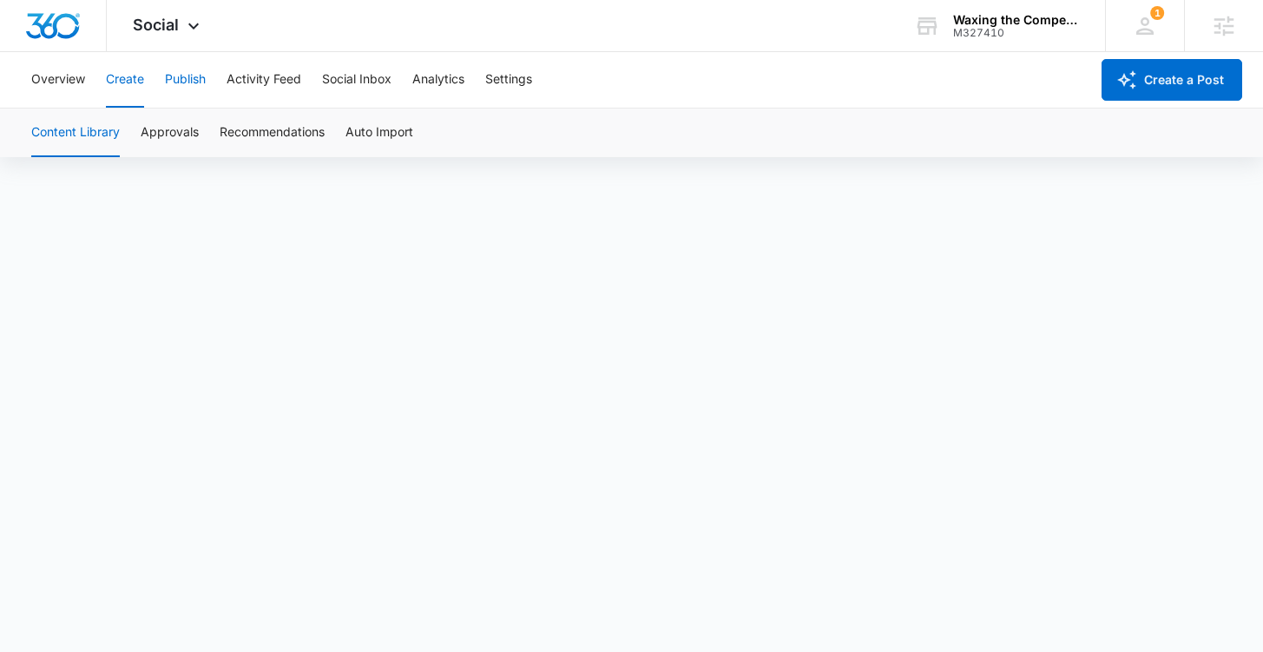
click at [179, 82] on button "Publish" at bounding box center [185, 80] width 41 height 56
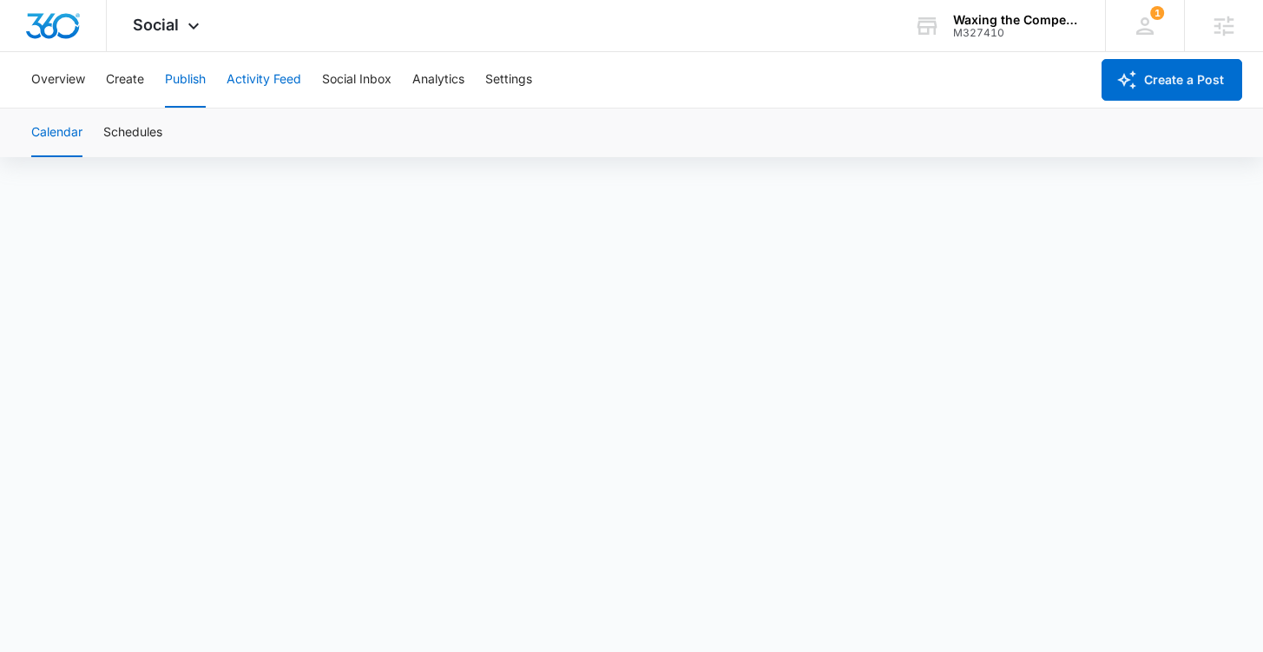
click at [286, 82] on button "Activity Feed" at bounding box center [264, 80] width 75 height 56
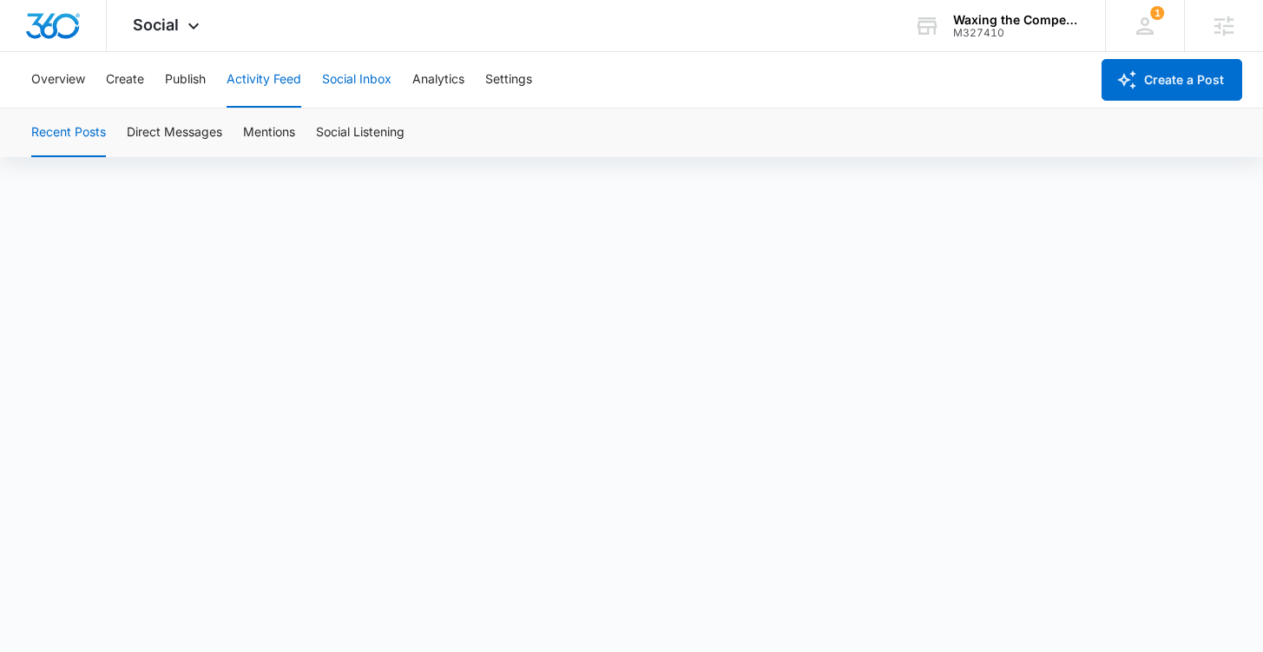
click at [349, 82] on button "Social Inbox" at bounding box center [356, 80] width 69 height 56
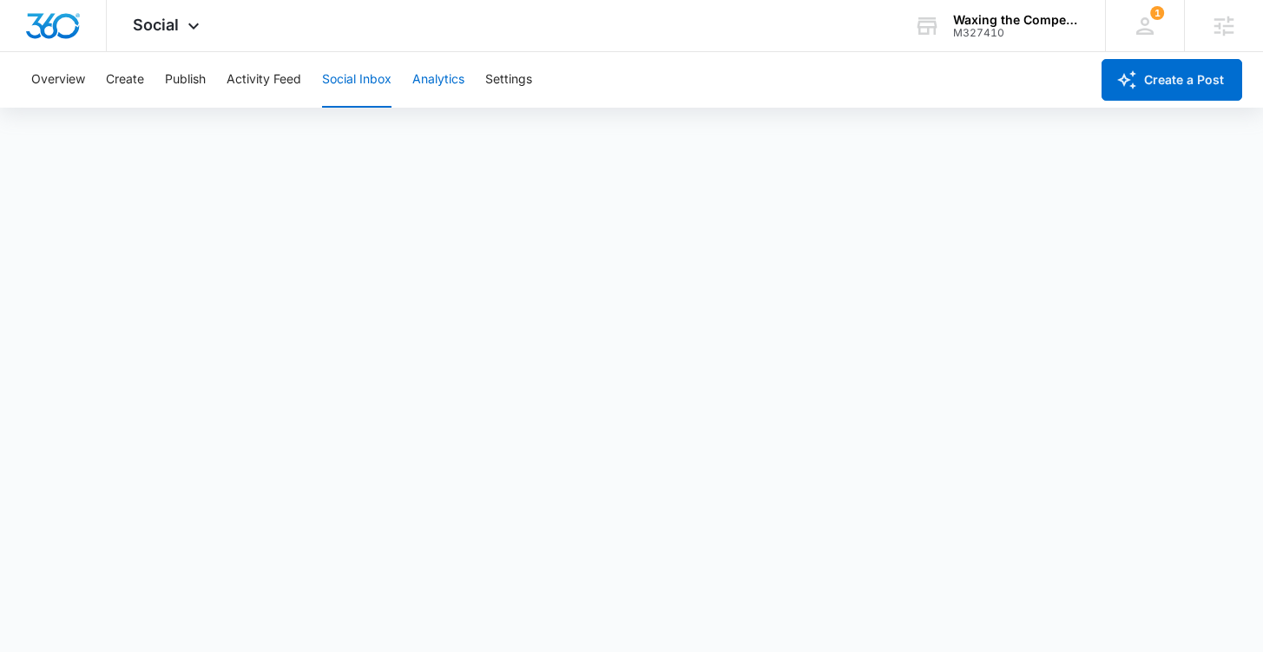
click at [443, 82] on button "Analytics" at bounding box center [438, 80] width 52 height 56
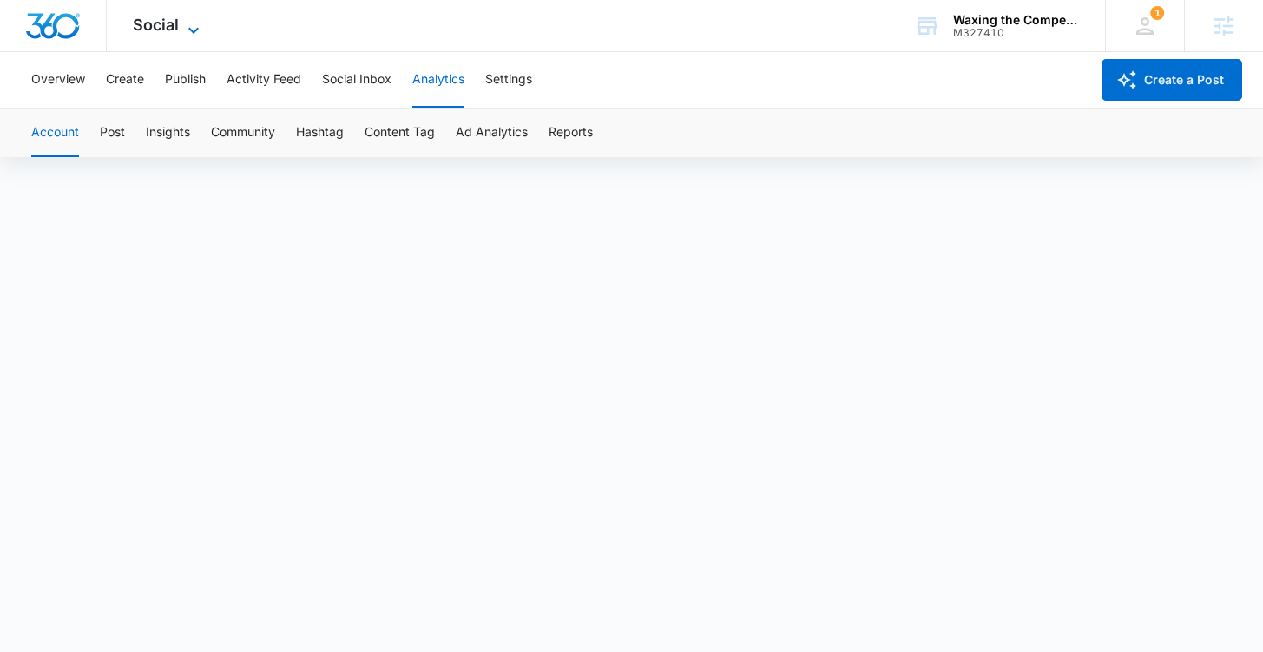
click at [174, 22] on span "Social" at bounding box center [156, 25] width 46 height 18
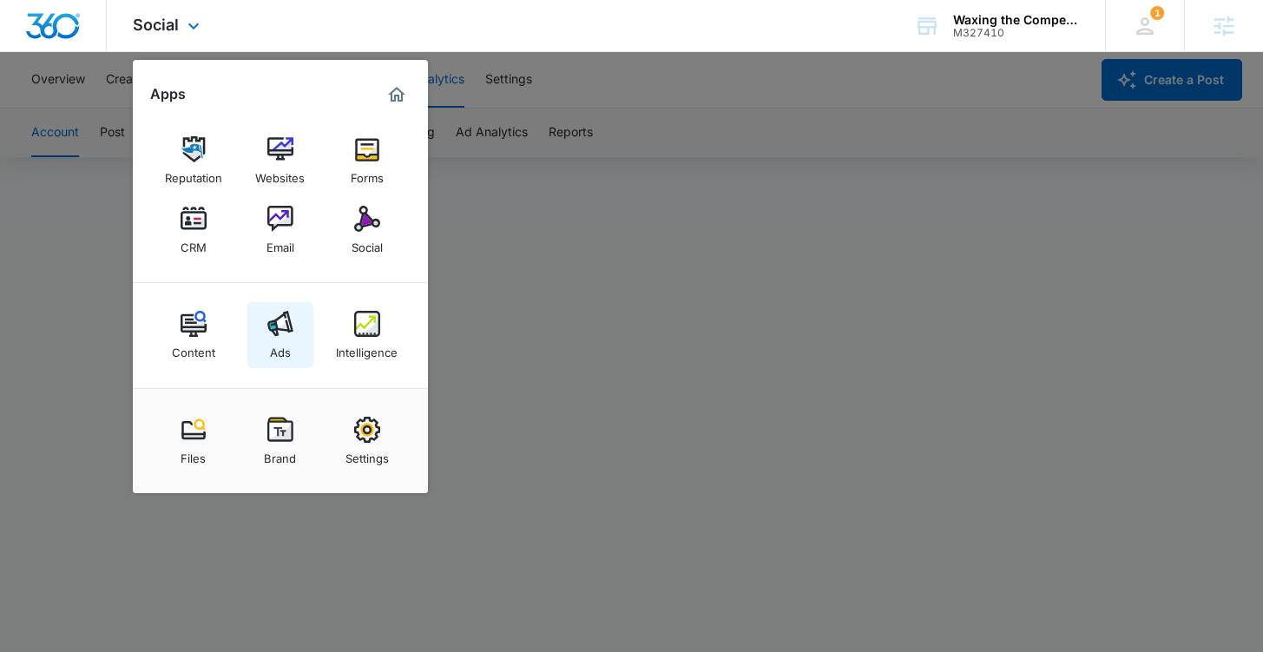
click at [288, 332] on img at bounding box center [280, 324] width 26 height 26
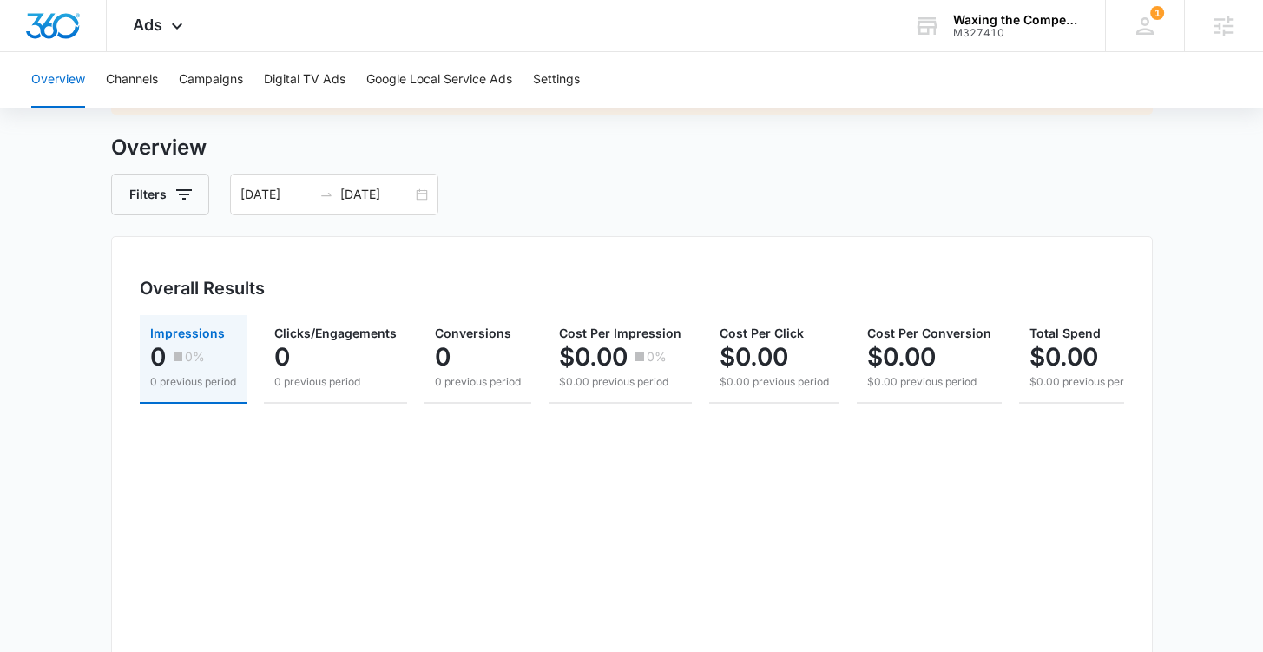
scroll to position [104, 0]
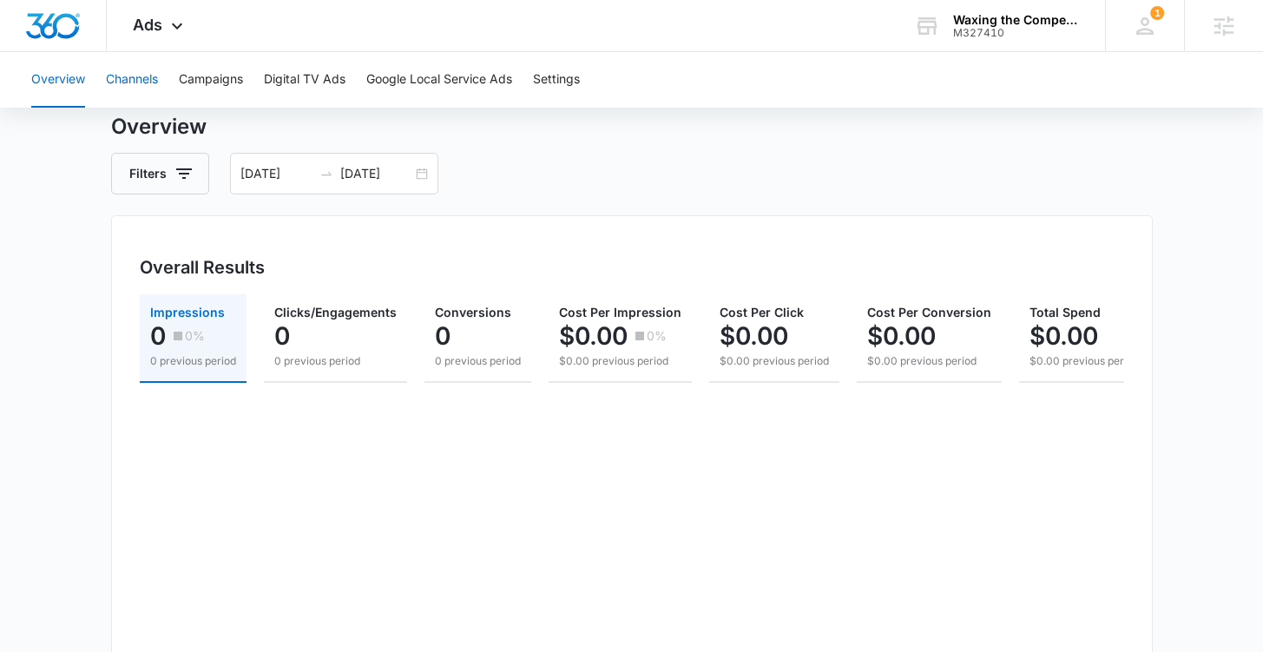
click at [135, 79] on button "Channels" at bounding box center [132, 80] width 52 height 56
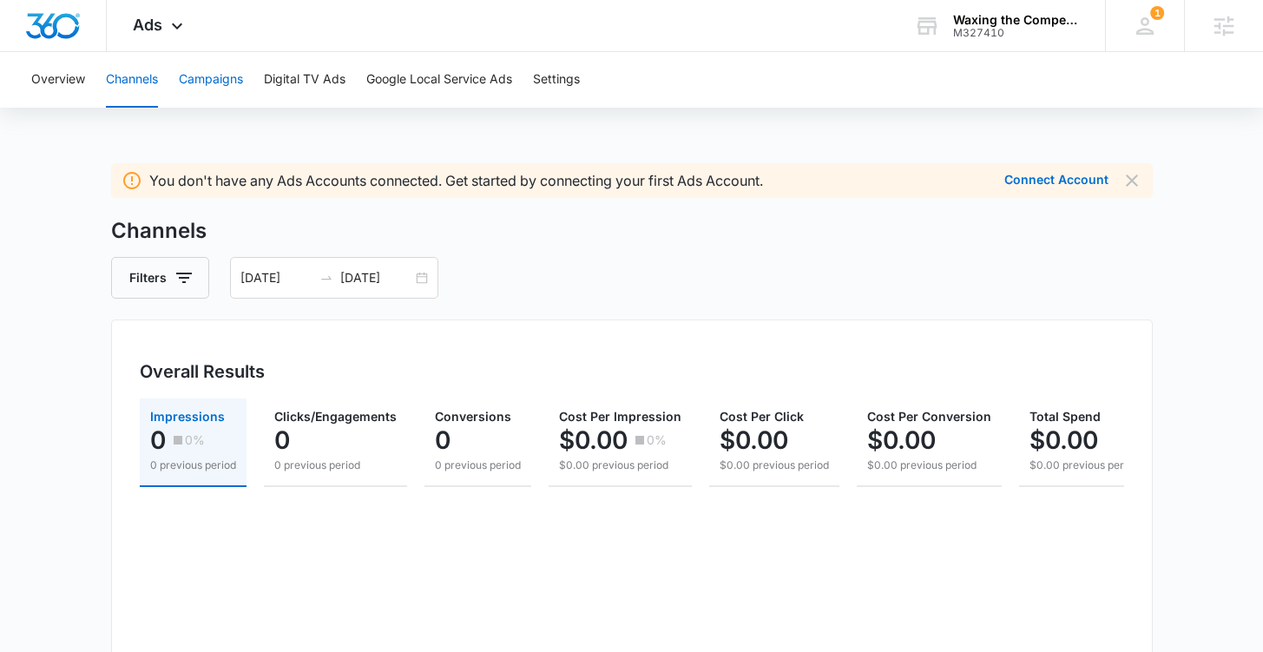
click at [216, 80] on button "Campaigns" at bounding box center [211, 80] width 64 height 56
click at [385, 82] on button "Google Local Service Ads" at bounding box center [439, 80] width 146 height 56
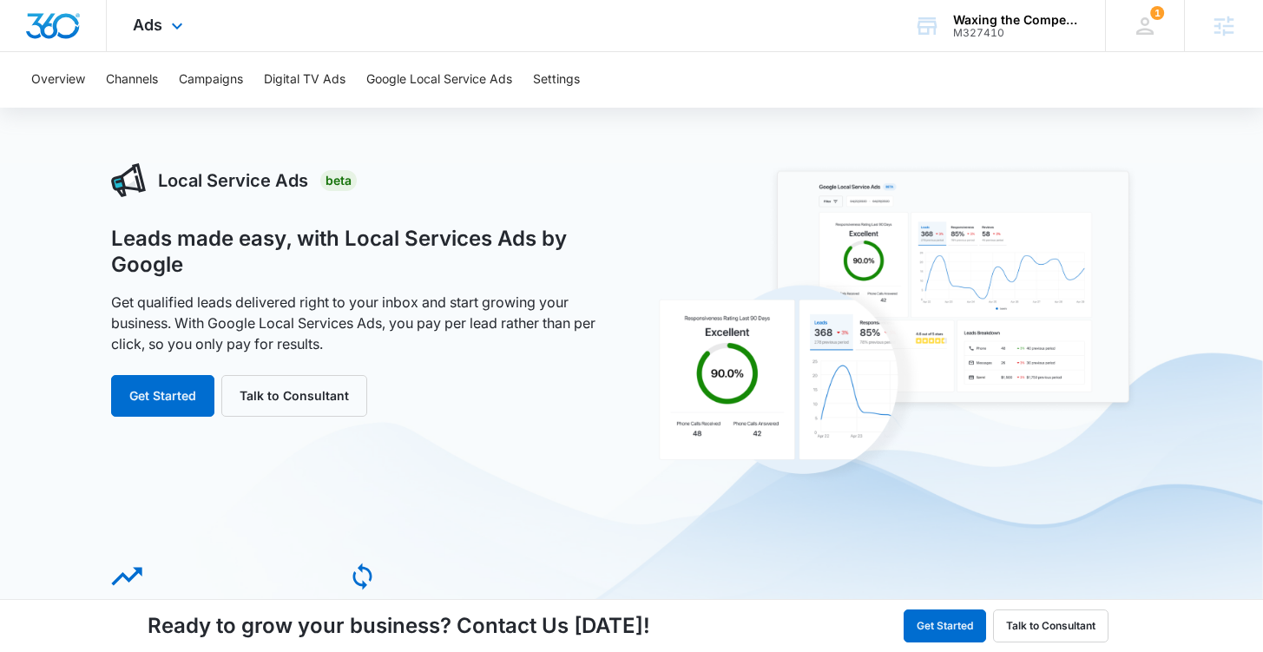
click at [154, 36] on div "Ads Apps Reputation Websites Forms CRM Email Social Content Ads Intelligence Fi…" at bounding box center [160, 25] width 107 height 51
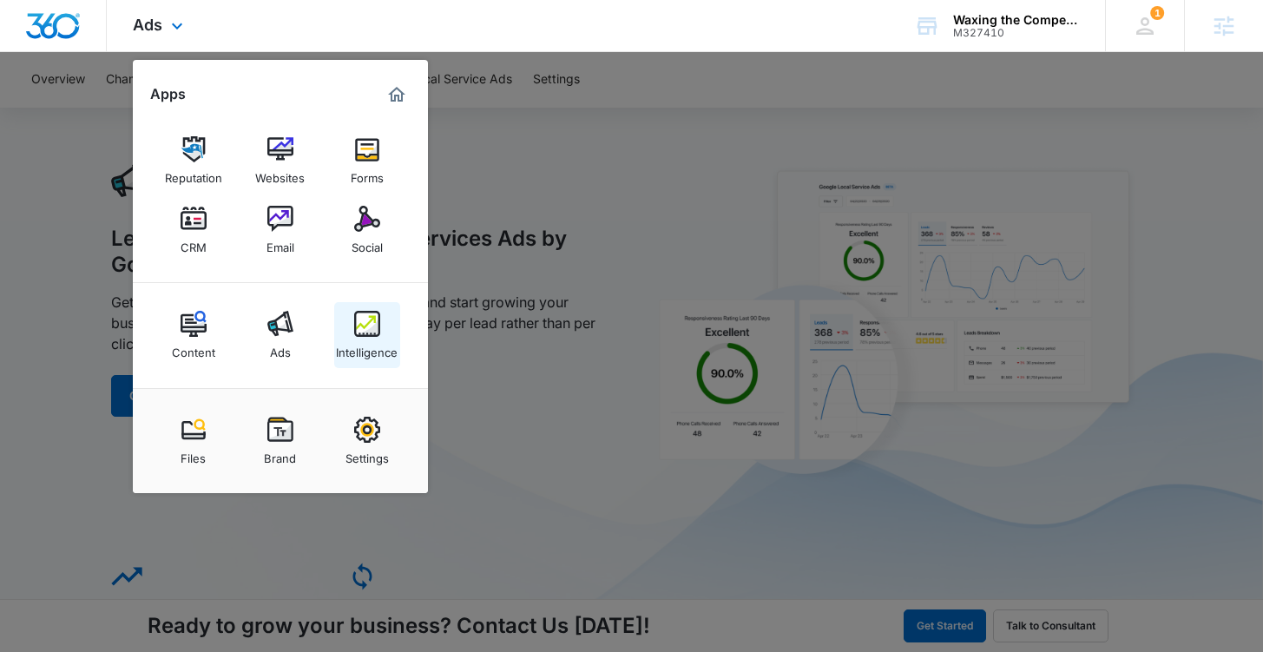
click at [370, 321] on img at bounding box center [367, 324] width 26 height 26
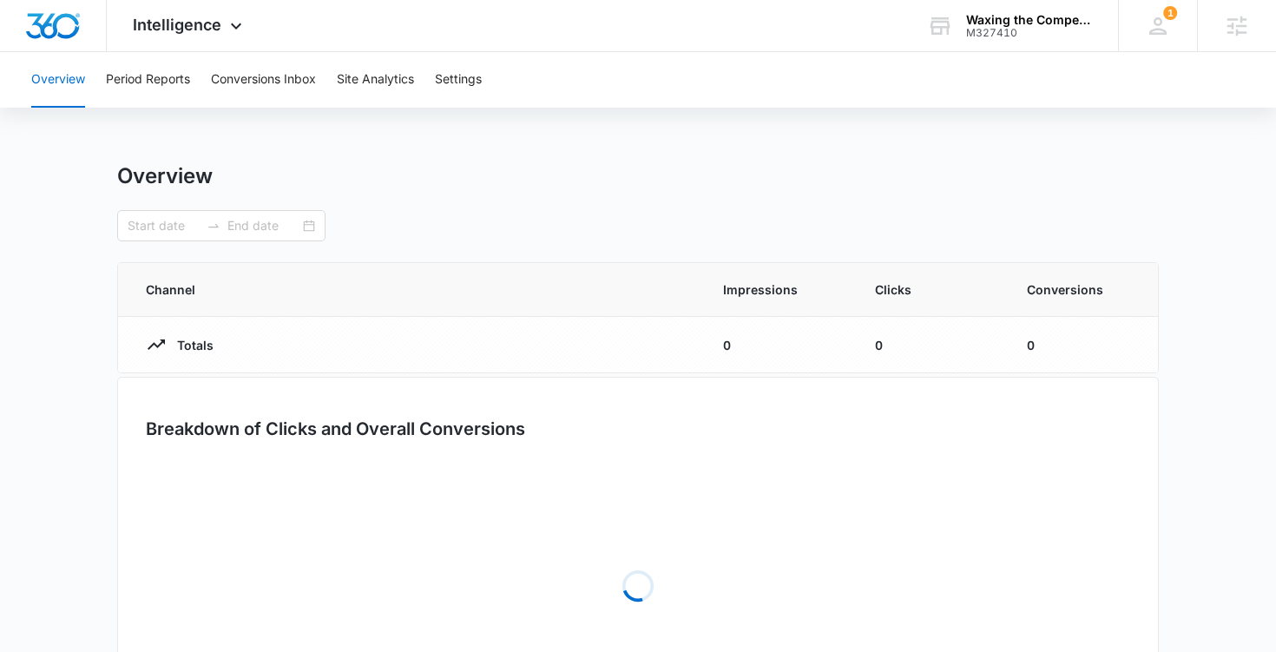
type input "09/05/2025"
type input "10/05/2025"
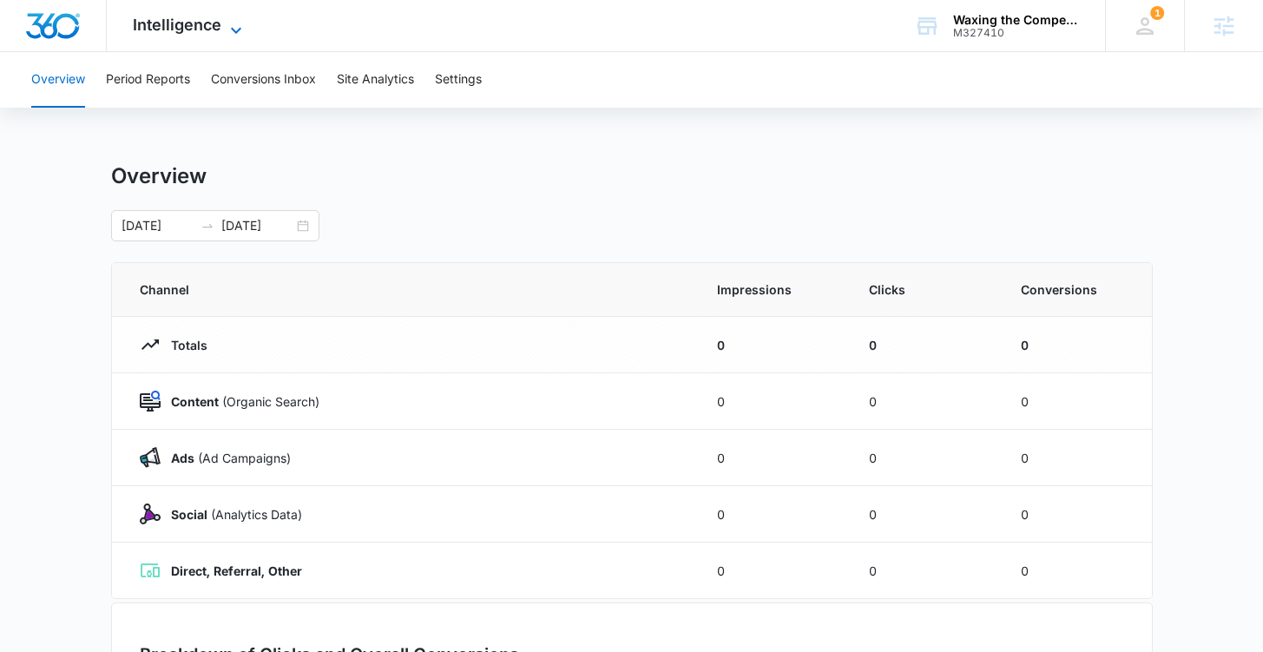
click at [231, 30] on icon at bounding box center [236, 30] width 21 height 21
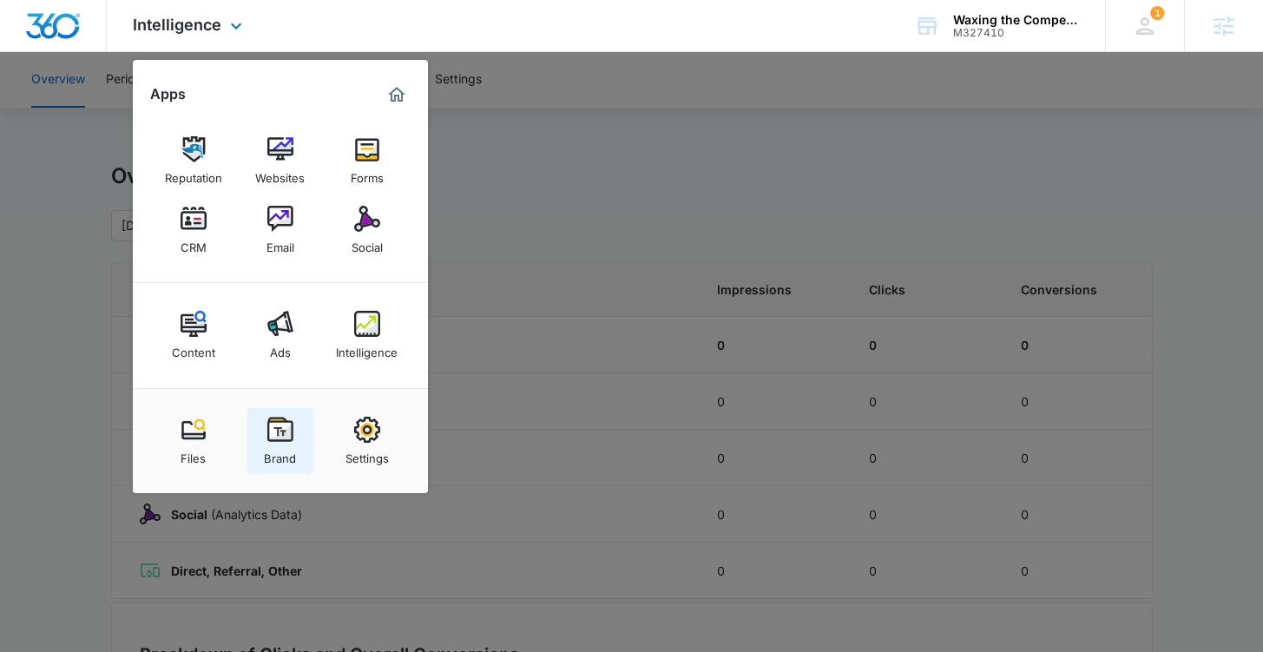
click at [275, 444] on div "Brand" at bounding box center [280, 454] width 32 height 23
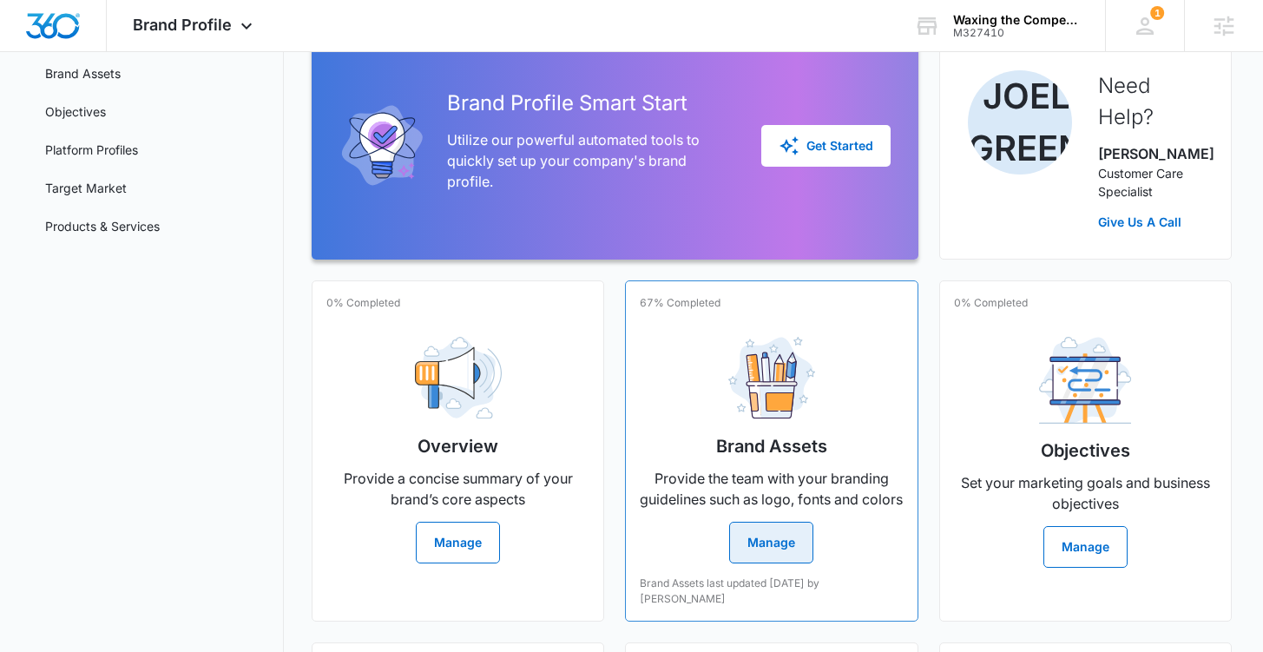
scroll to position [196, 0]
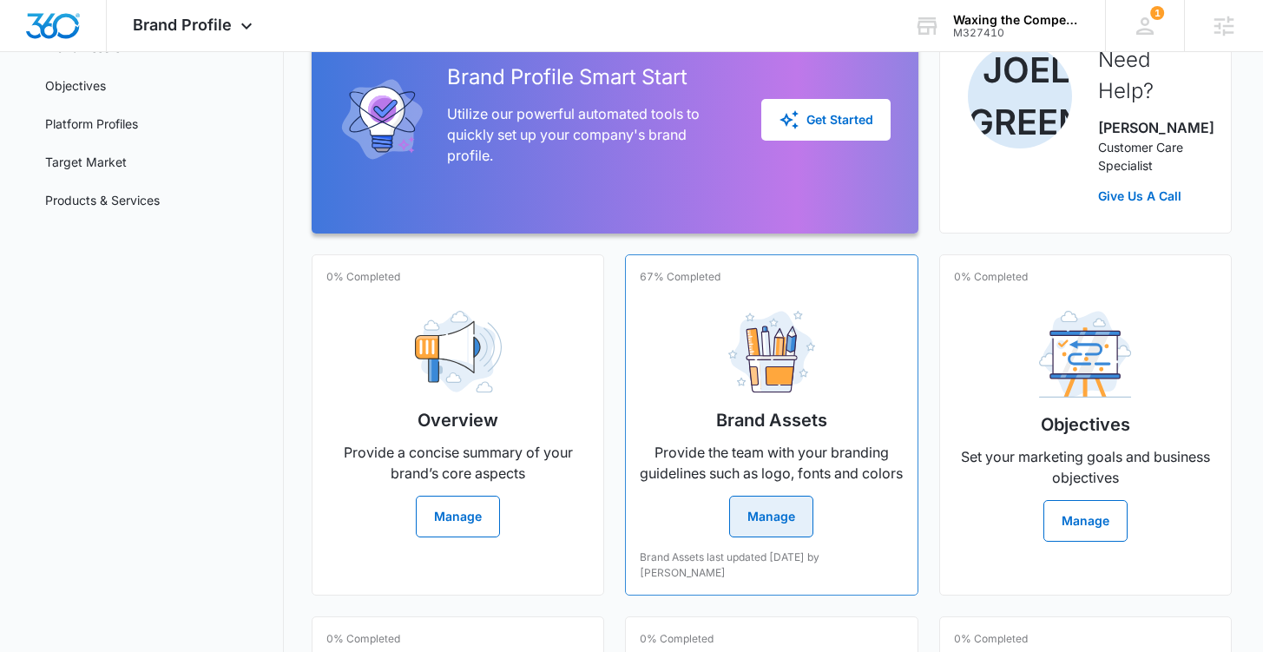
click at [771, 537] on button "Manage" at bounding box center [771, 517] width 84 height 42
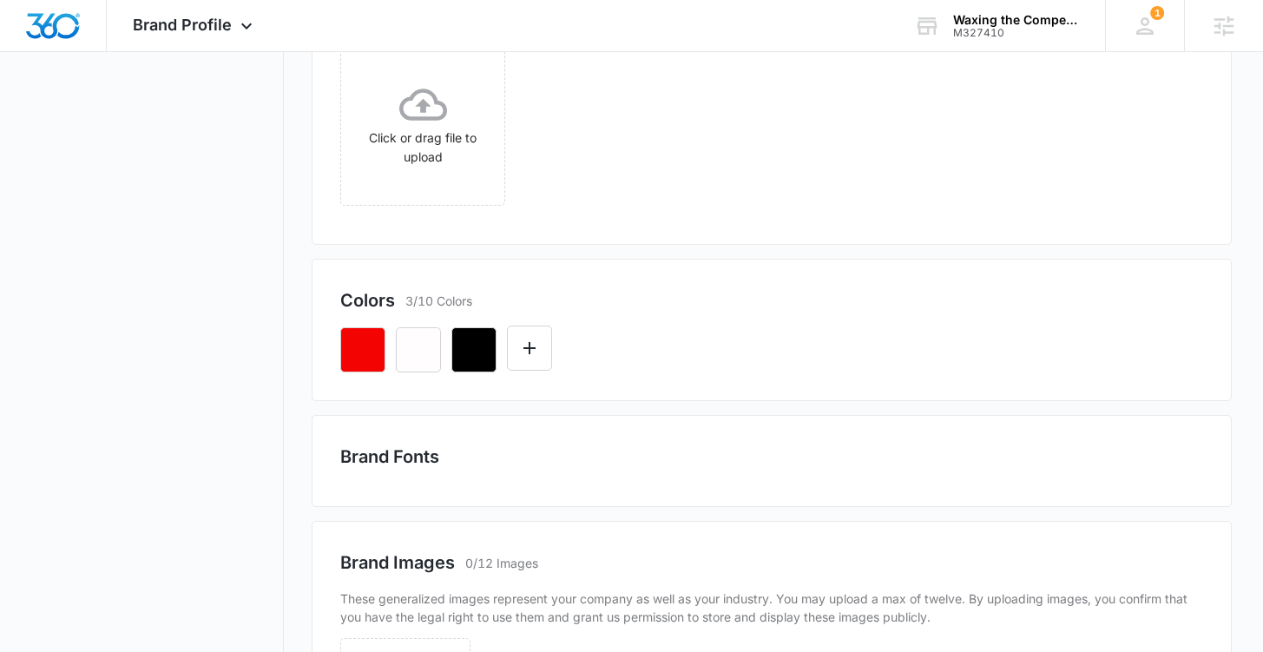
scroll to position [528, 0]
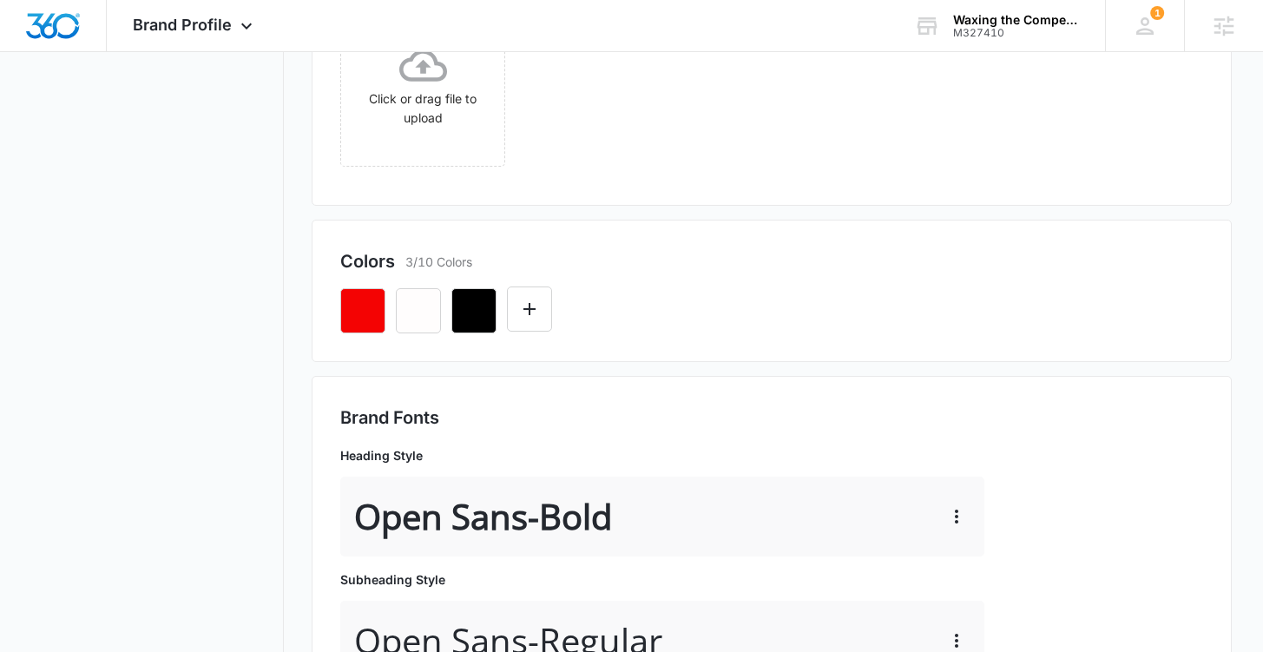
drag, startPoint x: 490, startPoint y: 262, endPoint x: 409, endPoint y: 343, distance: 114.8
click at [405, 342] on div "Colors 3/10 Colors" at bounding box center [771, 291] width 919 height 142
click at [715, 359] on div "Colors 3/10 Colors" at bounding box center [771, 291] width 919 height 142
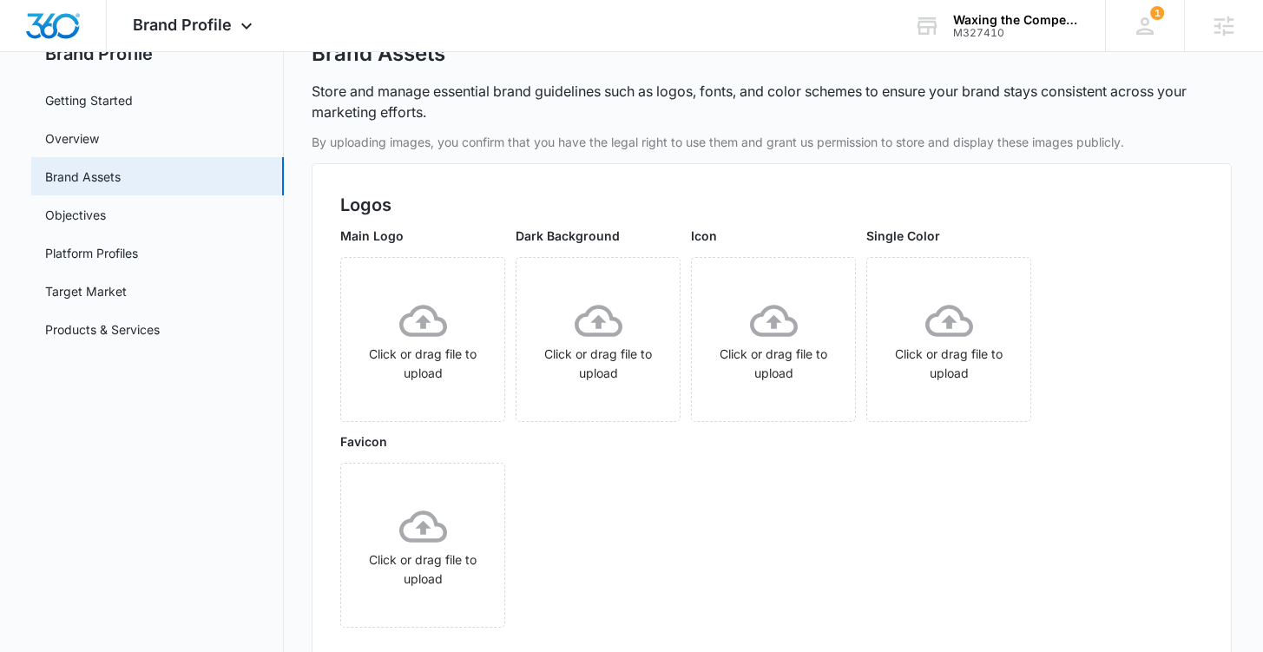
scroll to position [51, 0]
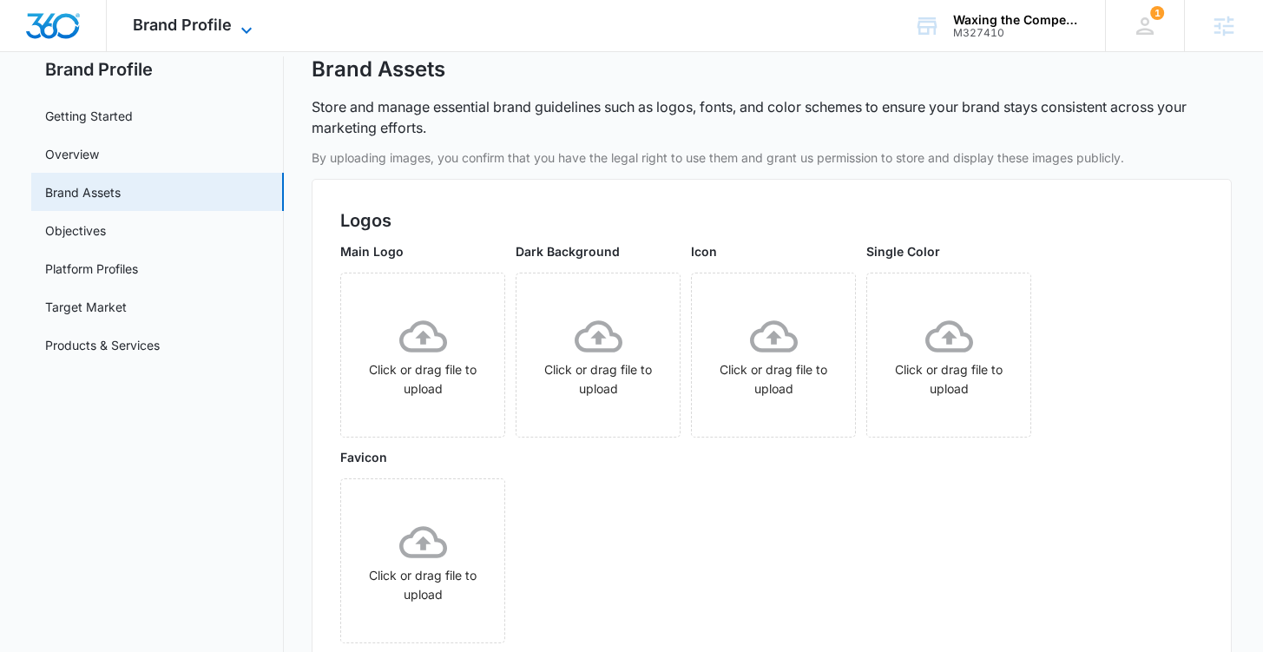
click at [195, 28] on span "Brand Profile" at bounding box center [182, 25] width 99 height 18
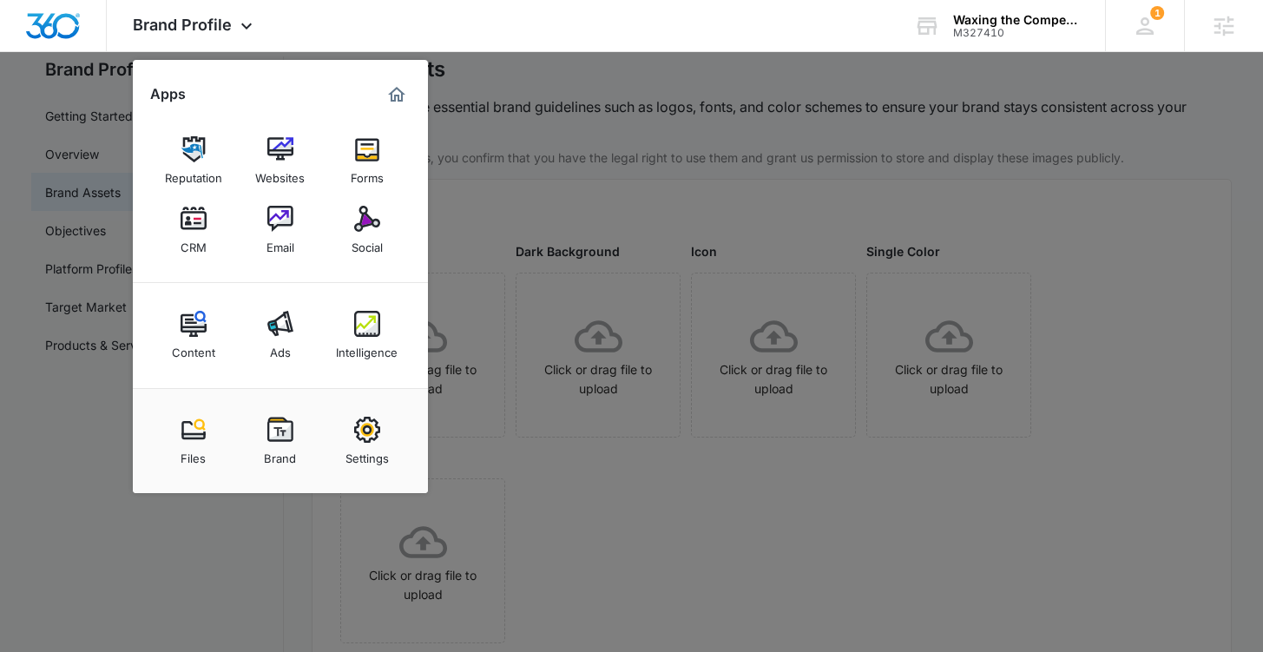
click at [567, 505] on div at bounding box center [631, 326] width 1263 height 652
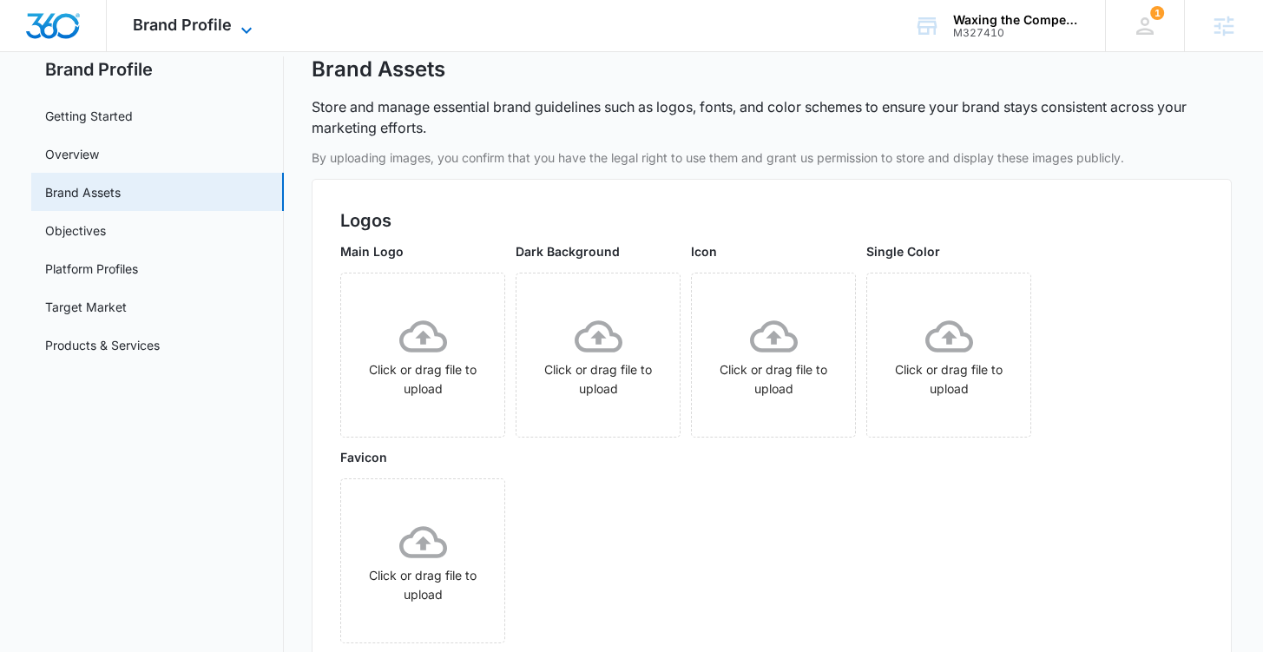
click at [217, 30] on span "Brand Profile" at bounding box center [182, 25] width 99 height 18
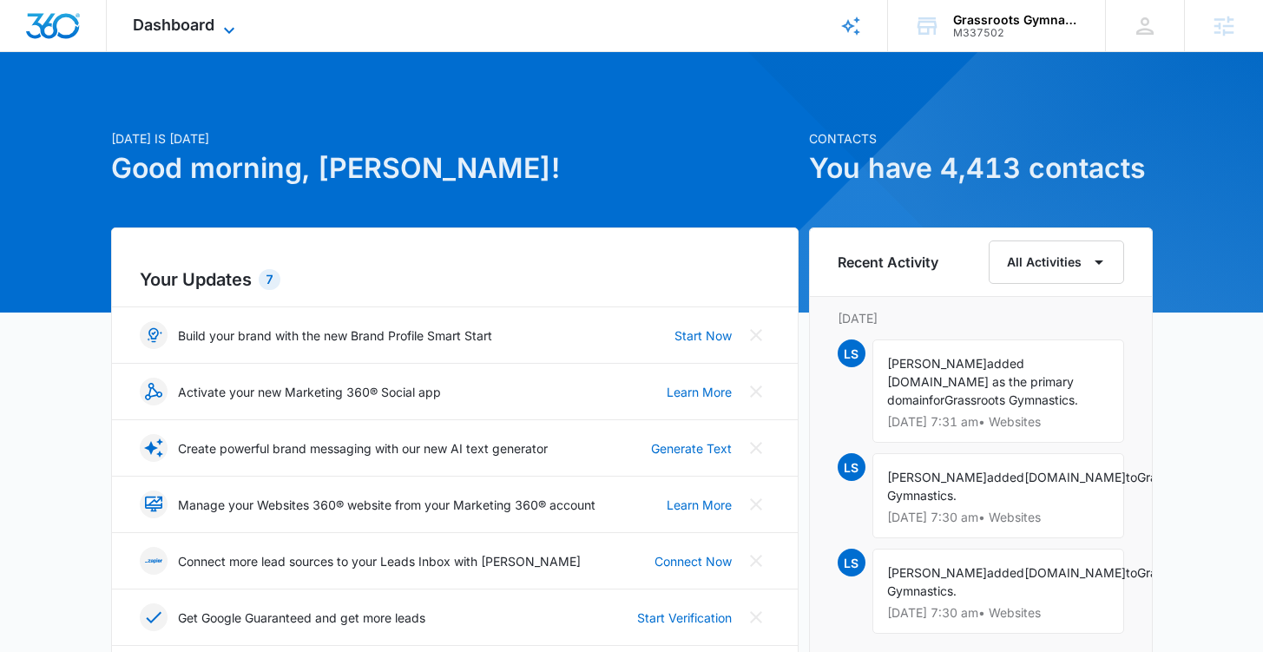
click at [214, 31] on span "Dashboard" at bounding box center [174, 25] width 82 height 18
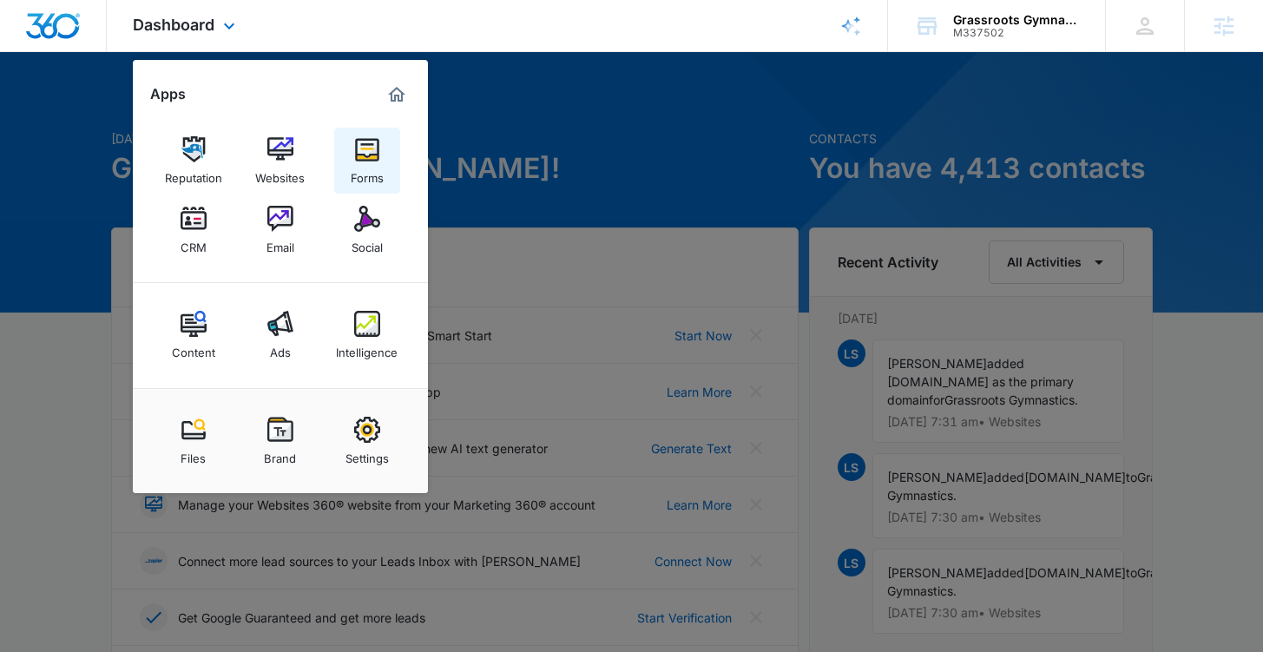
click at [371, 157] on img at bounding box center [367, 149] width 26 height 26
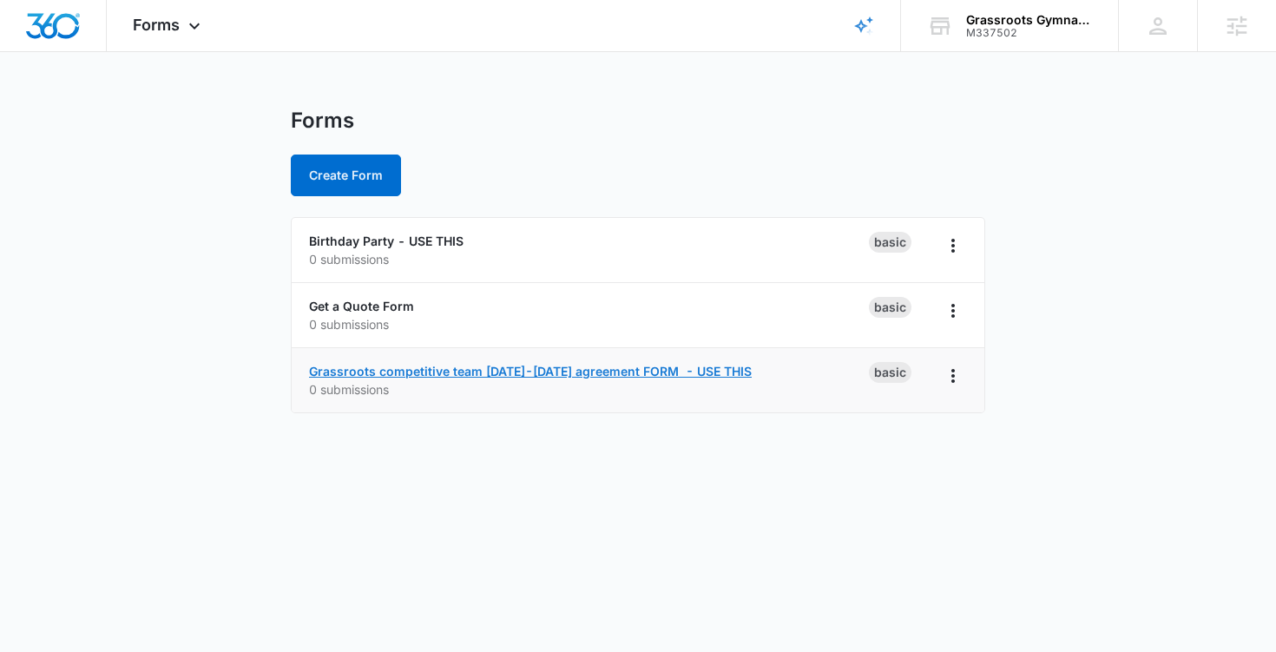
click at [509, 371] on link "Grassroots competitive team [DATE]-[DATE] agreement FORM - USE THIS" at bounding box center [530, 371] width 443 height 15
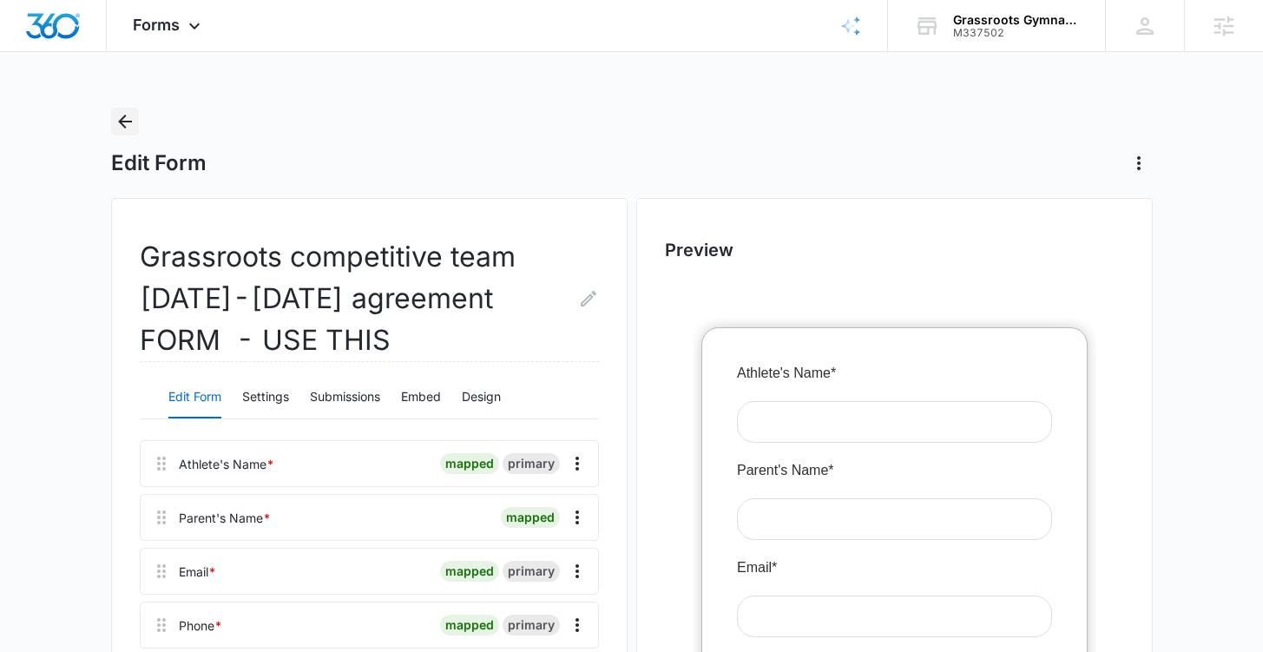
click at [126, 128] on icon "Back" at bounding box center [125, 121] width 21 height 21
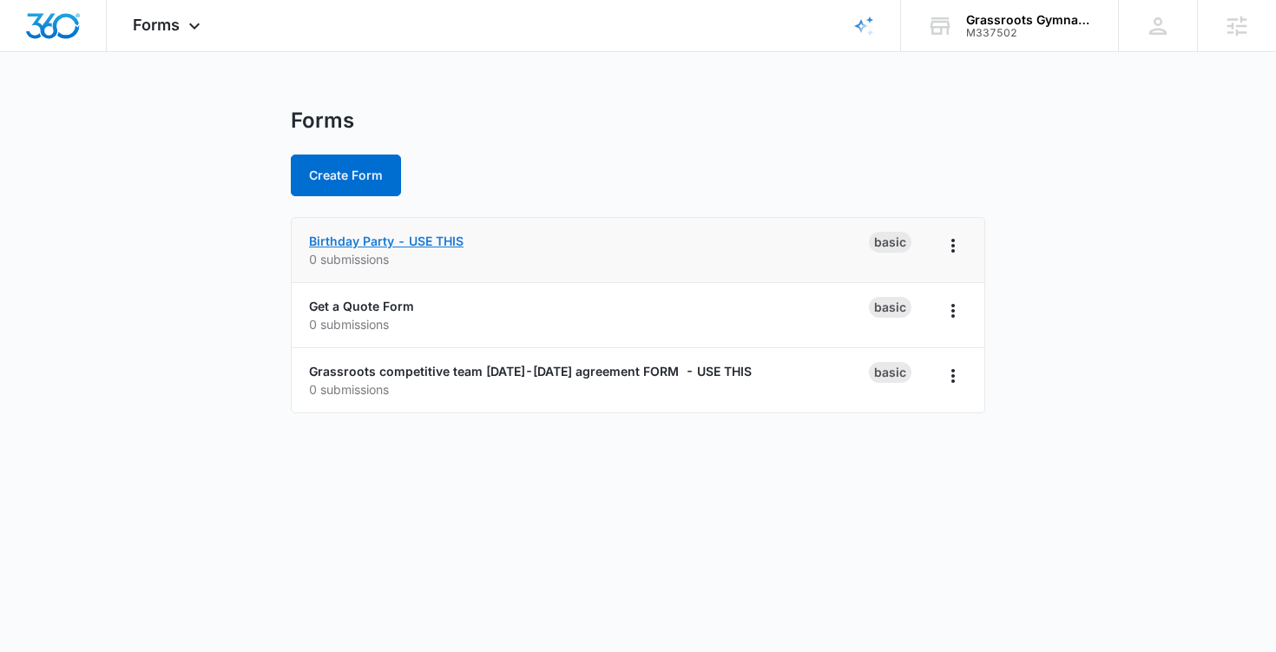
click at [404, 240] on link "Birthday Party - USE THIS" at bounding box center [386, 240] width 154 height 15
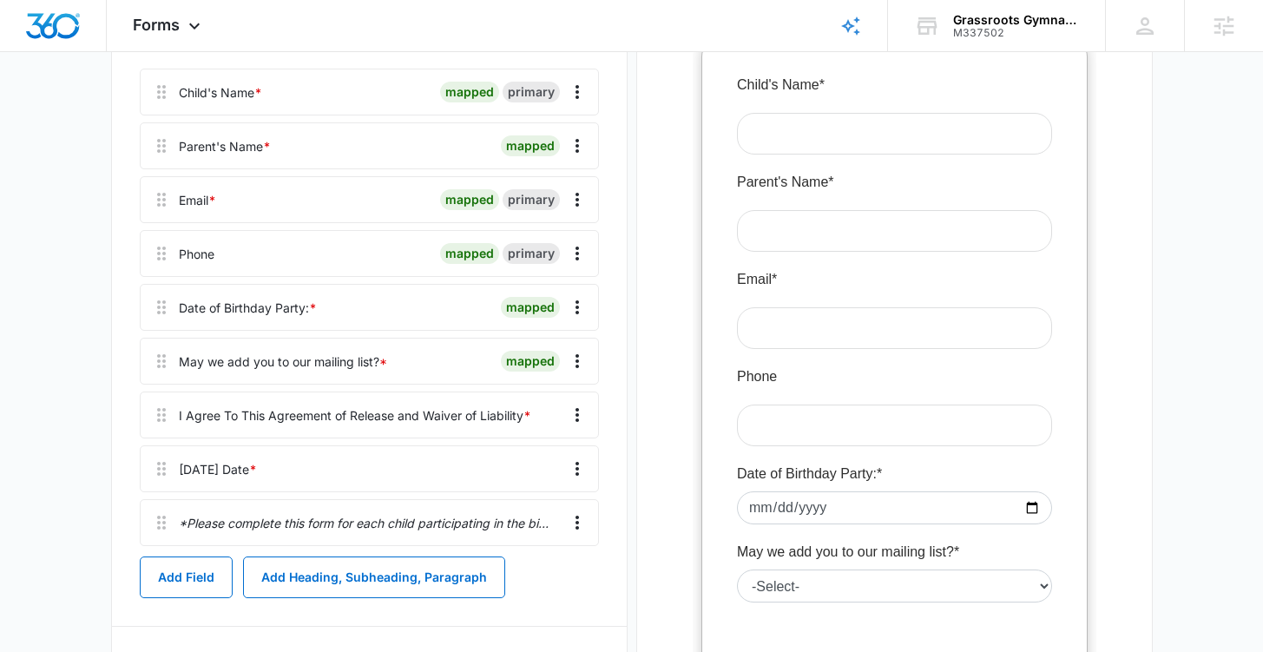
scroll to position [288, 0]
click at [179, 39] on div "Forms Apps Reputation Websites Forms CRM Email Social Content Ads Intelligence …" at bounding box center [169, 25] width 124 height 51
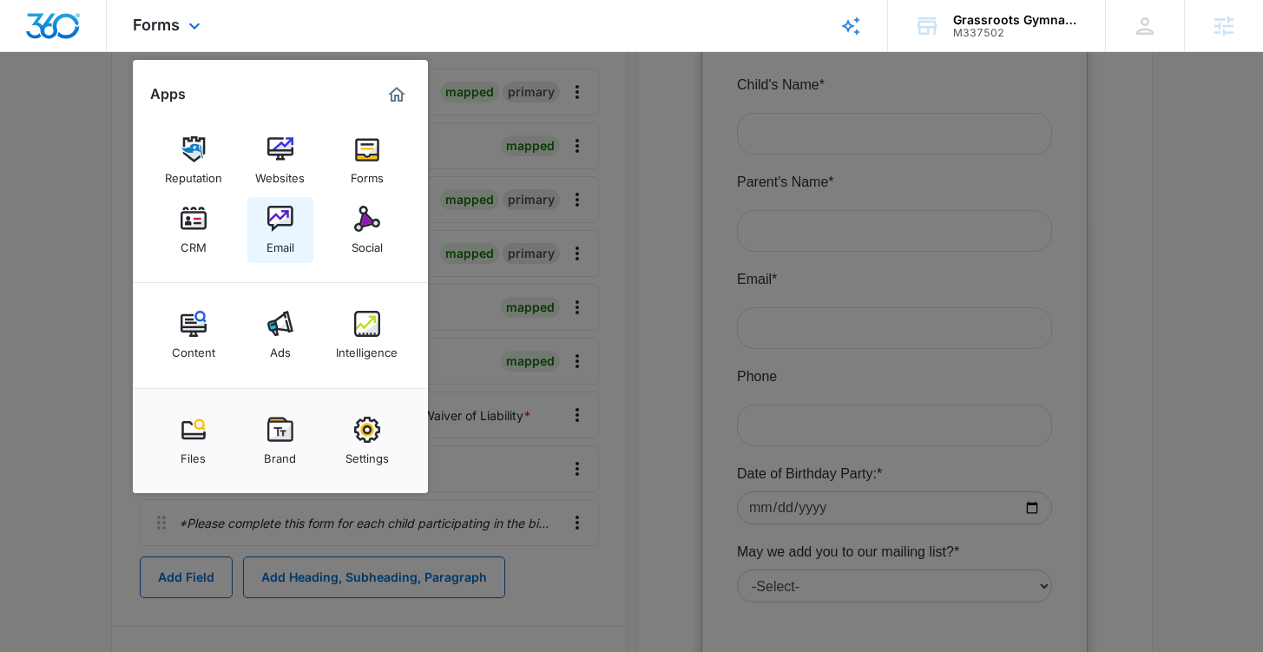
click at [287, 241] on div "Email" at bounding box center [280, 243] width 28 height 23
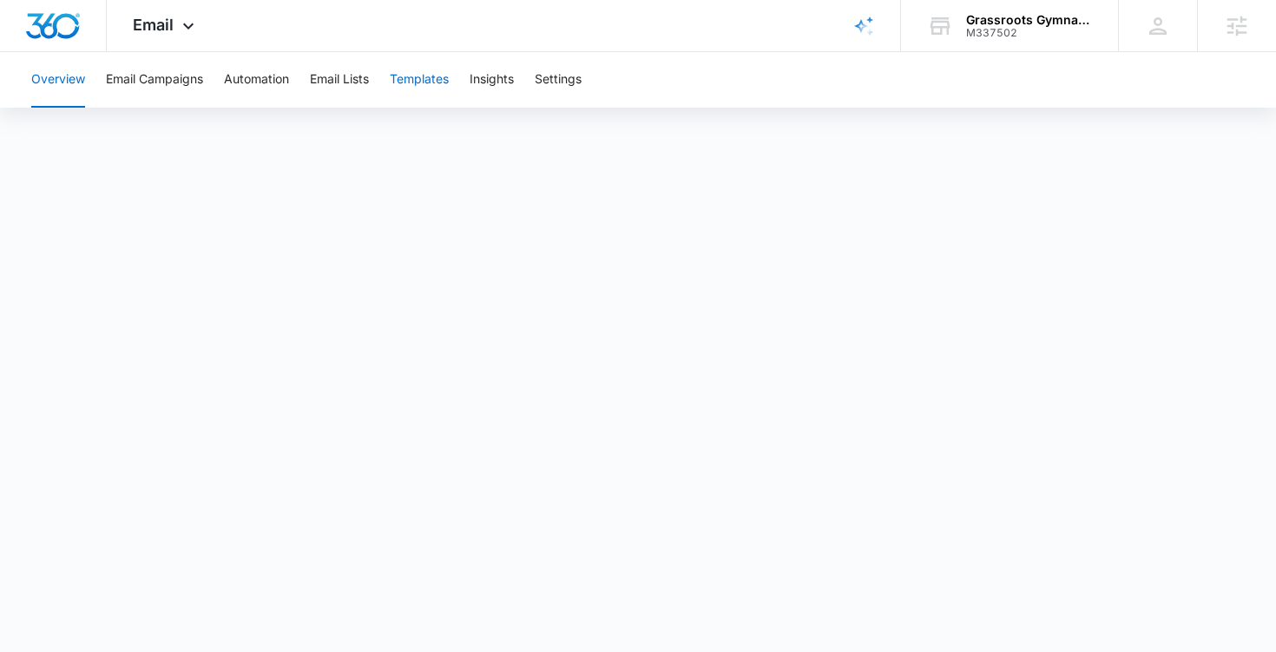
click at [417, 75] on button "Templates" at bounding box center [419, 80] width 59 height 56
click at [271, 77] on button "Automation" at bounding box center [256, 80] width 65 height 56
